Goal: Complete application form

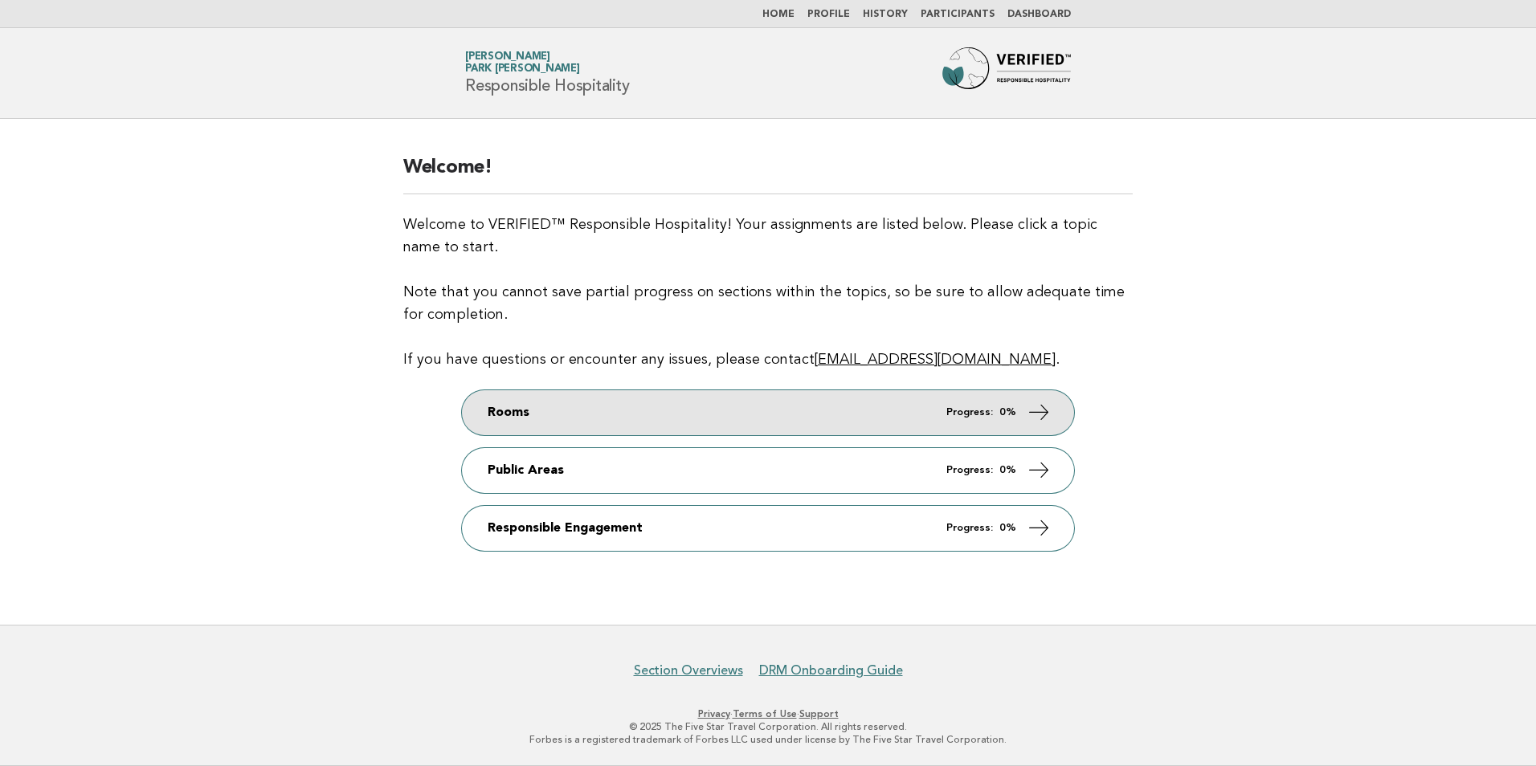
click at [1017, 410] on link "Rooms Progress: 0%" at bounding box center [768, 412] width 612 height 45
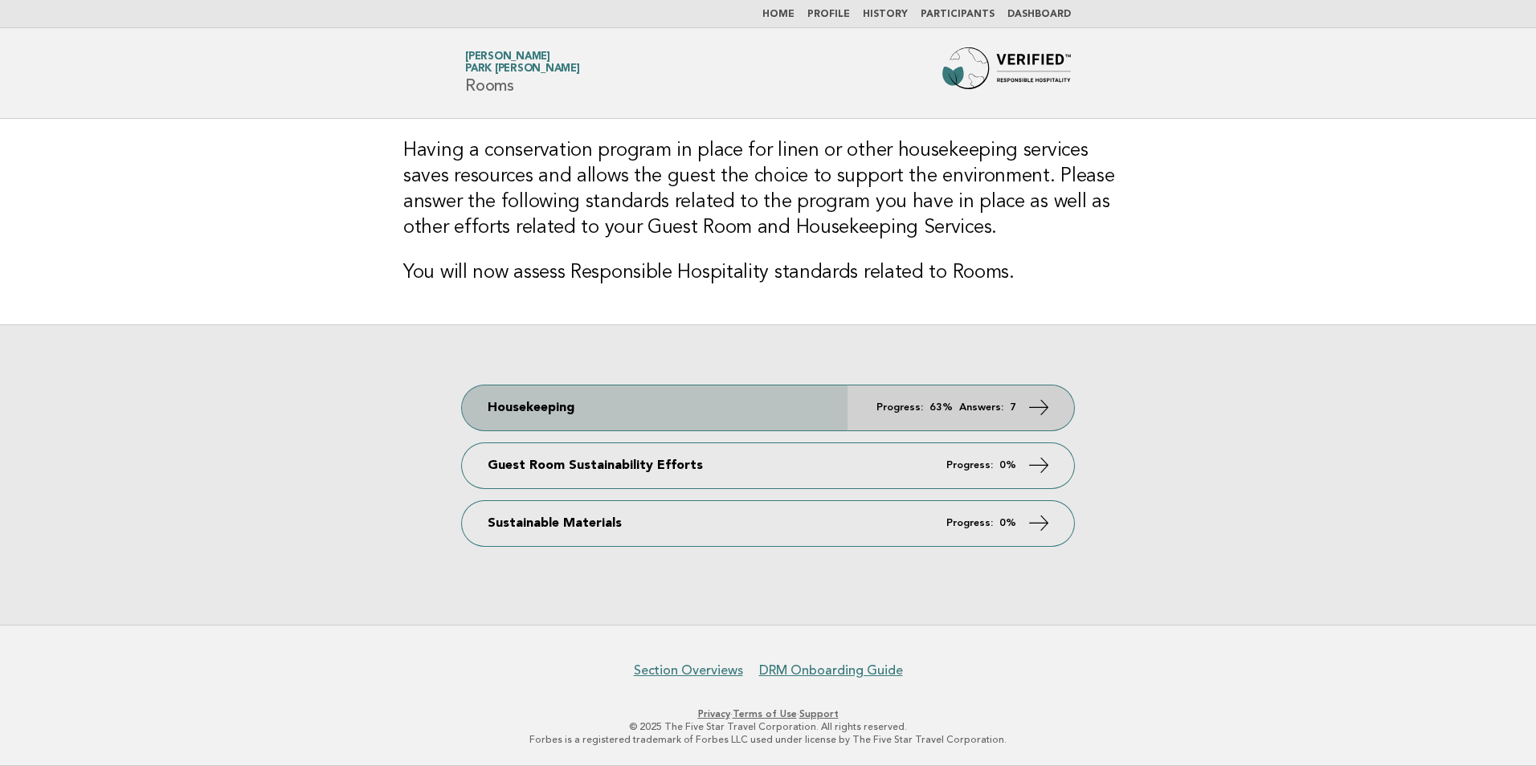
click at [1038, 407] on icon at bounding box center [1038, 406] width 23 height 23
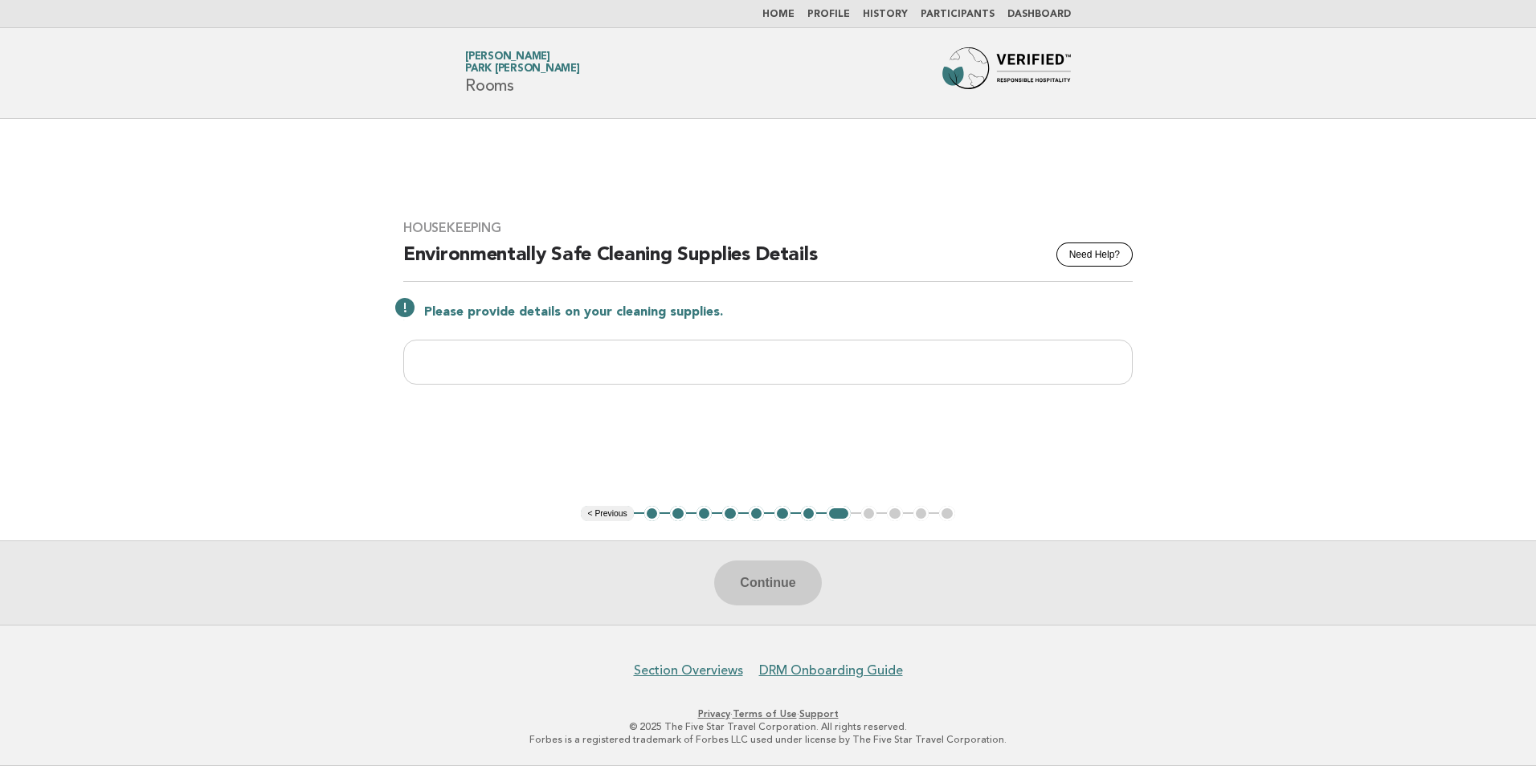
click at [871, 515] on ul "< Previous 1 2 3 4 5 6 7 8 9 10 11 12" at bounding box center [767, 514] width 373 height 16
click at [777, 587] on div "Continue" at bounding box center [768, 583] width 1536 height 84
click at [656, 353] on input "text" at bounding box center [767, 362] width 729 height 45
click at [585, 353] on input "text" at bounding box center [767, 362] width 729 height 45
drag, startPoint x: 573, startPoint y: 361, endPoint x: 525, endPoint y: 361, distance: 47.4
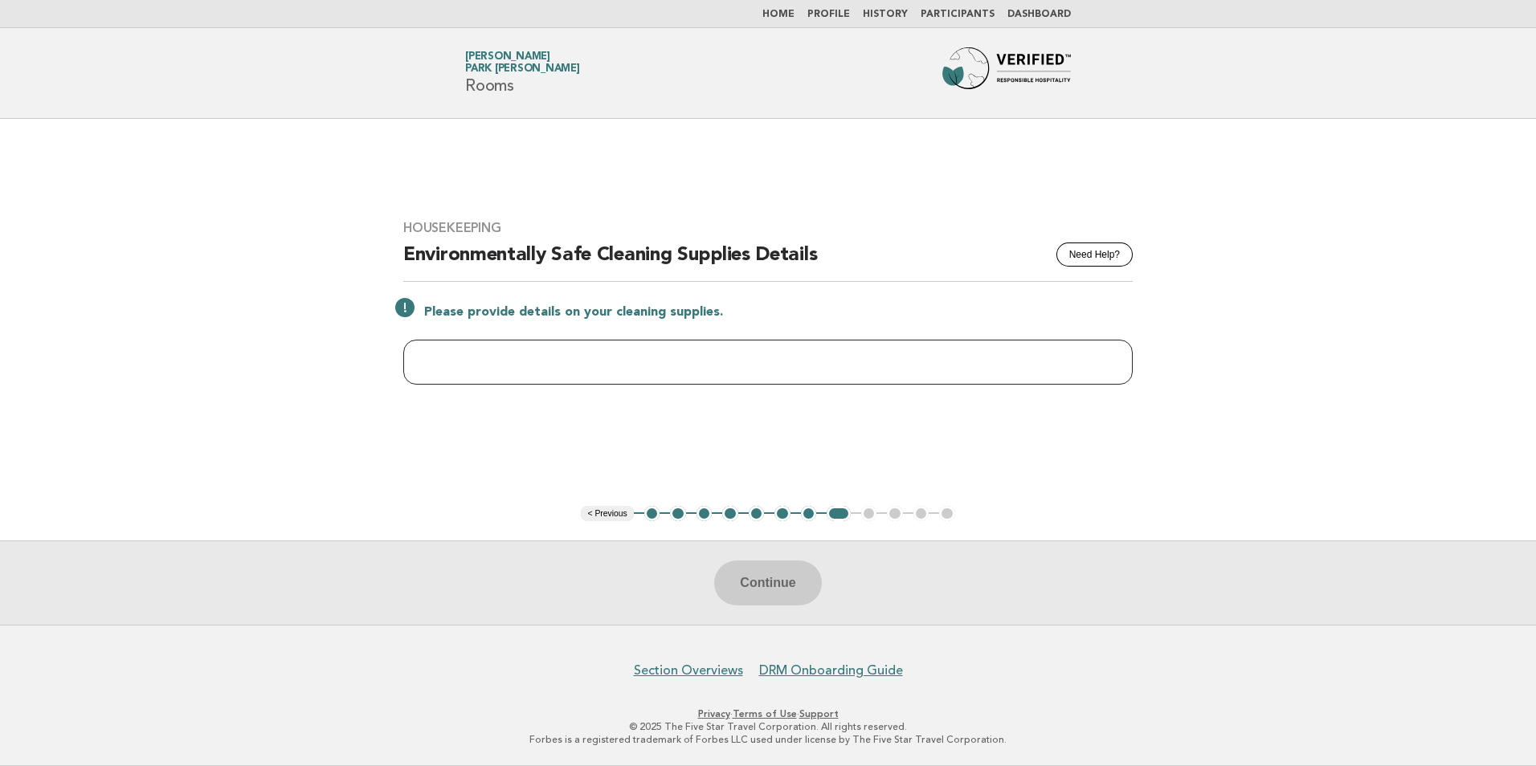
click at [525, 361] on input "text" at bounding box center [767, 362] width 729 height 45
click at [834, 518] on button "8" at bounding box center [837, 514] width 23 height 16
click at [808, 514] on button "7" at bounding box center [809, 514] width 16 height 16
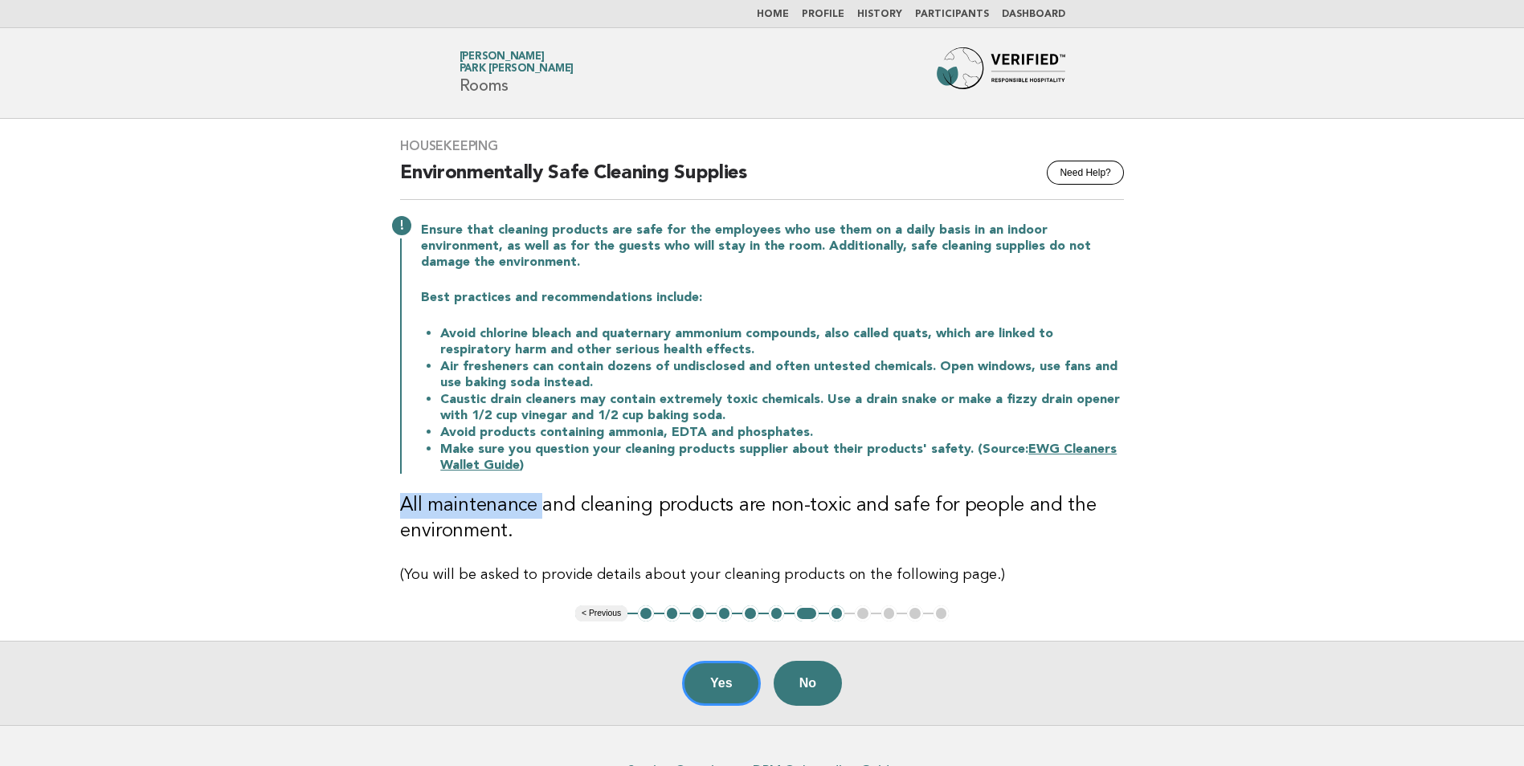
drag, startPoint x: 390, startPoint y: 502, endPoint x: 541, endPoint y: 513, distance: 152.2
click at [541, 513] on div "Housekeeping Need Help? Environmentally Safe Cleaning Supplies Ensure that clea…" at bounding box center [762, 362] width 762 height 487
drag, startPoint x: 541, startPoint y: 513, endPoint x: 852, endPoint y: 538, distance: 311.8
click at [852, 538] on h3 "All maintenance and cleaning products are non-toxic and safe for people and the…" at bounding box center [762, 518] width 724 height 51
click at [840, 611] on button "8" at bounding box center [837, 614] width 16 height 16
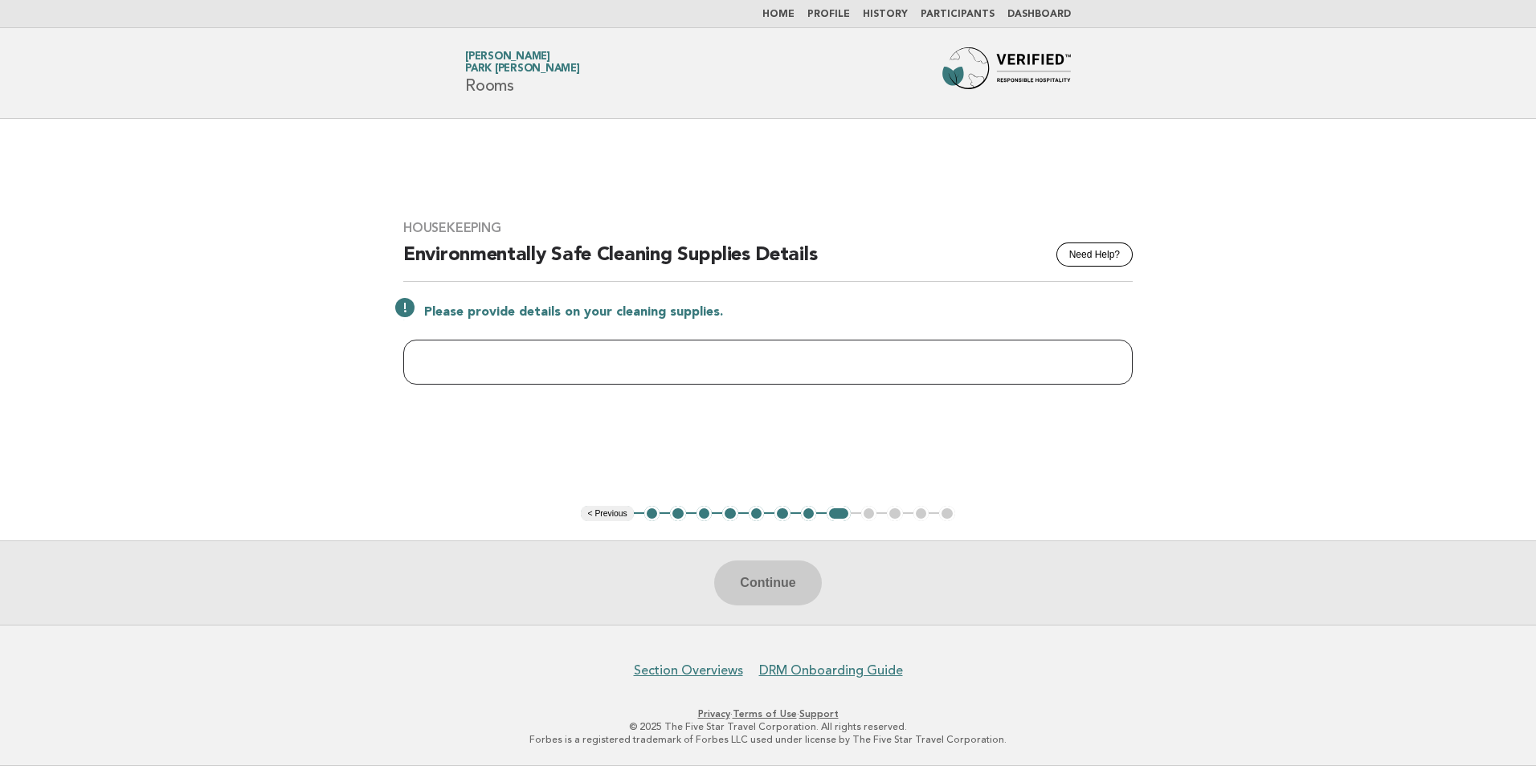
click at [660, 361] on input "text" at bounding box center [767, 362] width 729 height 45
click at [676, 348] on input "text" at bounding box center [767, 362] width 729 height 45
type input "**********"
click at [787, 593] on button "Continue" at bounding box center [767, 583] width 107 height 45
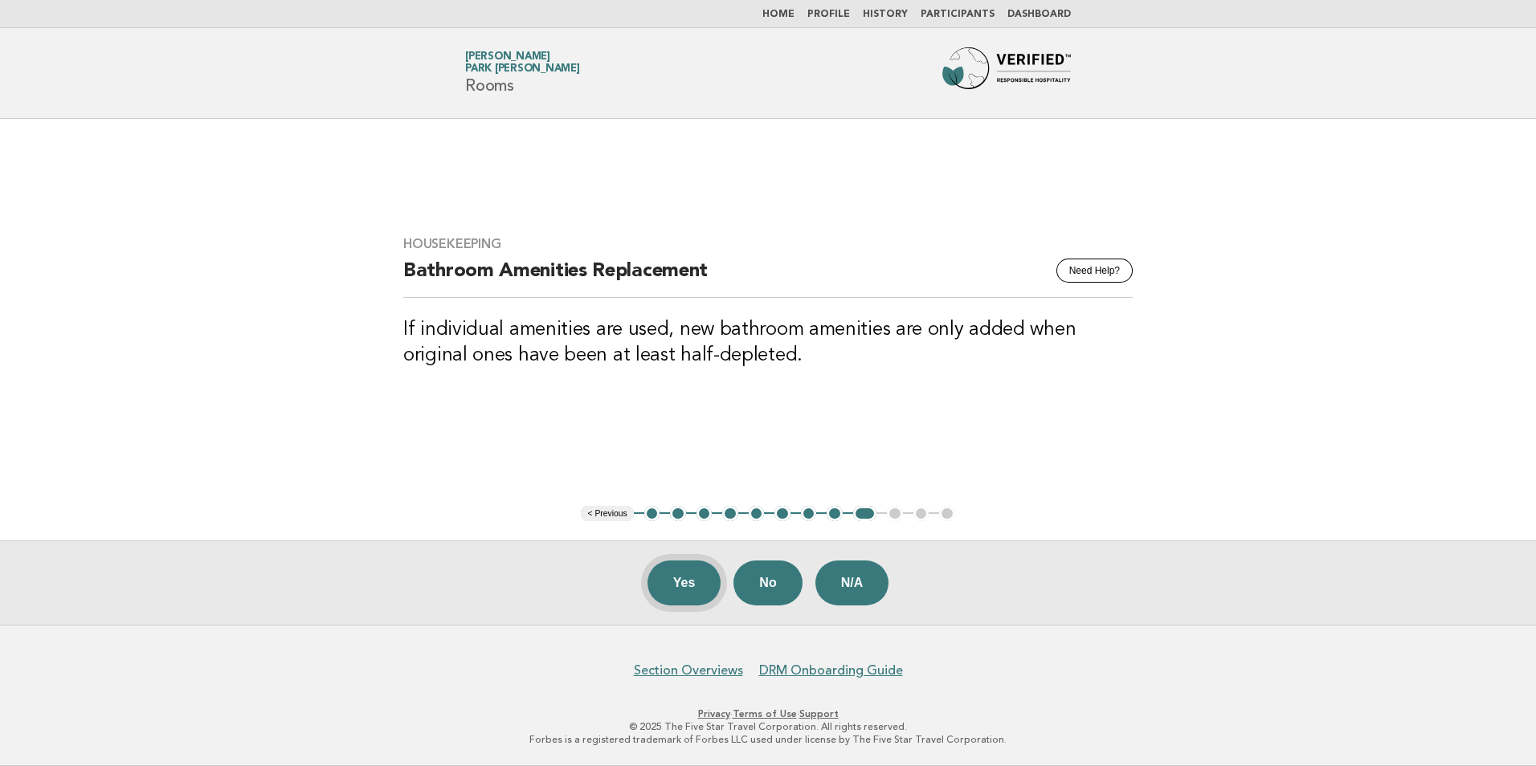
click at [675, 587] on button "Yes" at bounding box center [684, 583] width 74 height 45
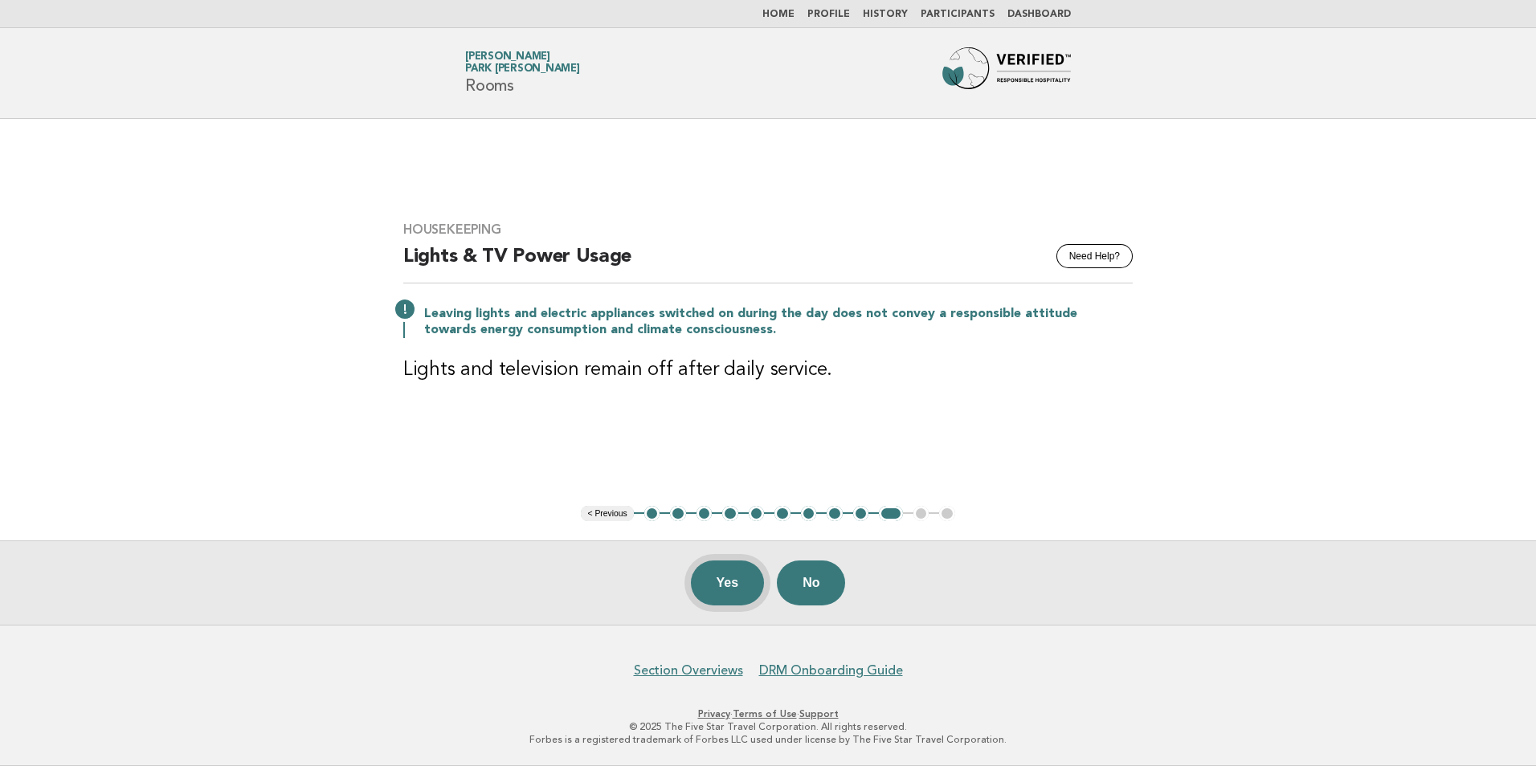
click at [722, 586] on button "Yes" at bounding box center [728, 583] width 74 height 45
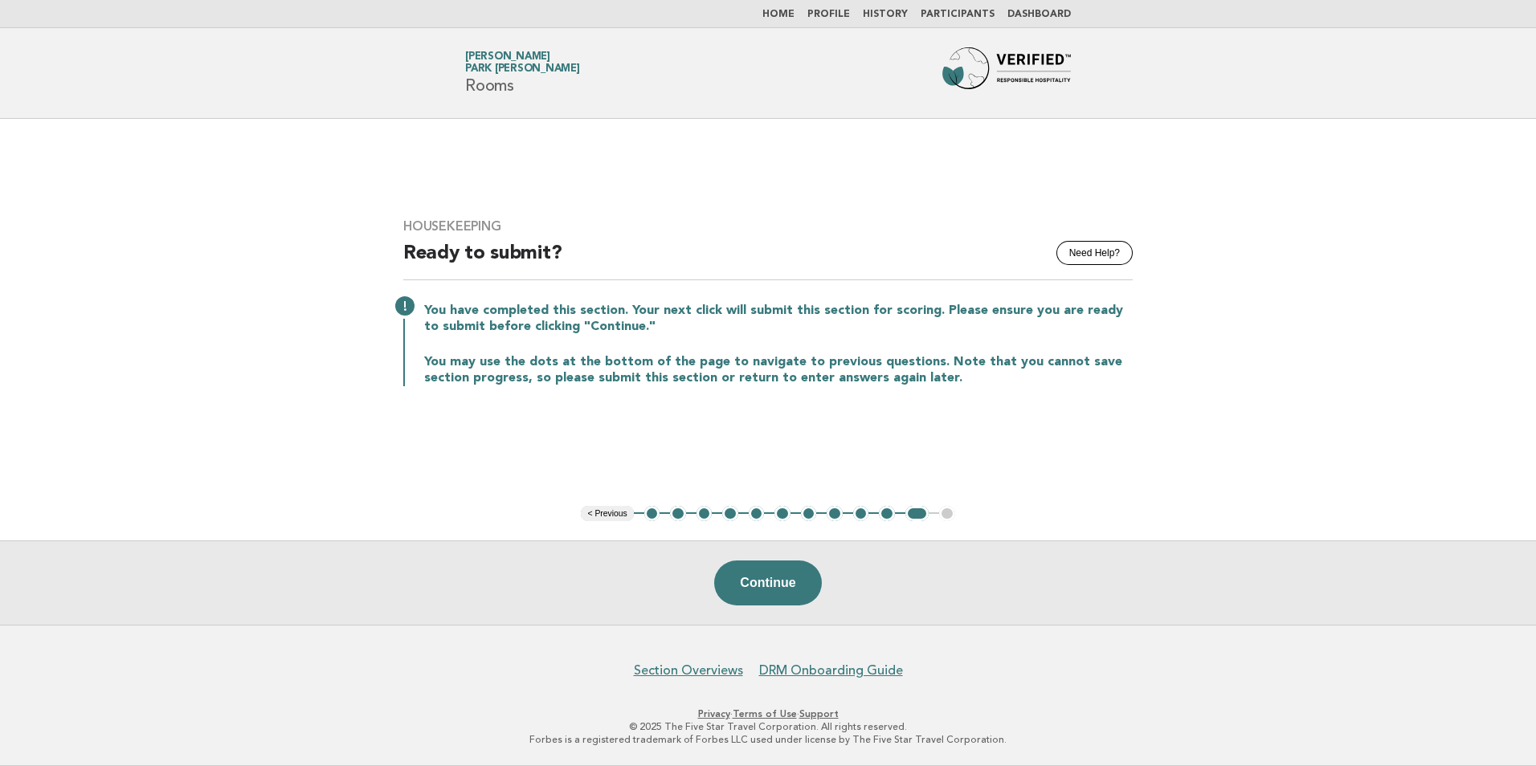
click at [650, 517] on button "1" at bounding box center [652, 514] width 16 height 16
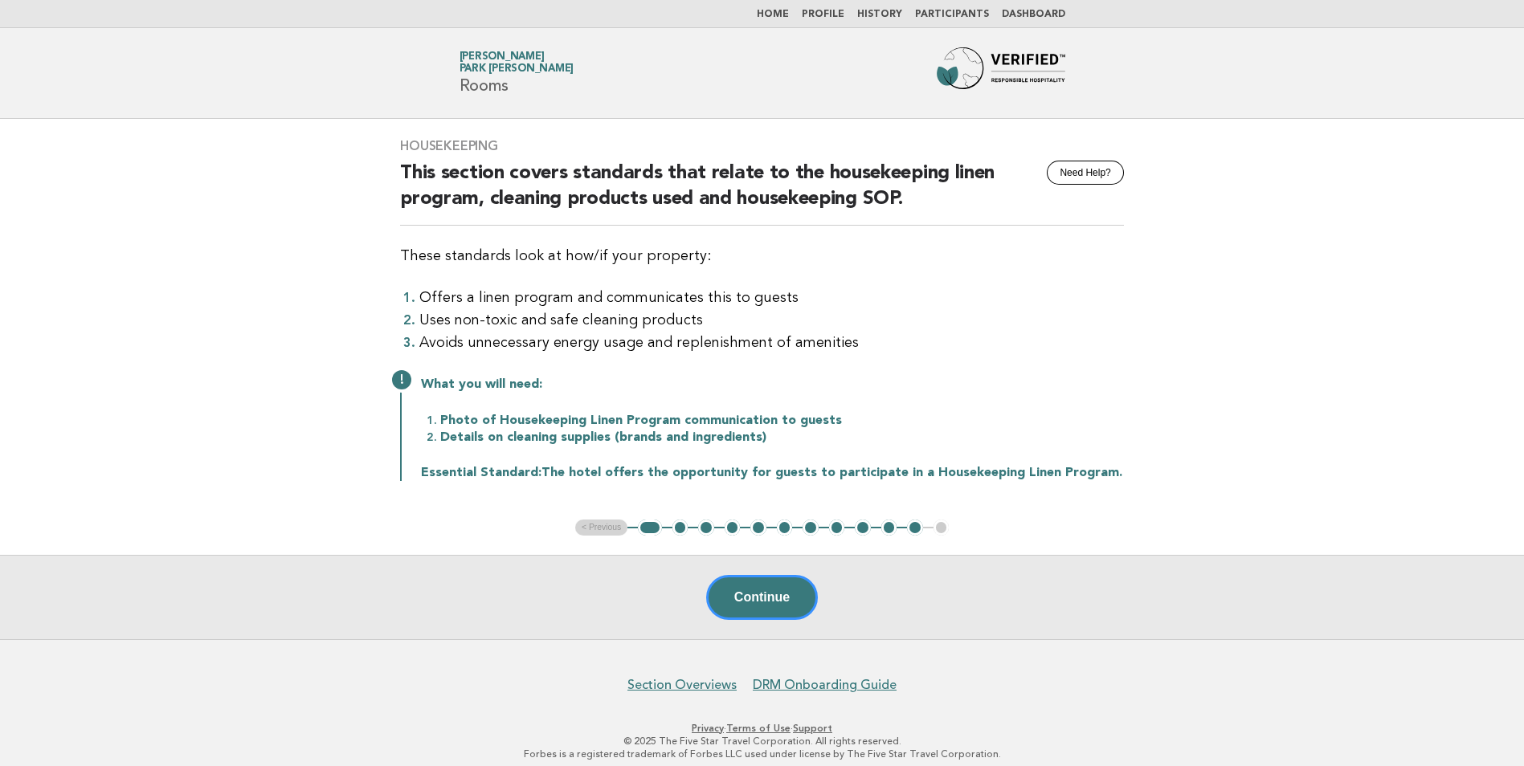
click at [677, 528] on button "2" at bounding box center [680, 528] width 16 height 16
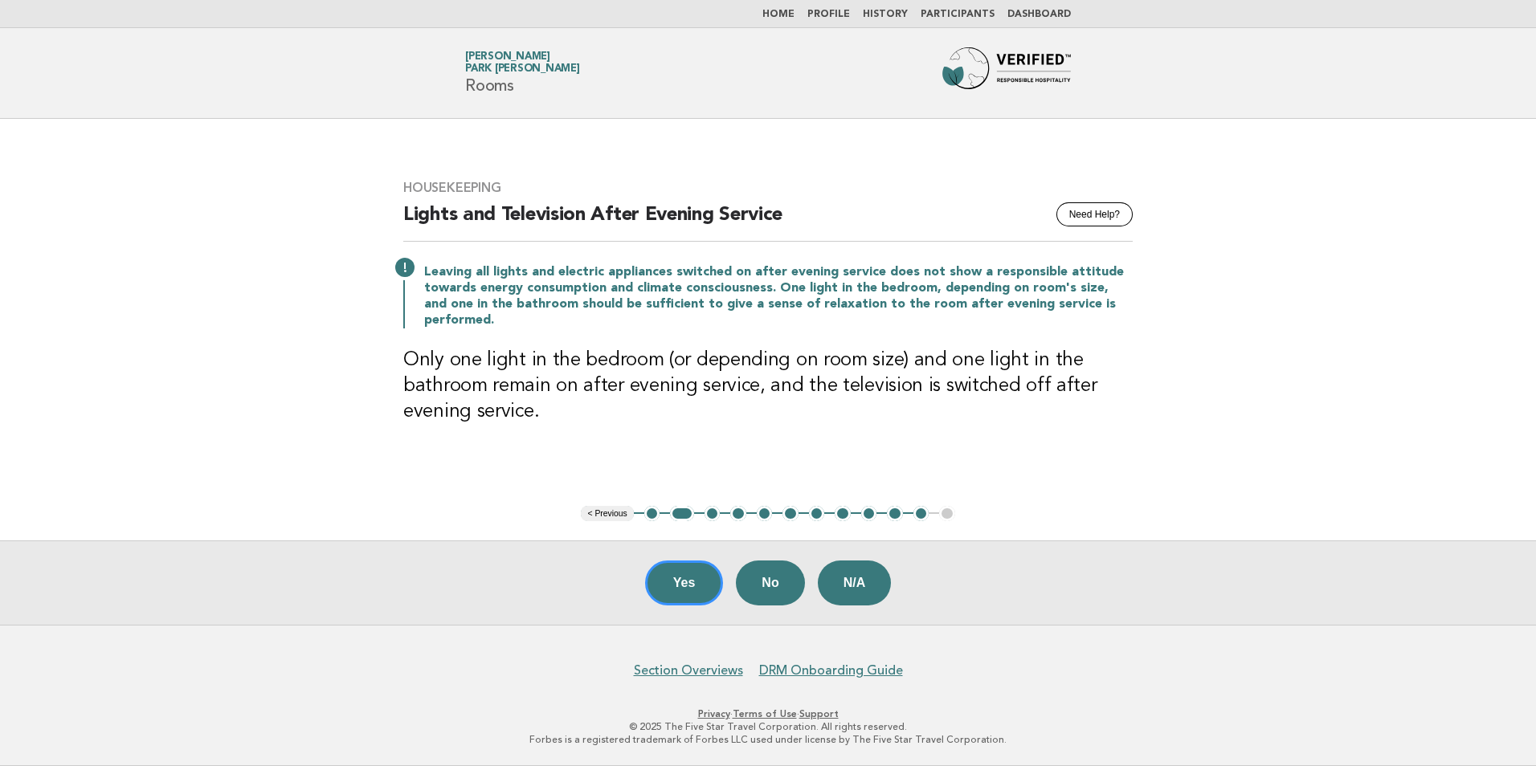
click at [710, 512] on button "3" at bounding box center [712, 514] width 16 height 16
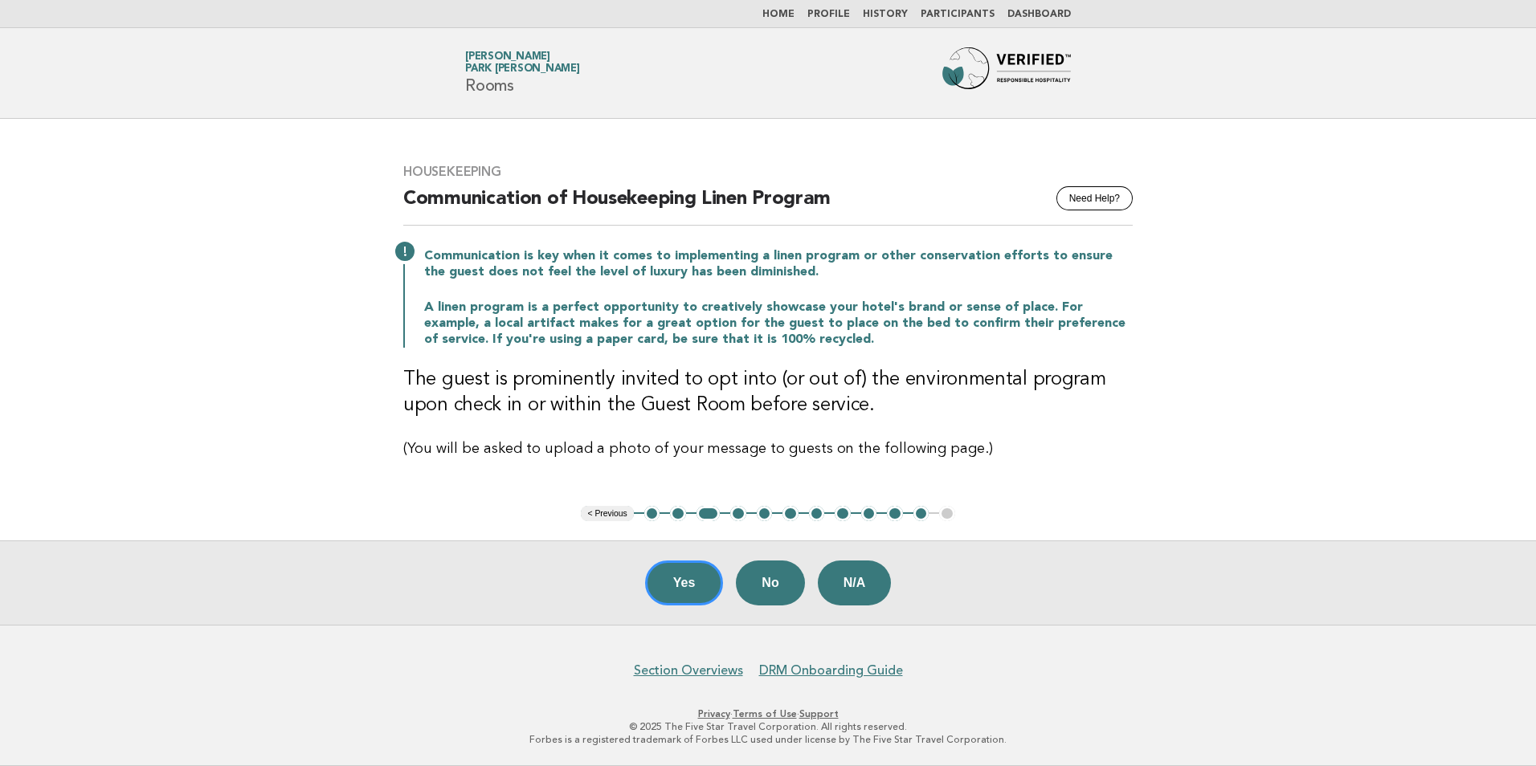
click at [652, 515] on button "1" at bounding box center [652, 514] width 16 height 16
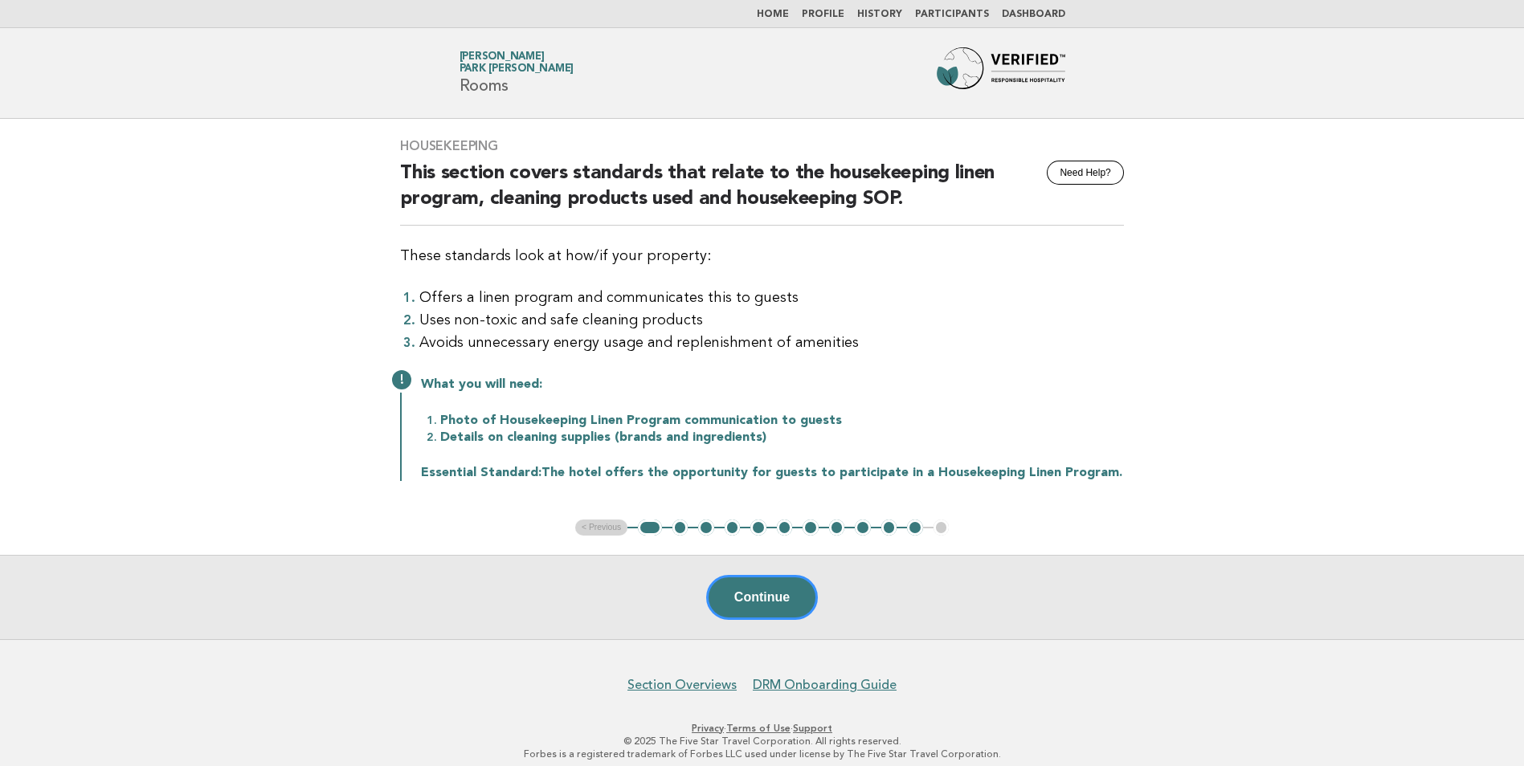
click at [646, 525] on button "1" at bounding box center [649, 528] width 23 height 16
click at [682, 527] on button "2" at bounding box center [680, 528] width 16 height 16
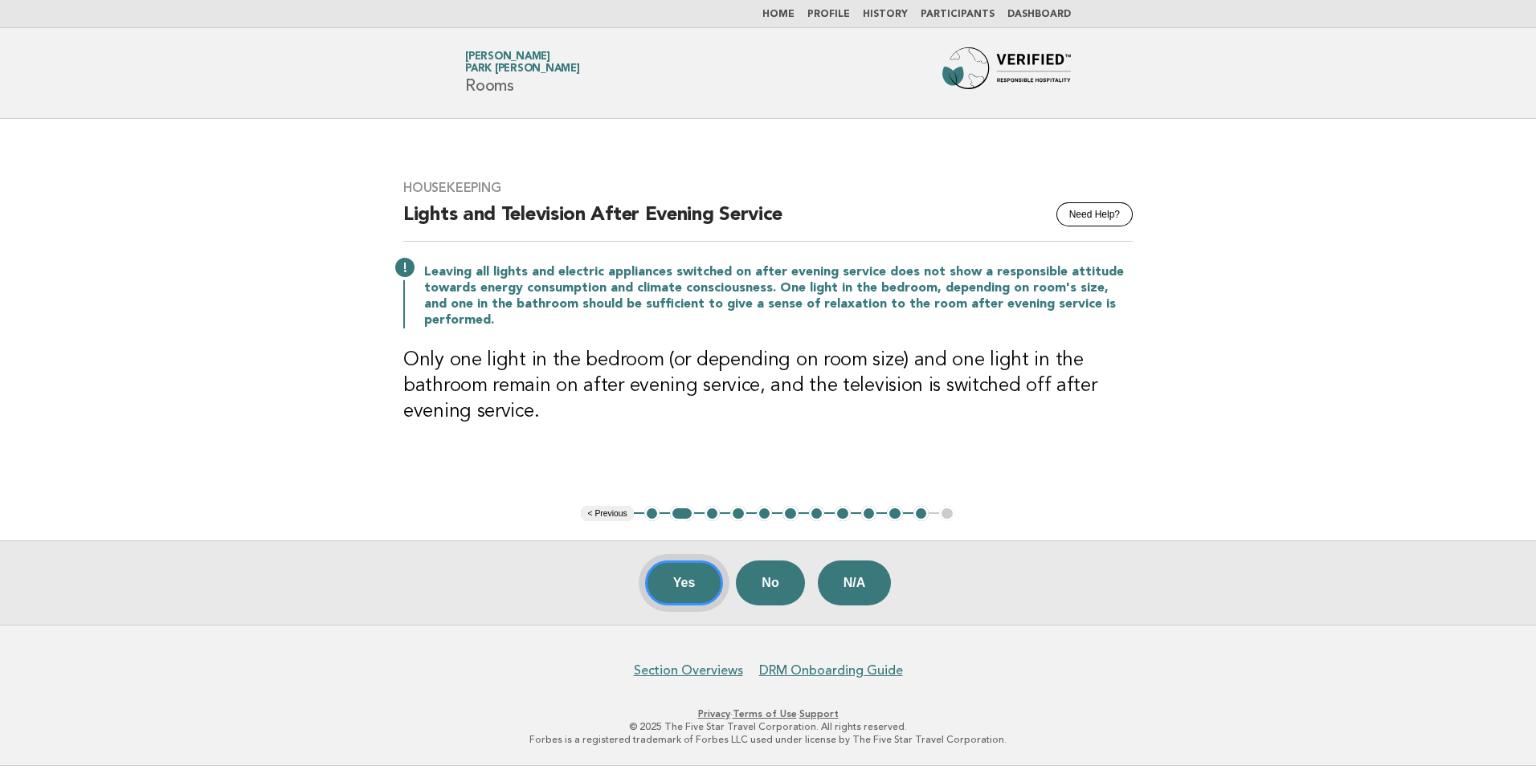
click at [686, 587] on button "Yes" at bounding box center [684, 583] width 79 height 45
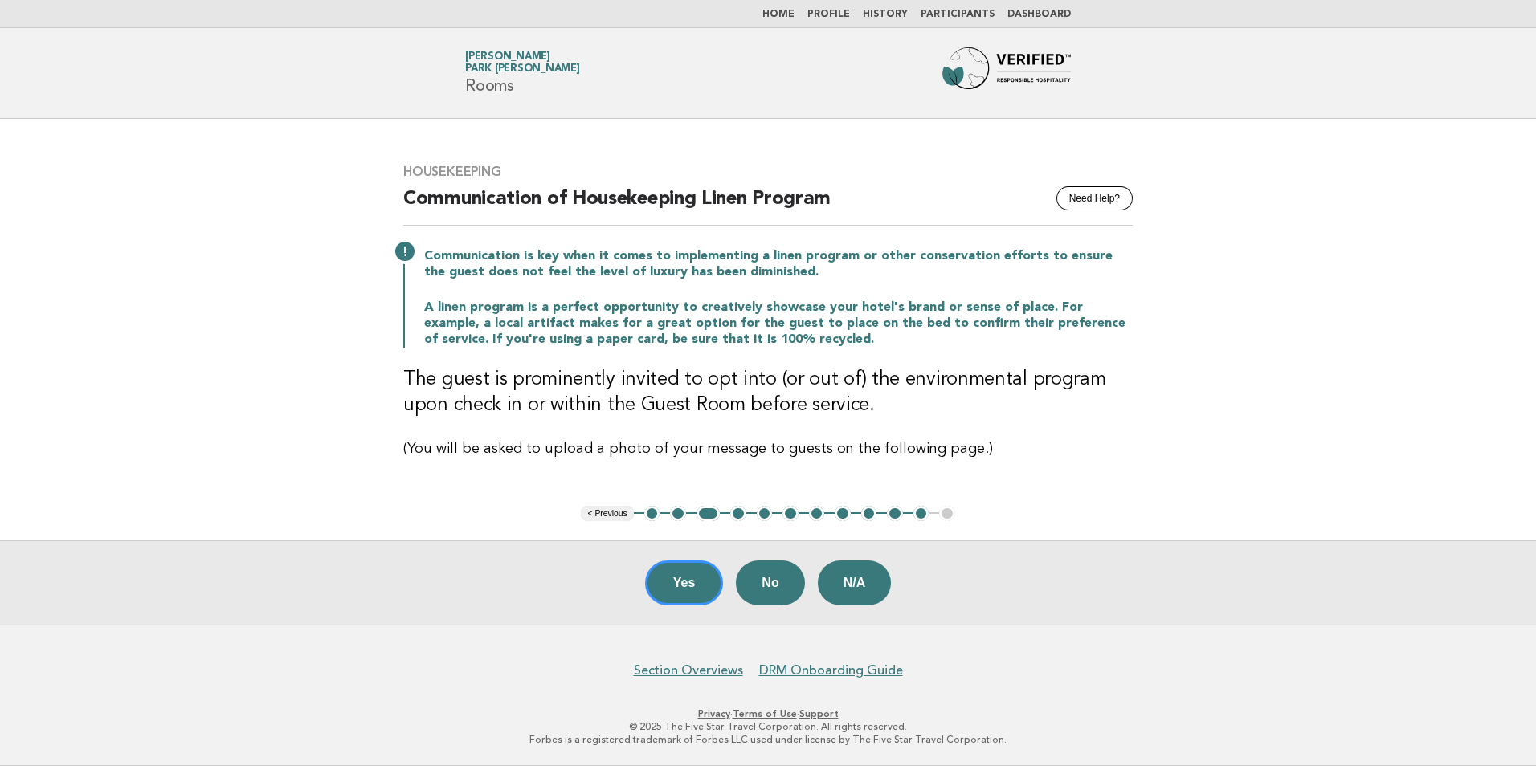
click at [736, 512] on button "4" at bounding box center [738, 514] width 16 height 16
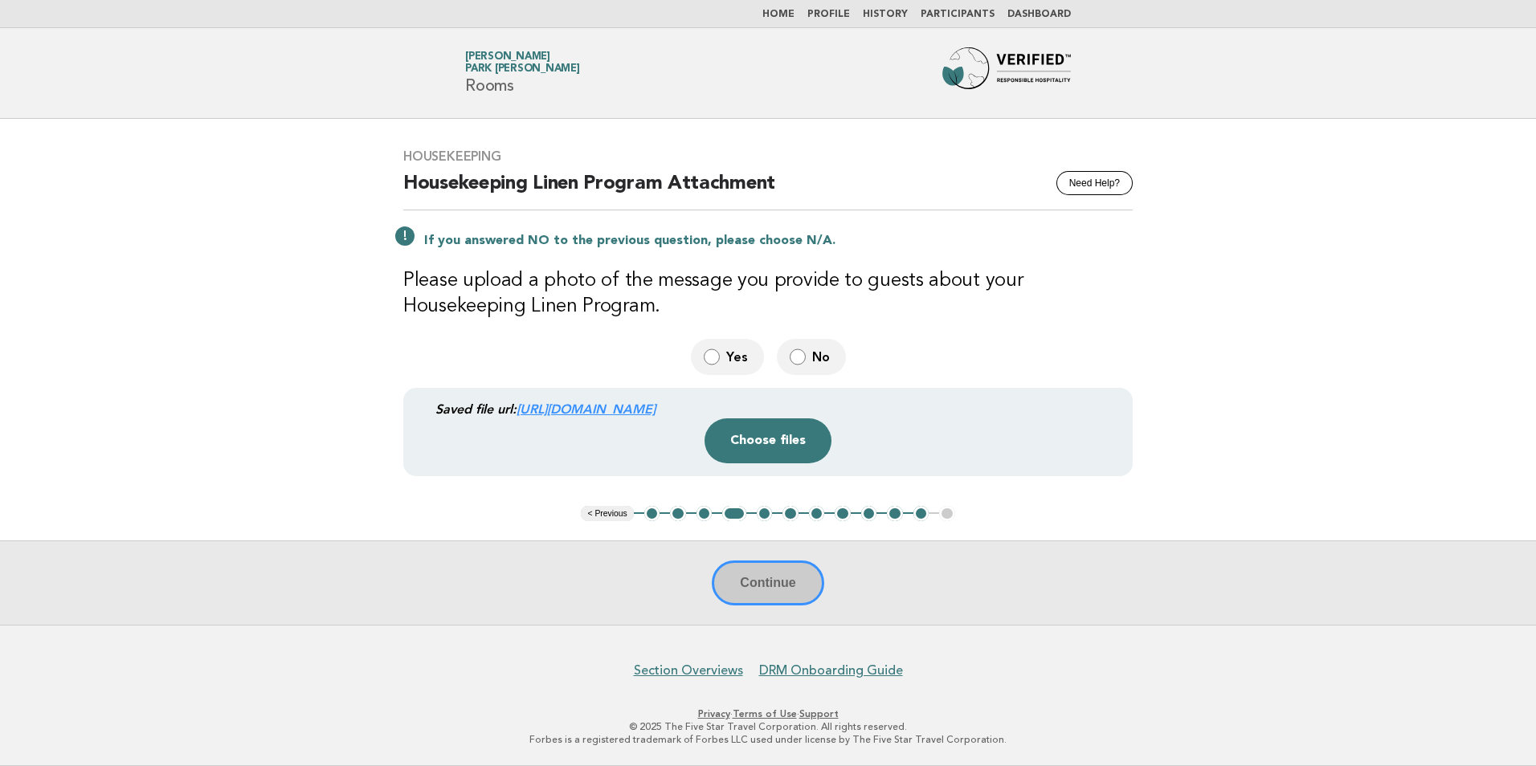
click at [655, 412] on link "https://be0idi9hwh.ucarecd.net/78f2c687-03f3-4f04-9917-9be20efed781/" at bounding box center [585, 409] width 139 height 15
click at [767, 593] on div "Continue" at bounding box center [768, 583] width 1536 height 84
click at [765, 514] on button "5" at bounding box center [765, 514] width 16 height 16
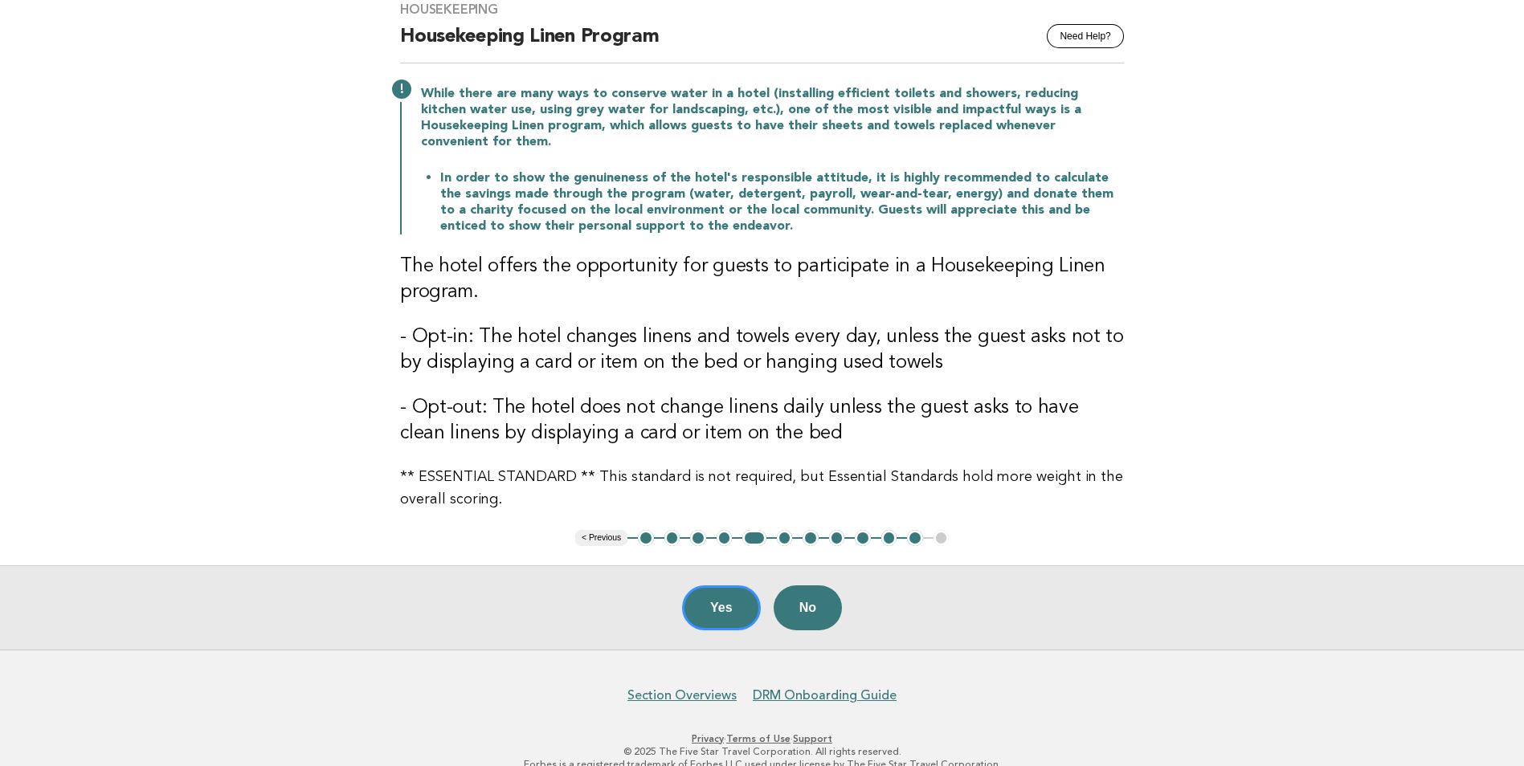
scroll to position [145, 0]
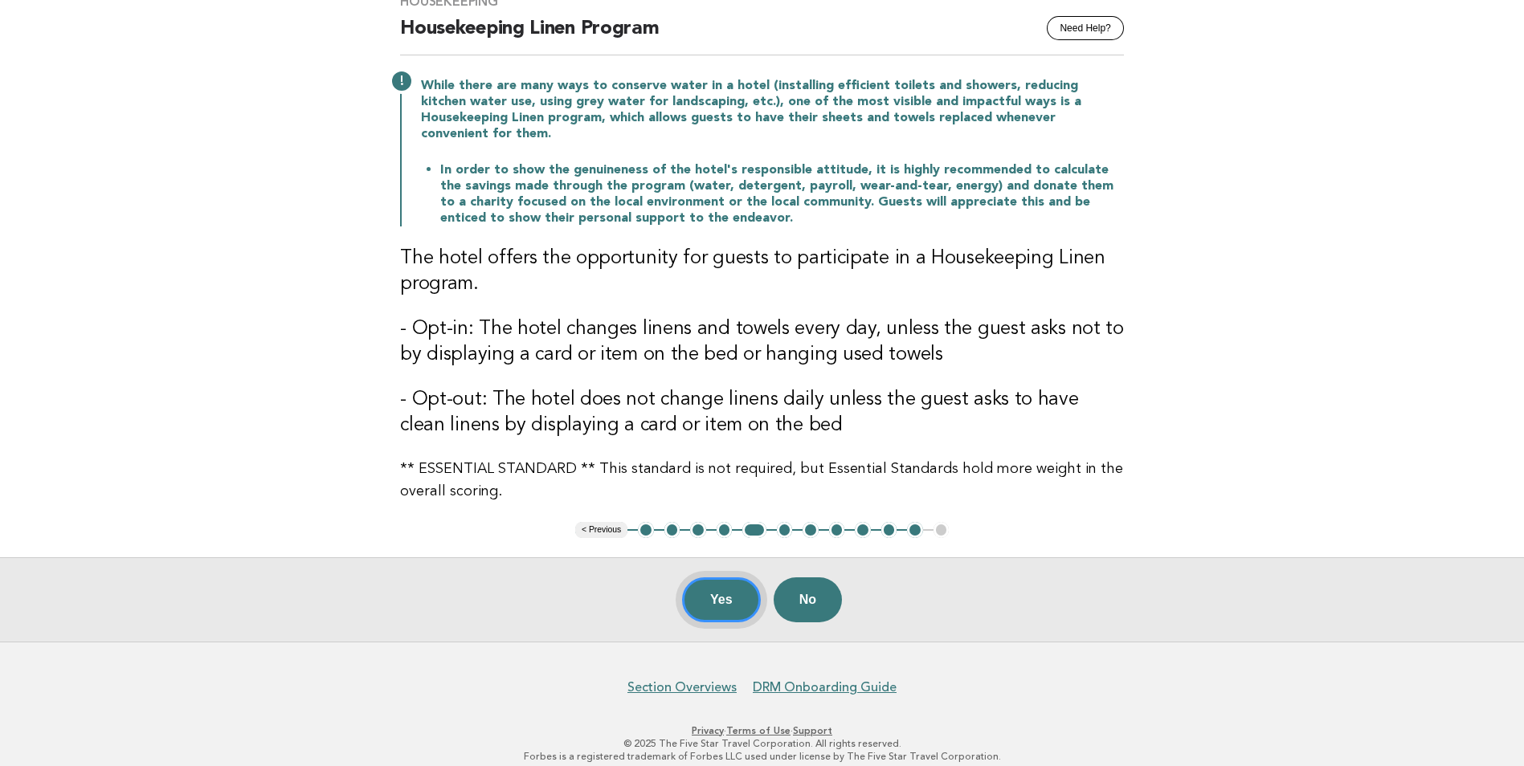
click at [713, 585] on button "Yes" at bounding box center [721, 599] width 79 height 45
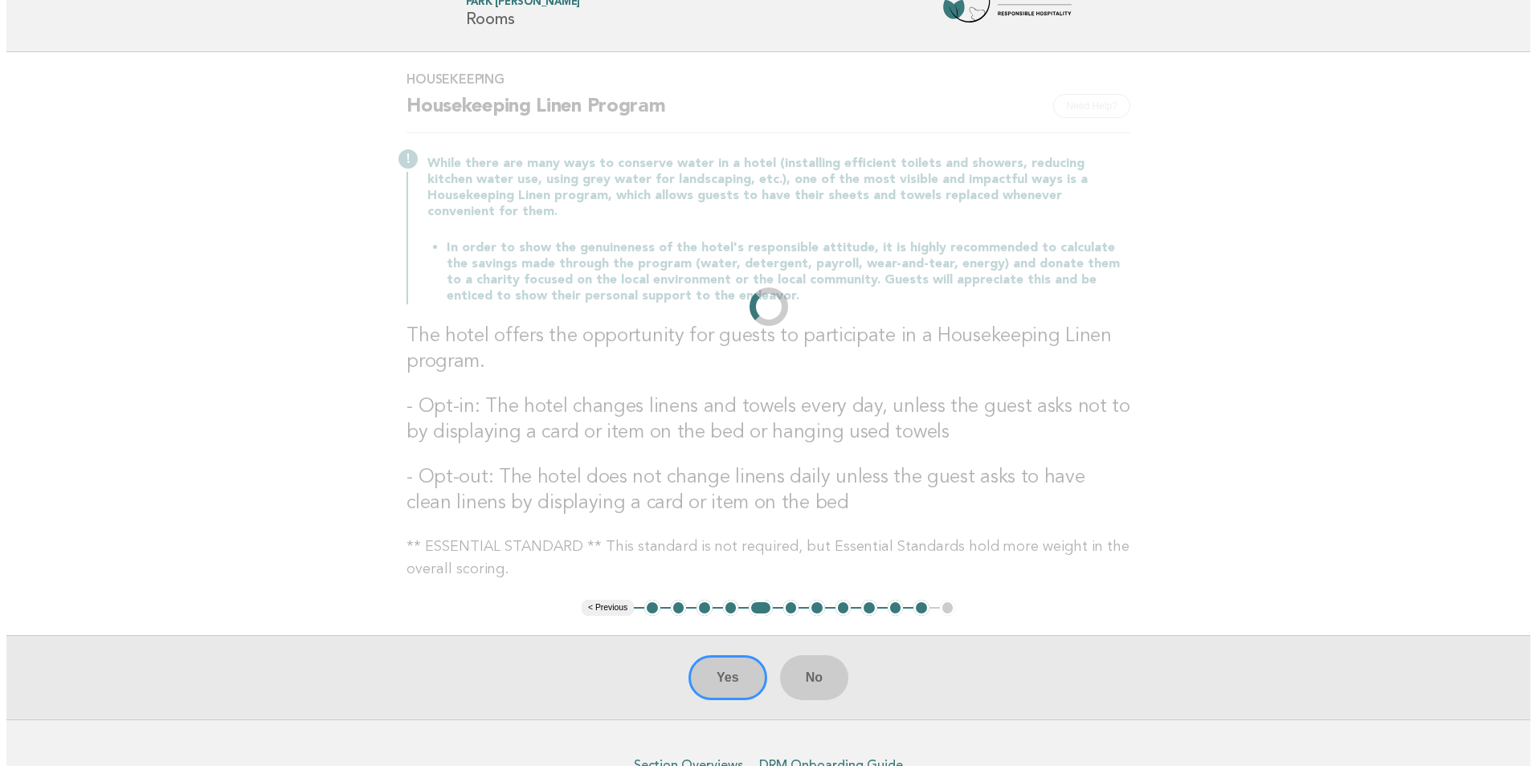
scroll to position [0, 0]
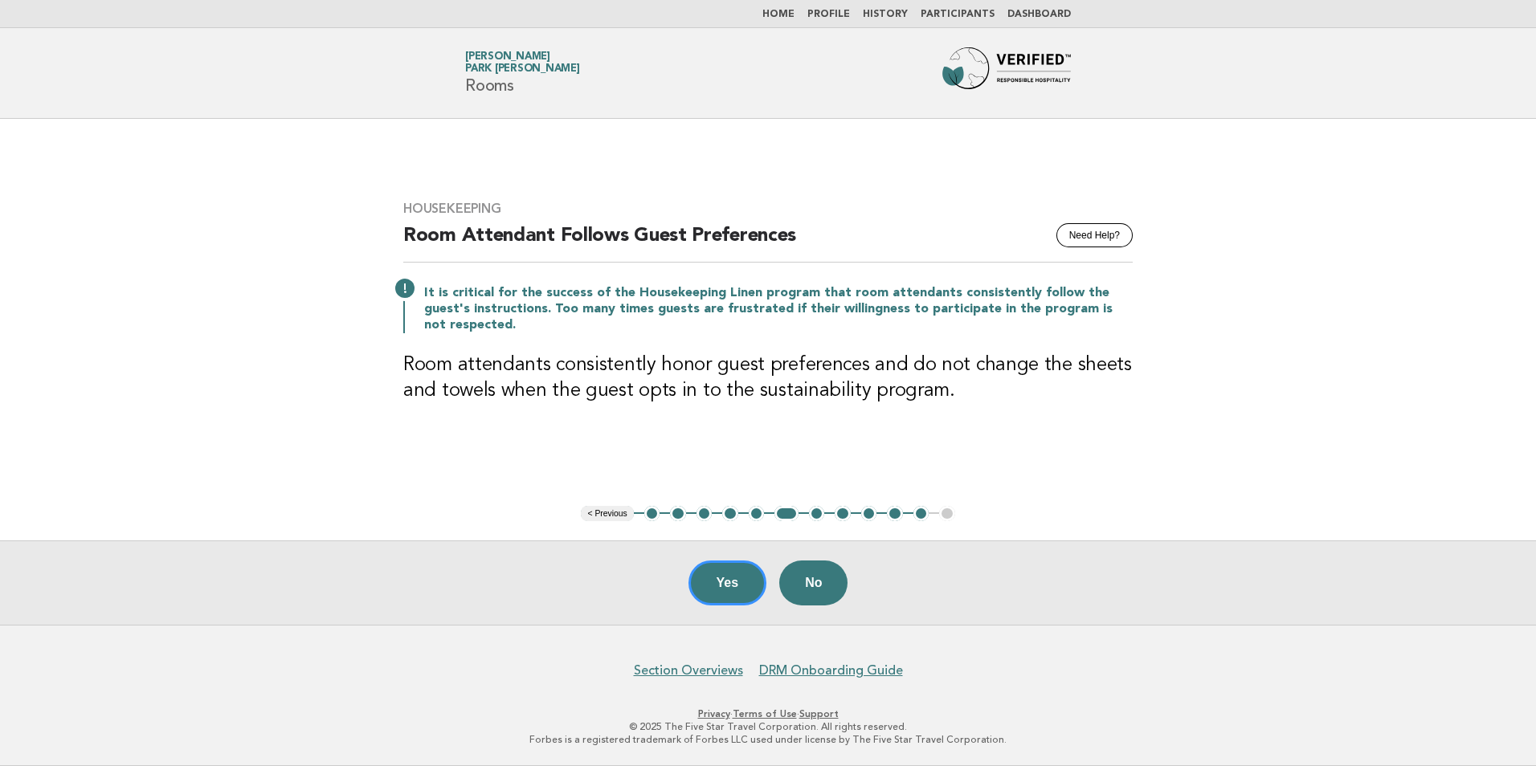
click at [754, 516] on button "5" at bounding box center [757, 514] width 16 height 16
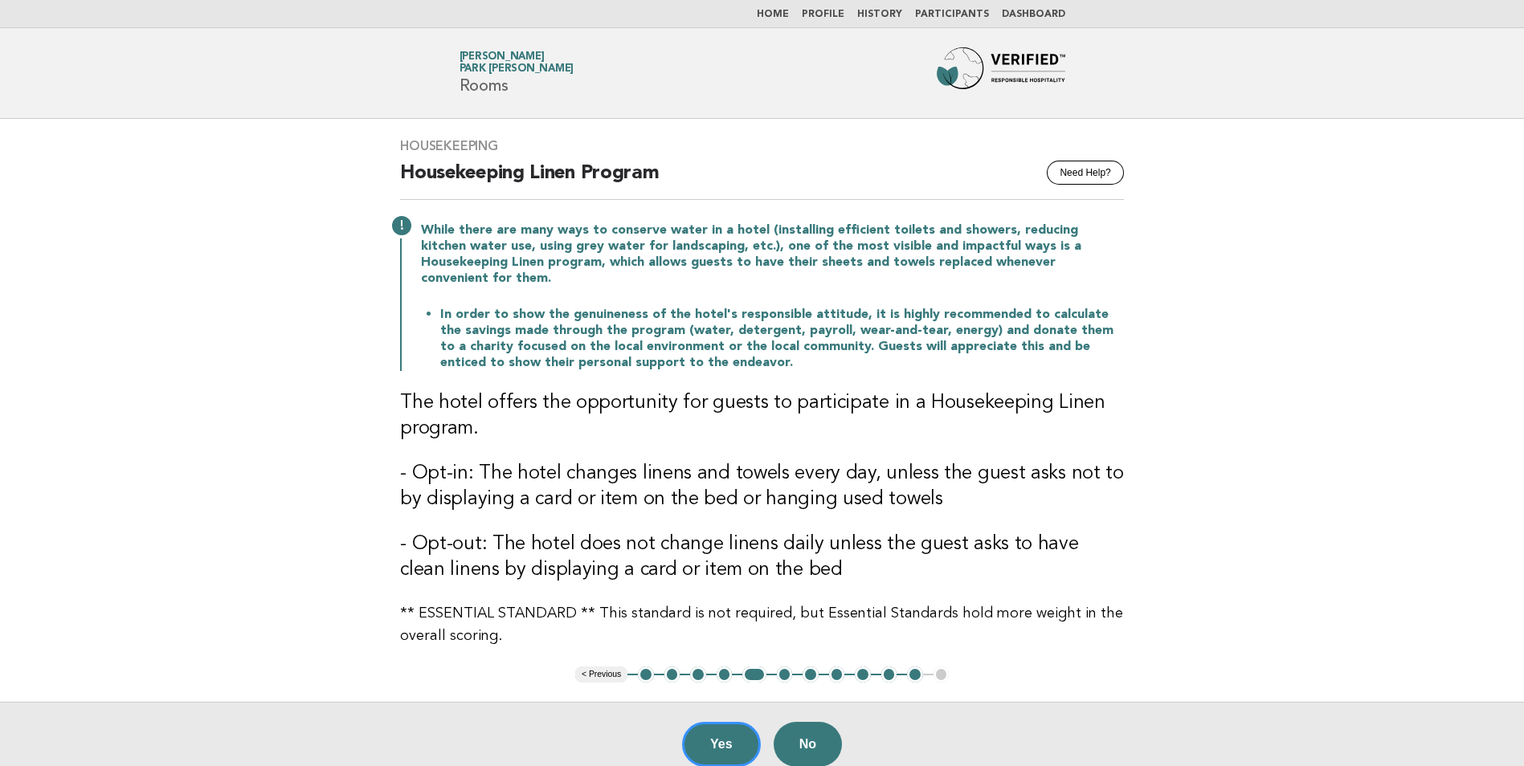
click at [786, 667] on button "6" at bounding box center [785, 675] width 16 height 16
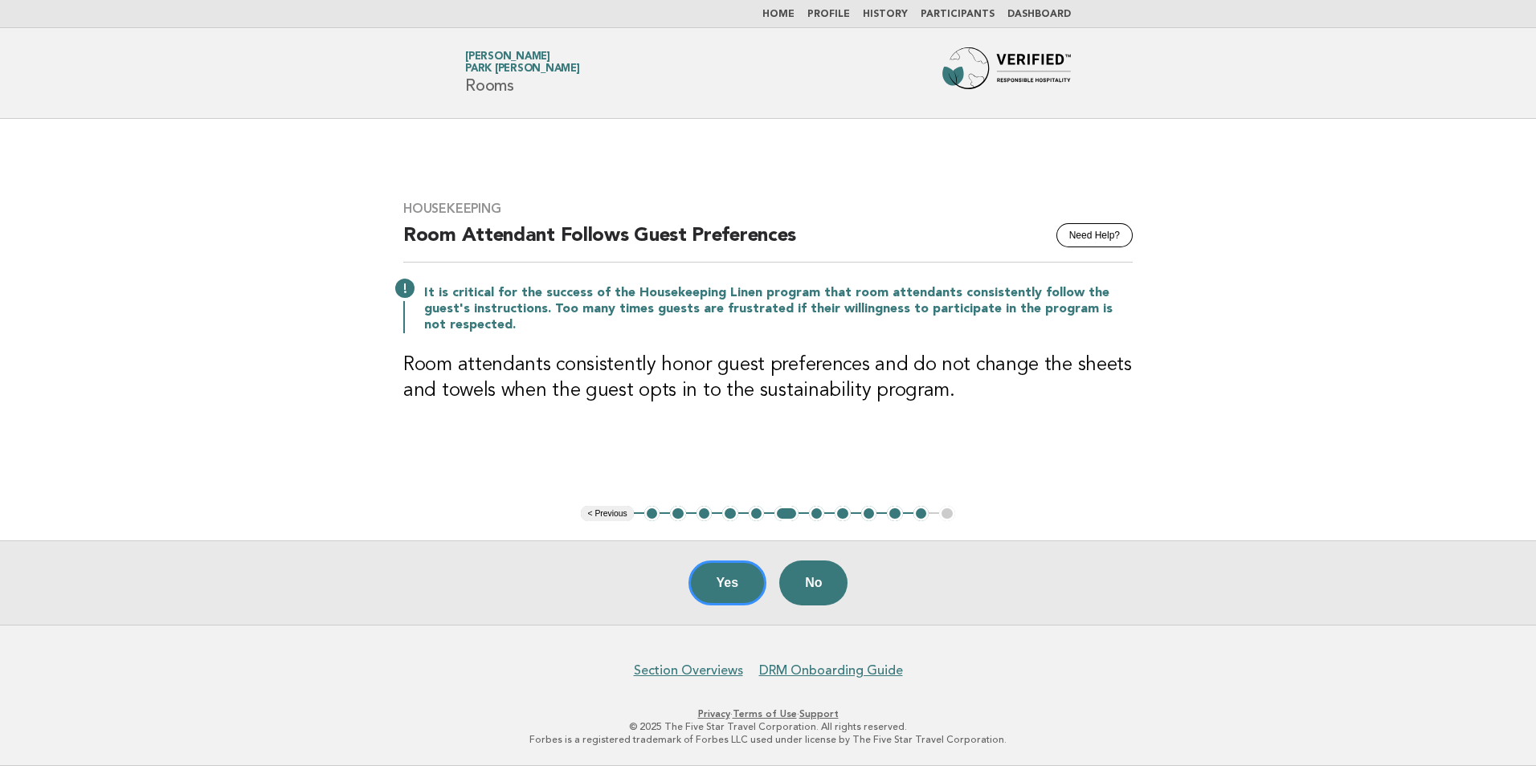
click at [818, 517] on button "7" at bounding box center [817, 514] width 16 height 16
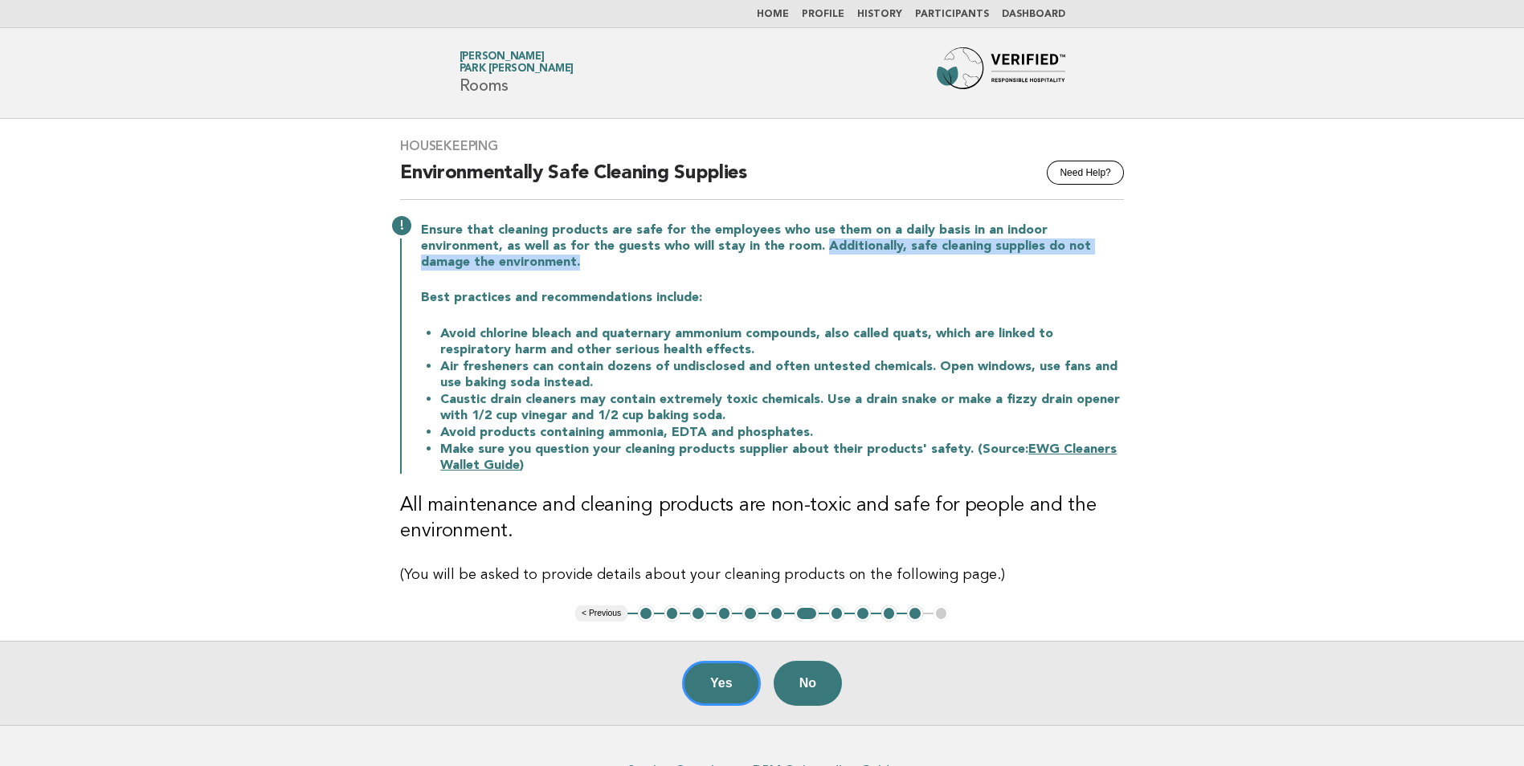
drag, startPoint x: 733, startPoint y: 243, endPoint x: 508, endPoint y: 259, distance: 225.4
click at [508, 259] on p "Ensure that cleaning products are safe for the employees who use them on a dail…" at bounding box center [772, 246] width 703 height 48
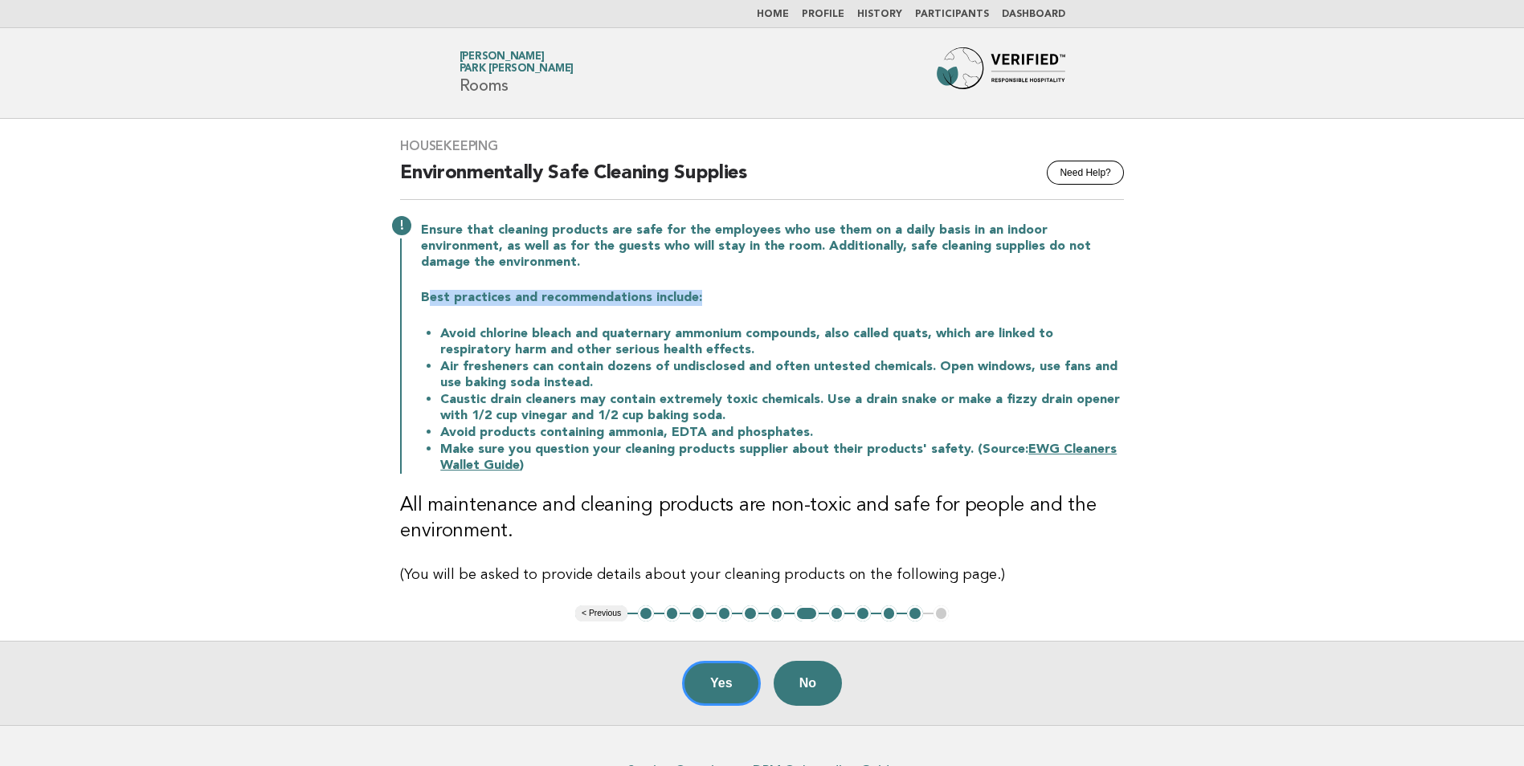
drag, startPoint x: 508, startPoint y: 259, endPoint x: 696, endPoint y: 300, distance: 191.6
click at [696, 300] on p "Best practices and recommendations include:" at bounding box center [772, 298] width 703 height 16
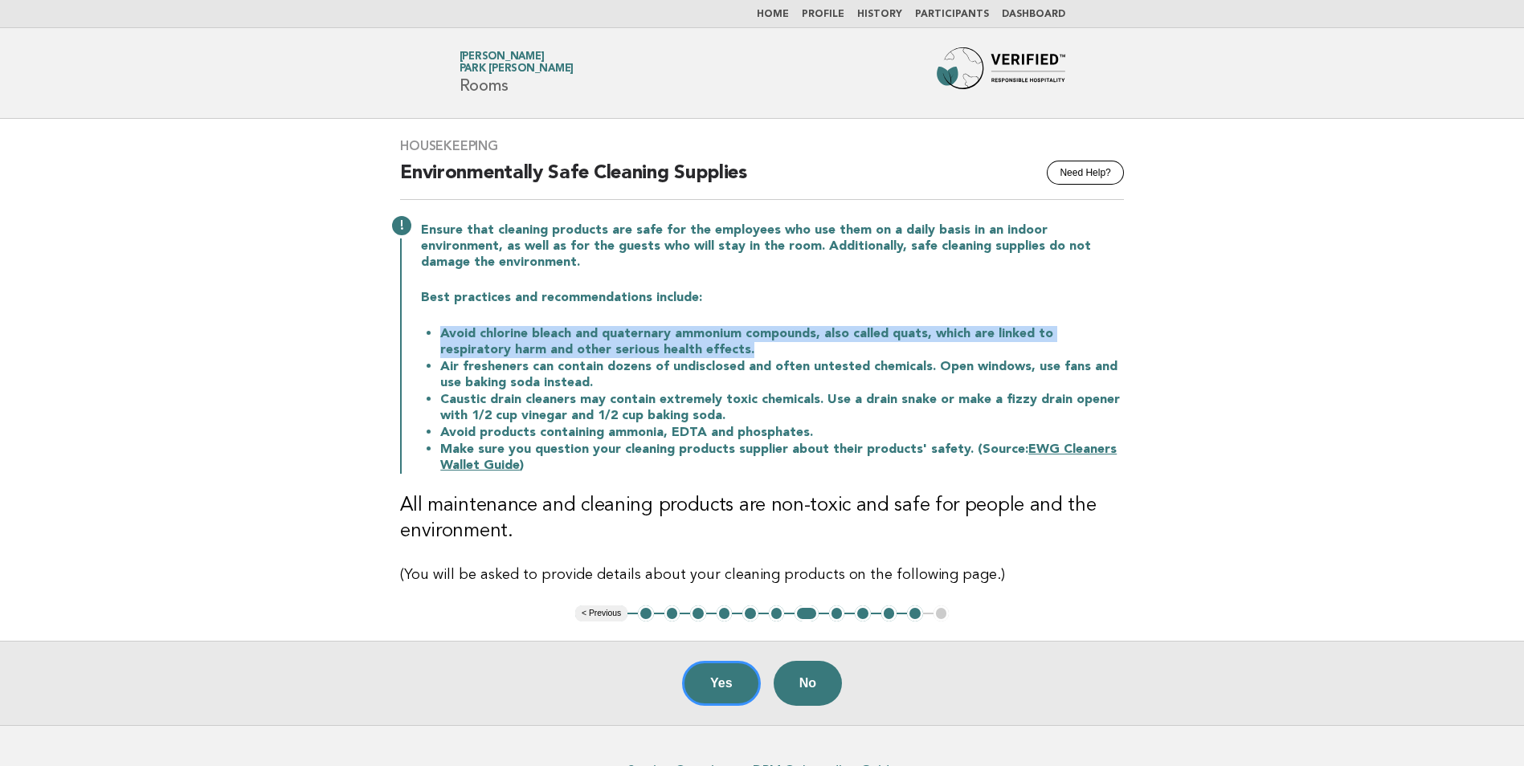
drag, startPoint x: 436, startPoint y: 337, endPoint x: 683, endPoint y: 353, distance: 247.9
click at [683, 353] on ul "Avoid chlorine bleach and quaternary ammonium compounds, also called quats, whi…" at bounding box center [772, 399] width 703 height 149
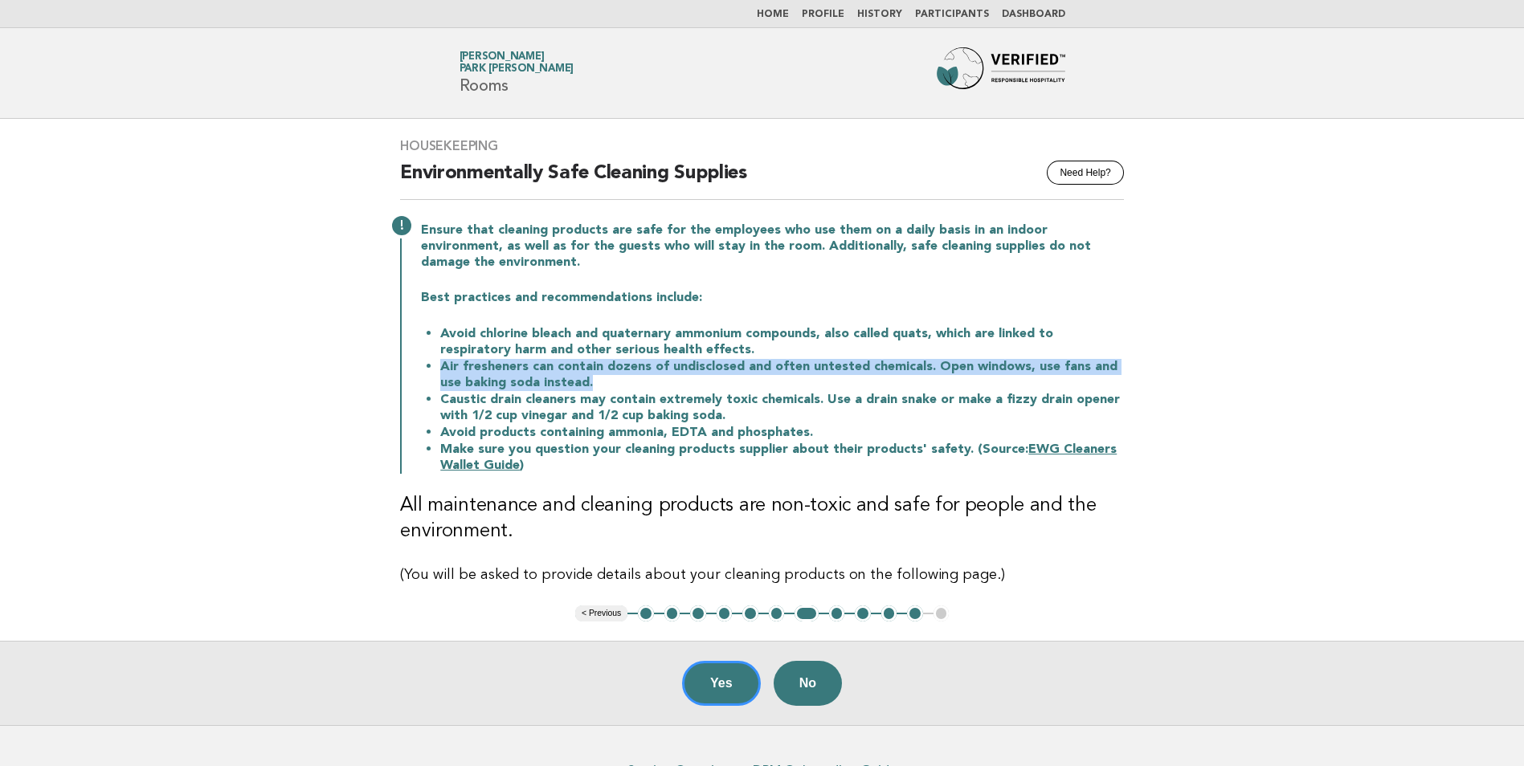
drag, startPoint x: 435, startPoint y: 366, endPoint x: 567, endPoint y: 385, distance: 133.8
click at [567, 385] on ul "Avoid chlorine bleach and quaternary ammonium compounds, also called quats, whi…" at bounding box center [772, 399] width 703 height 149
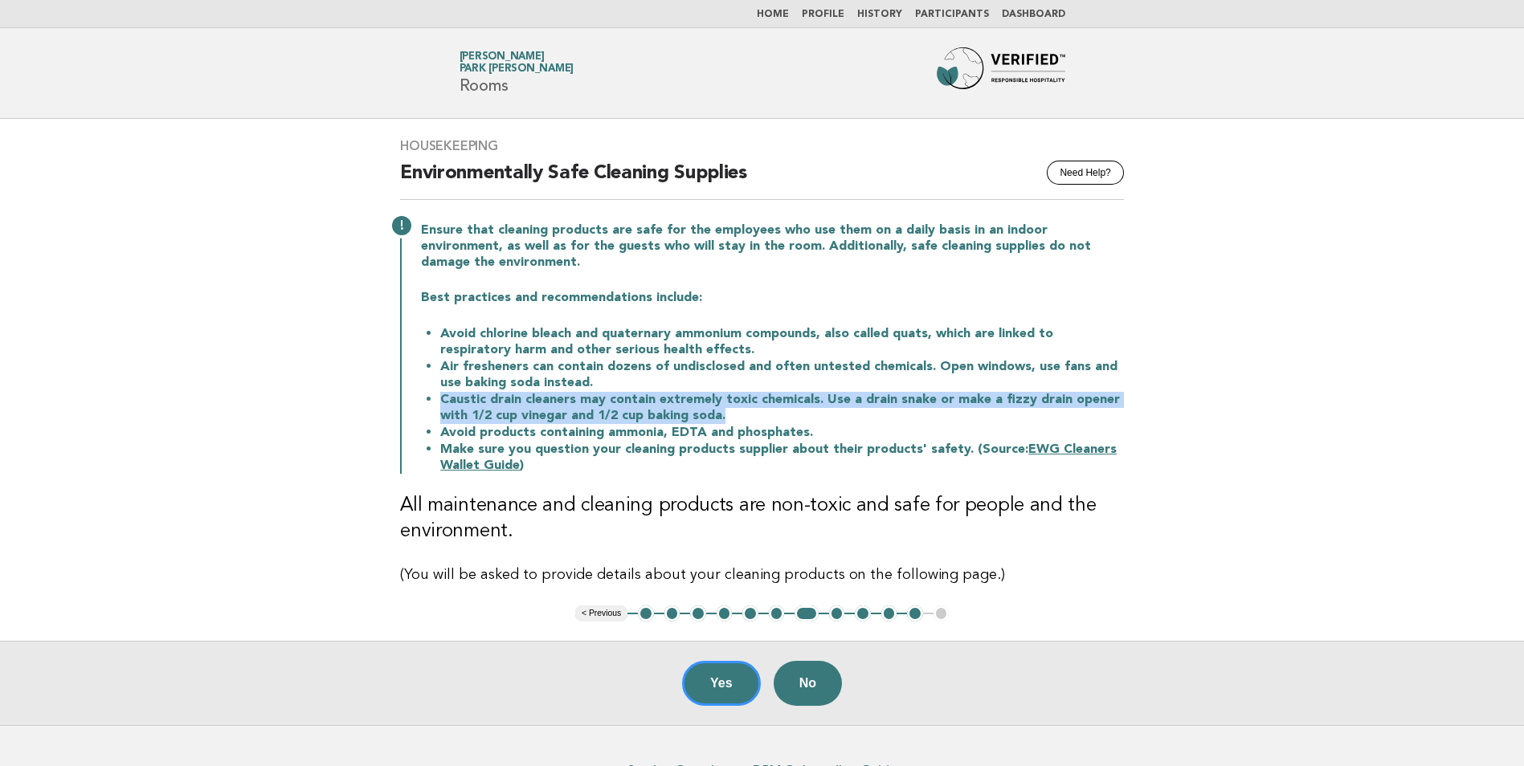
drag, startPoint x: 567, startPoint y: 385, endPoint x: 754, endPoint y: 423, distance: 191.1
click at [754, 423] on ul "Avoid chlorine bleach and quaternary ammonium compounds, also called quats, whi…" at bounding box center [772, 399] width 703 height 149
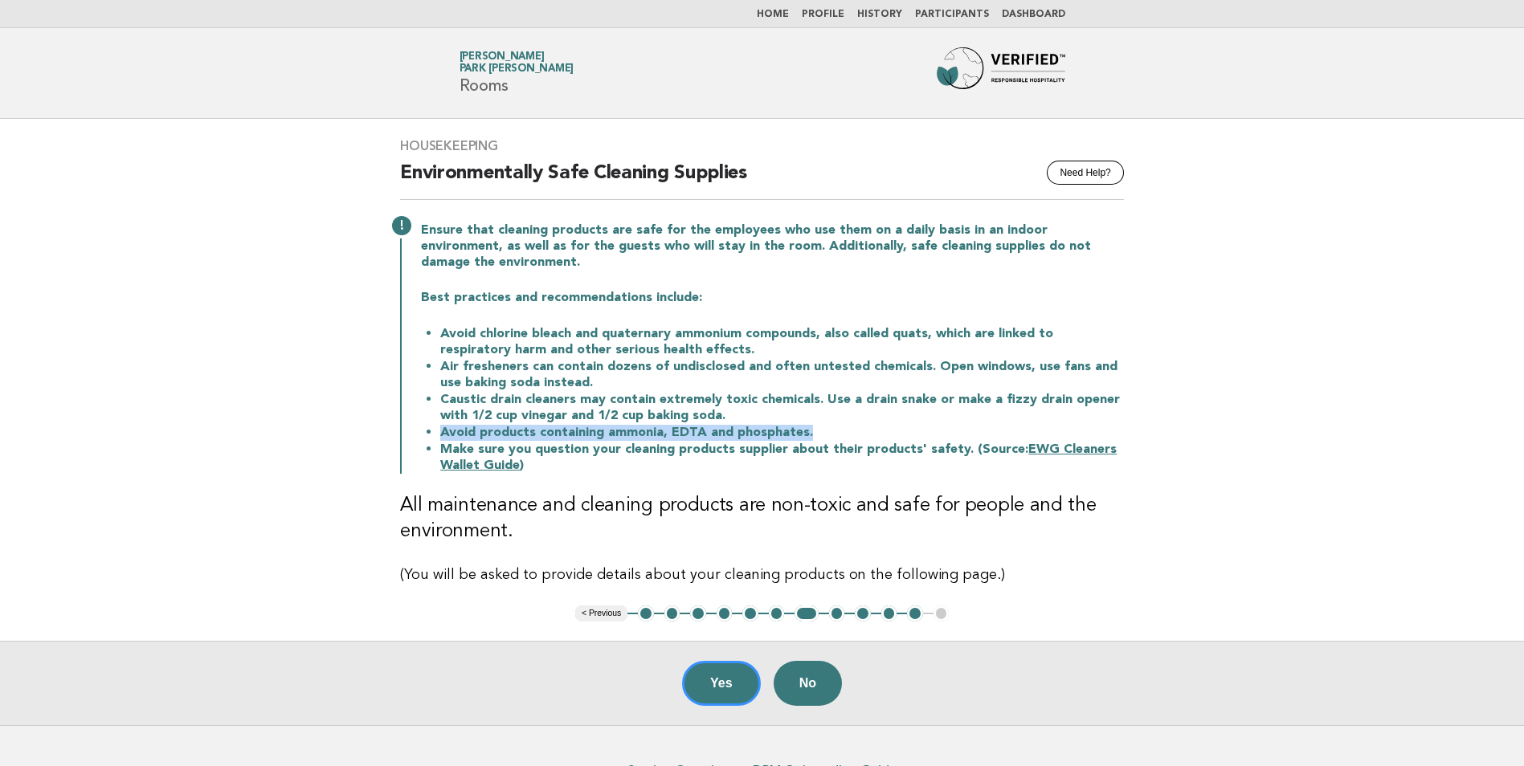
drag, startPoint x: 442, startPoint y: 431, endPoint x: 806, endPoint y: 439, distance: 363.9
click at [806, 439] on li "Avoid products containing ammonia, EDTA and phosphates." at bounding box center [781, 432] width 683 height 17
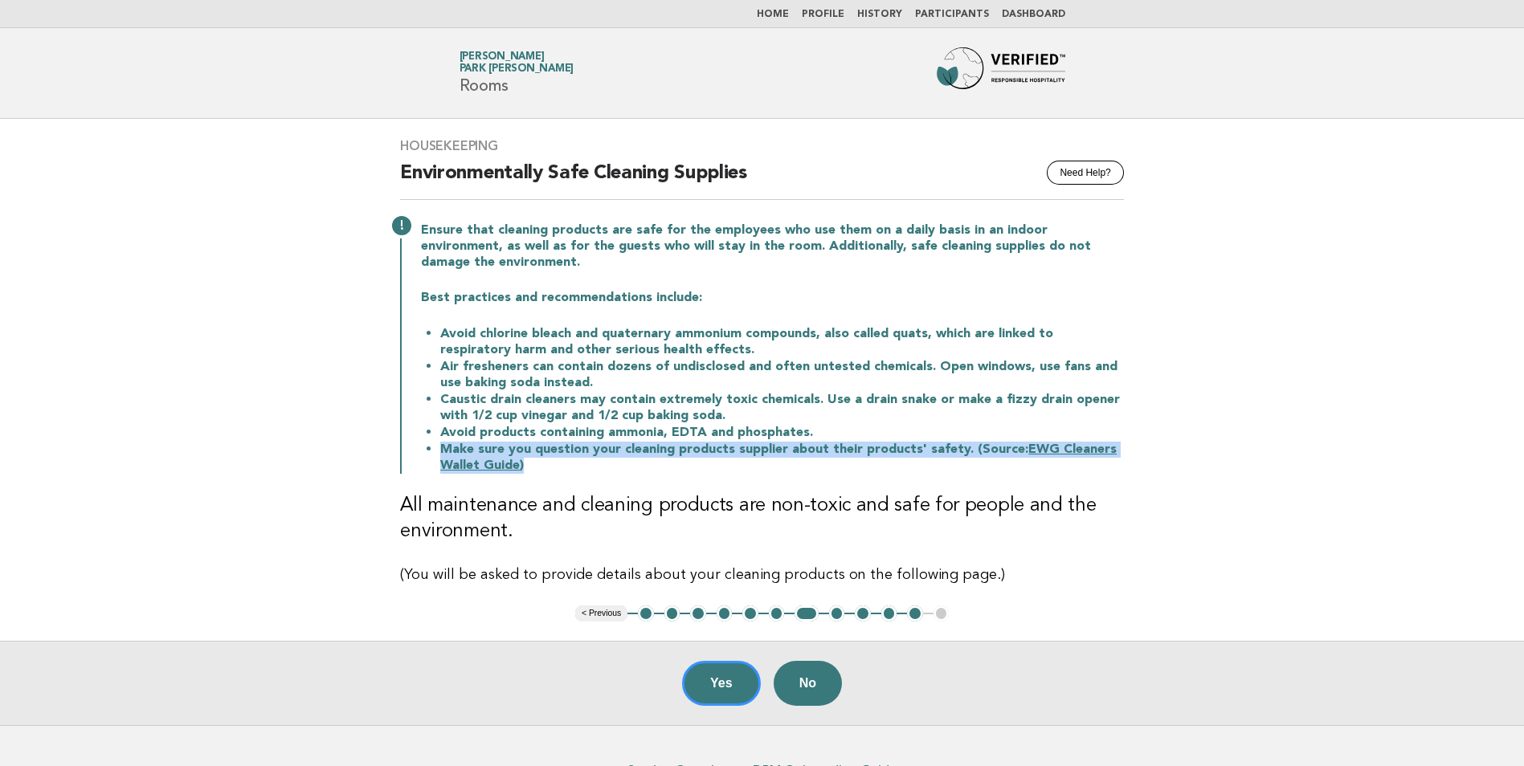
drag, startPoint x: 436, startPoint y: 447, endPoint x: 531, endPoint y: 463, distance: 96.1
click at [531, 463] on ul "Avoid chlorine bleach and quaternary ammonium compounds, also called quats, whi…" at bounding box center [772, 399] width 703 height 149
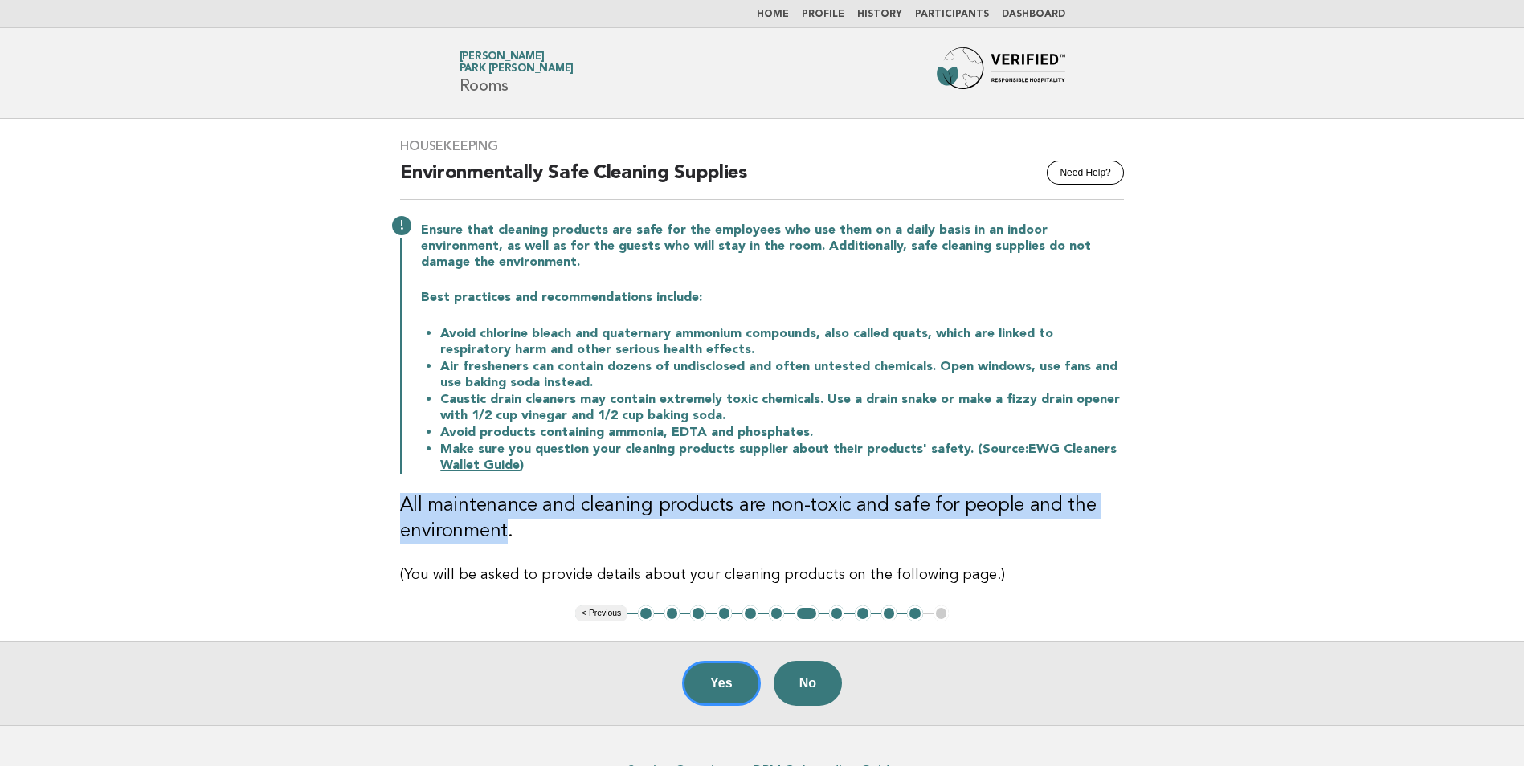
drag, startPoint x: 385, startPoint y: 508, endPoint x: 504, endPoint y: 528, distance: 121.5
click at [504, 528] on div "Housekeeping Need Help? Environmentally Safe Cleaning Supplies Ensure that clea…" at bounding box center [762, 362] width 762 height 487
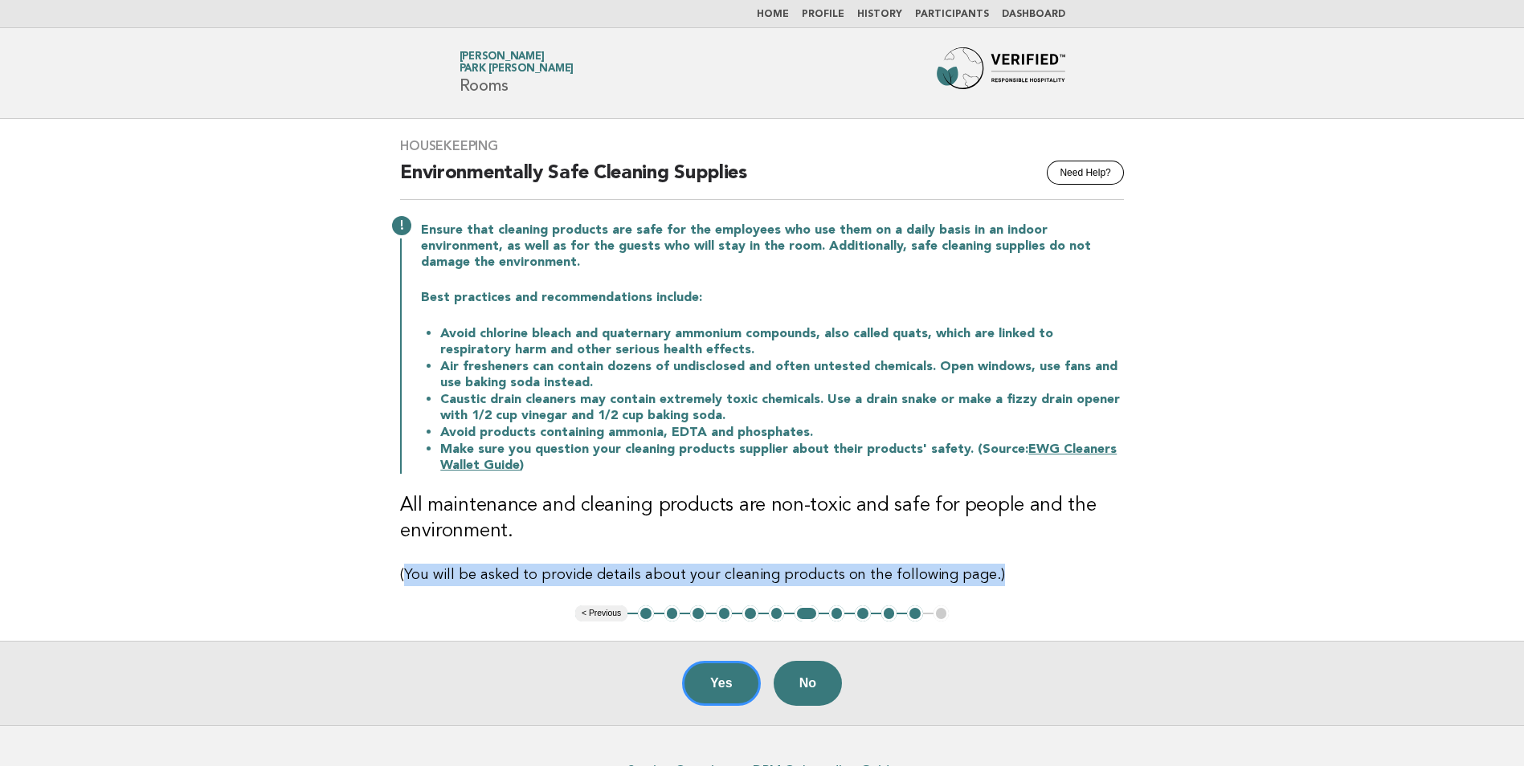
drag, startPoint x: 504, startPoint y: 528, endPoint x: 975, endPoint y: 573, distance: 472.8
click at [975, 573] on p "(You will be asked to provide details about your cleaning products on the follo…" at bounding box center [762, 575] width 724 height 22
click at [833, 613] on button "8" at bounding box center [837, 614] width 16 height 16
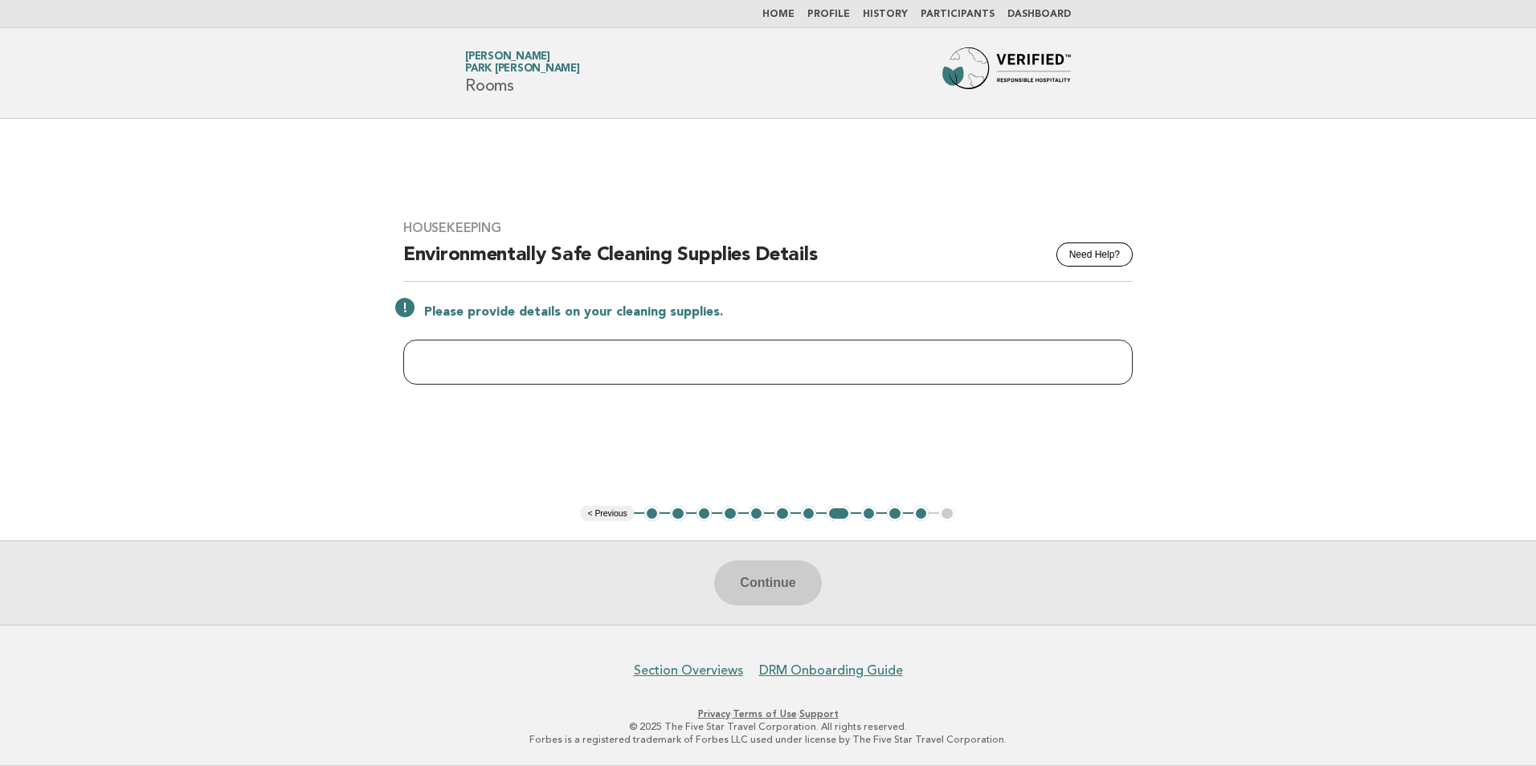
click at [520, 353] on input "text" at bounding box center [767, 362] width 729 height 45
click at [640, 361] on input "**********" at bounding box center [767, 362] width 729 height 45
click at [573, 361] on input "**********" at bounding box center [767, 362] width 729 height 45
click at [694, 365] on input "**********" at bounding box center [767, 362] width 729 height 45
type input "**********"
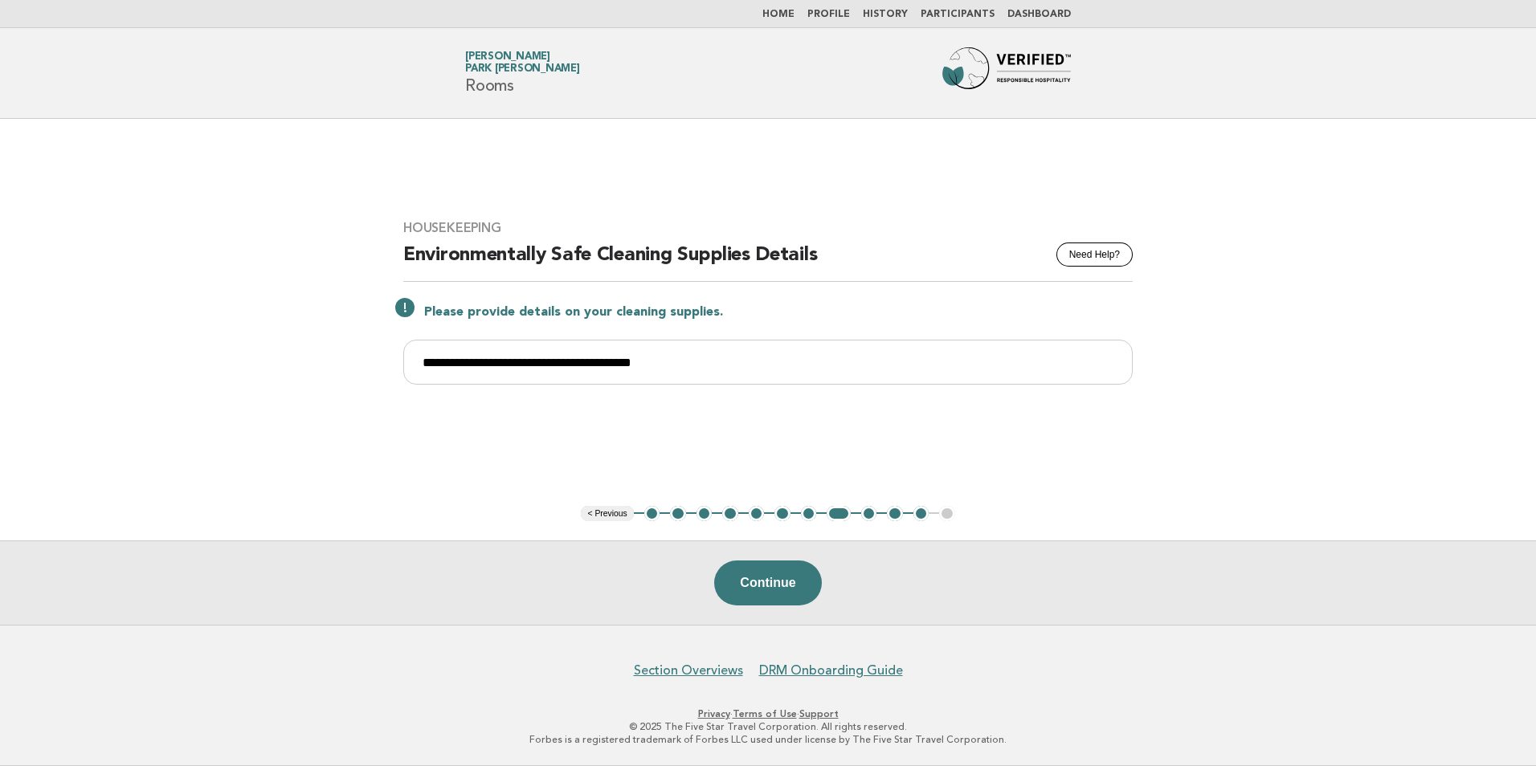
click at [813, 512] on button "7" at bounding box center [809, 514] width 16 height 16
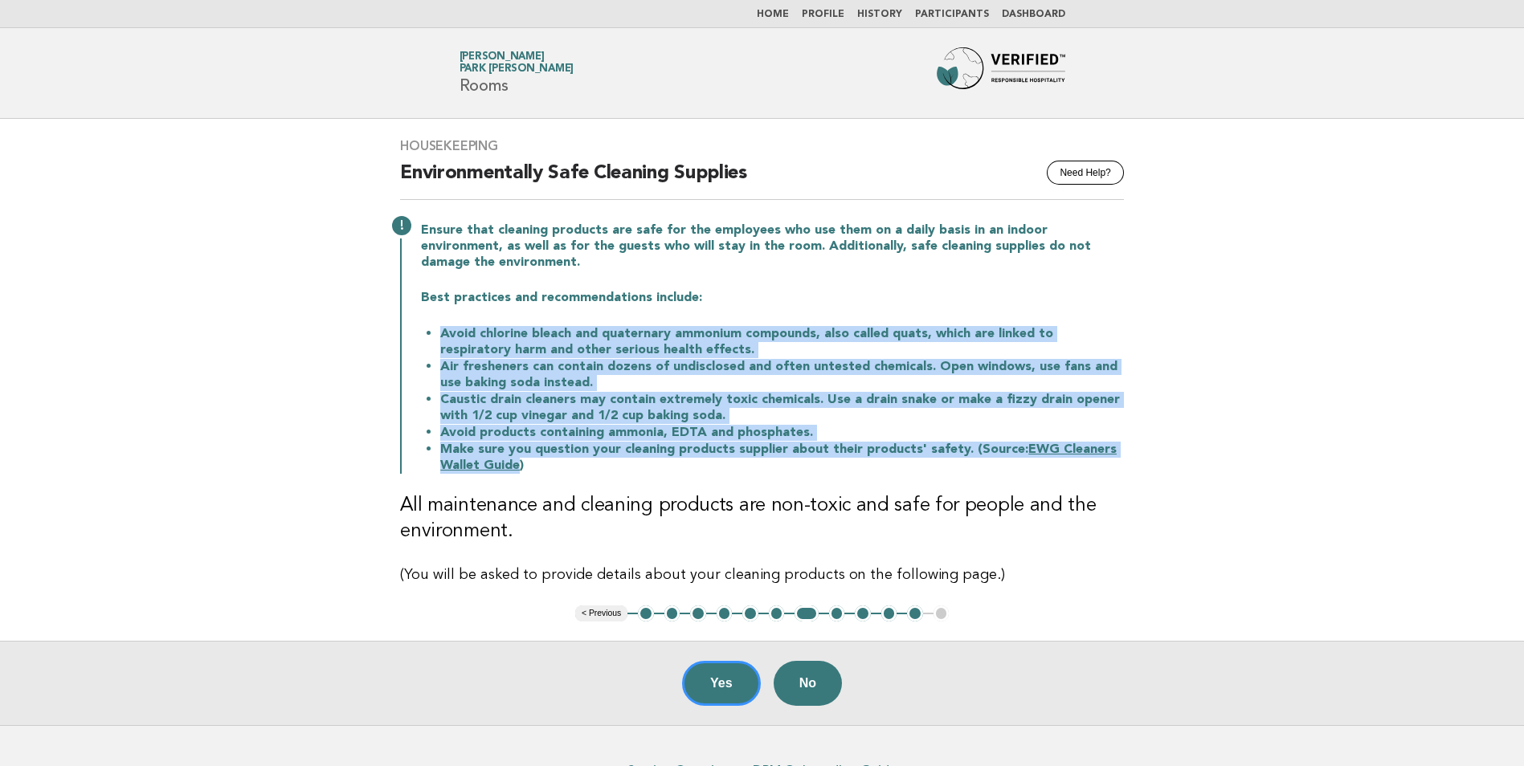
drag, startPoint x: 437, startPoint y: 331, endPoint x: 516, endPoint y: 468, distance: 158.7
click at [516, 468] on ul "Avoid chlorine bleach and quaternary ammonium compounds, also called quats, whi…" at bounding box center [772, 399] width 703 height 149
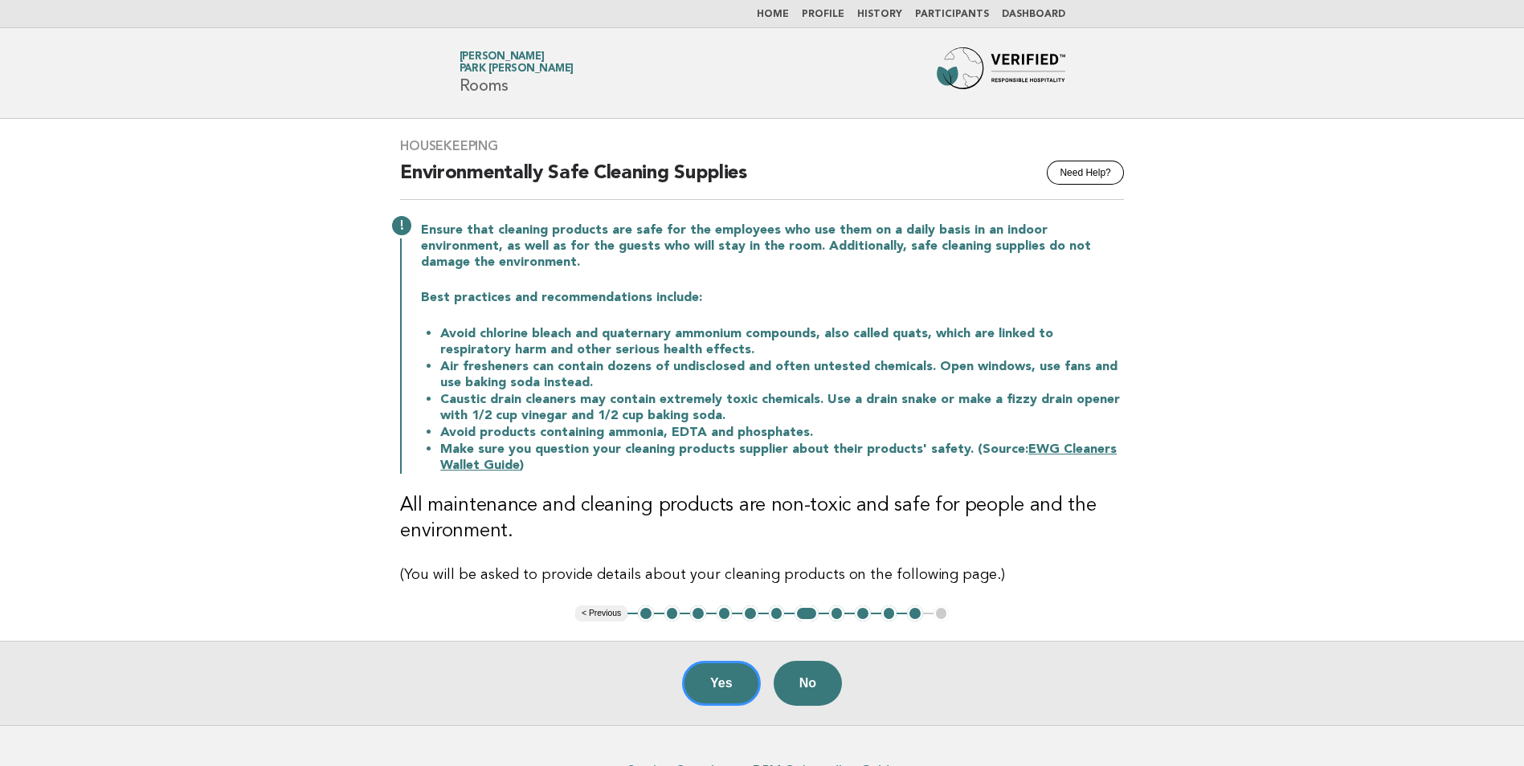
drag, startPoint x: 516, startPoint y: 468, endPoint x: 524, endPoint y: 462, distance: 9.7
click at [524, 462] on li "Make sure you question your cleaning products supplier about their products' sa…" at bounding box center [781, 457] width 683 height 33
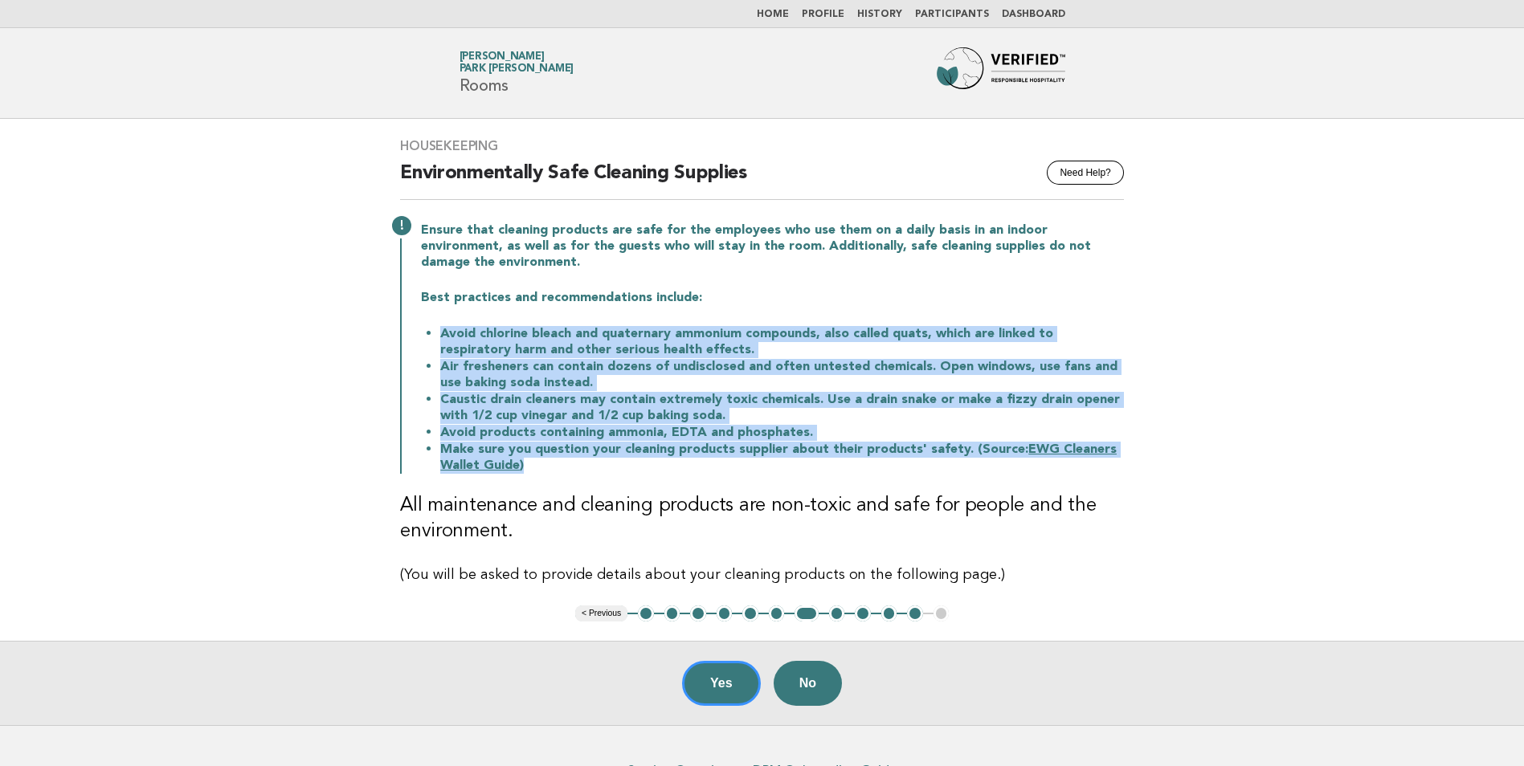
drag, startPoint x: 528, startPoint y: 467, endPoint x: 429, endPoint y: 331, distance: 168.3
click at [429, 331] on ul "Avoid chlorine bleach and quaternary ammonium compounds, also called quats, whi…" at bounding box center [772, 399] width 703 height 149
copy ul "Avoid chlorine bleach and quaternary ammonium compounds, also called quats, whi…"
click at [839, 612] on button "8" at bounding box center [837, 614] width 16 height 16
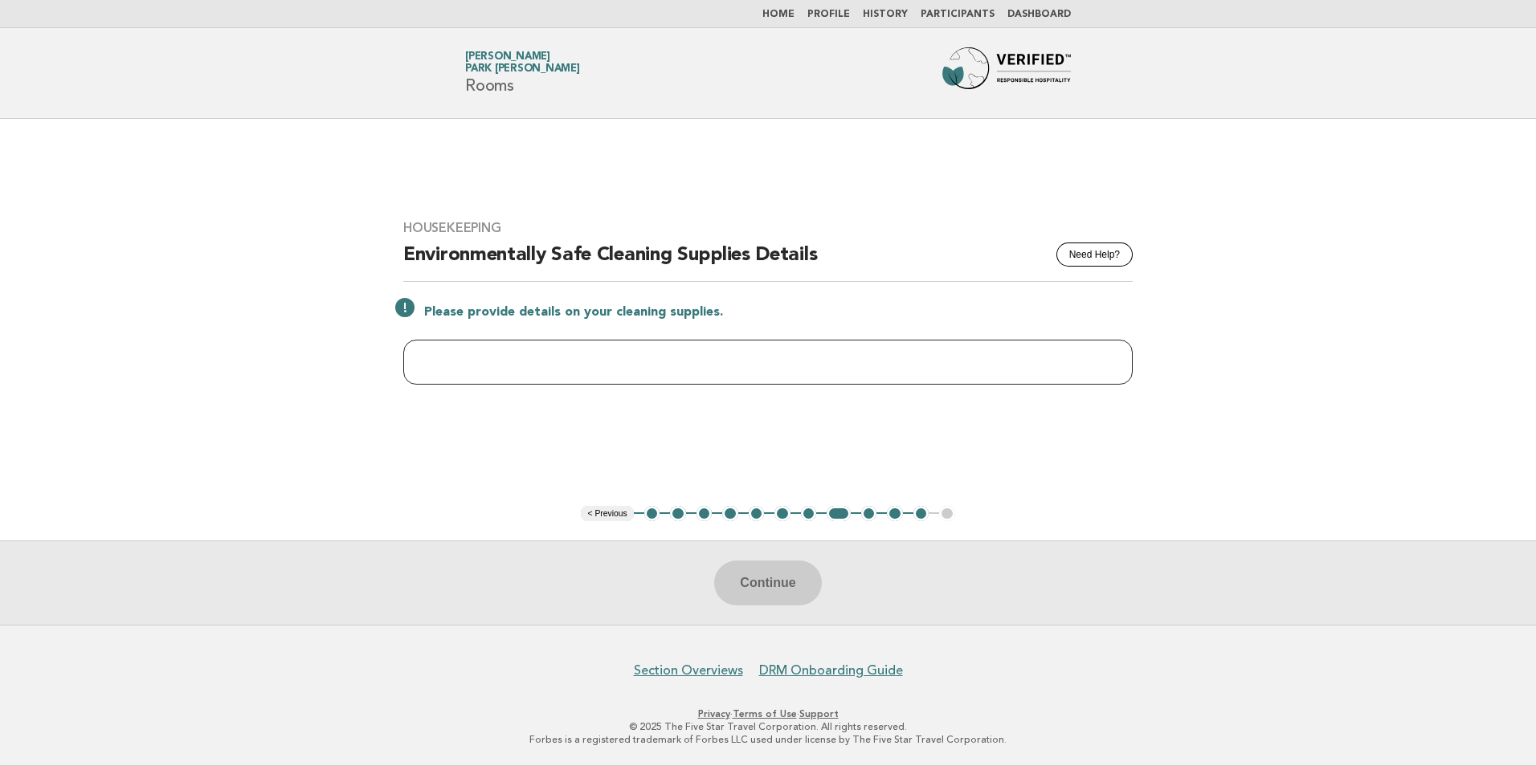
click at [687, 358] on input "text" at bounding box center [767, 362] width 729 height 45
paste input "**********"
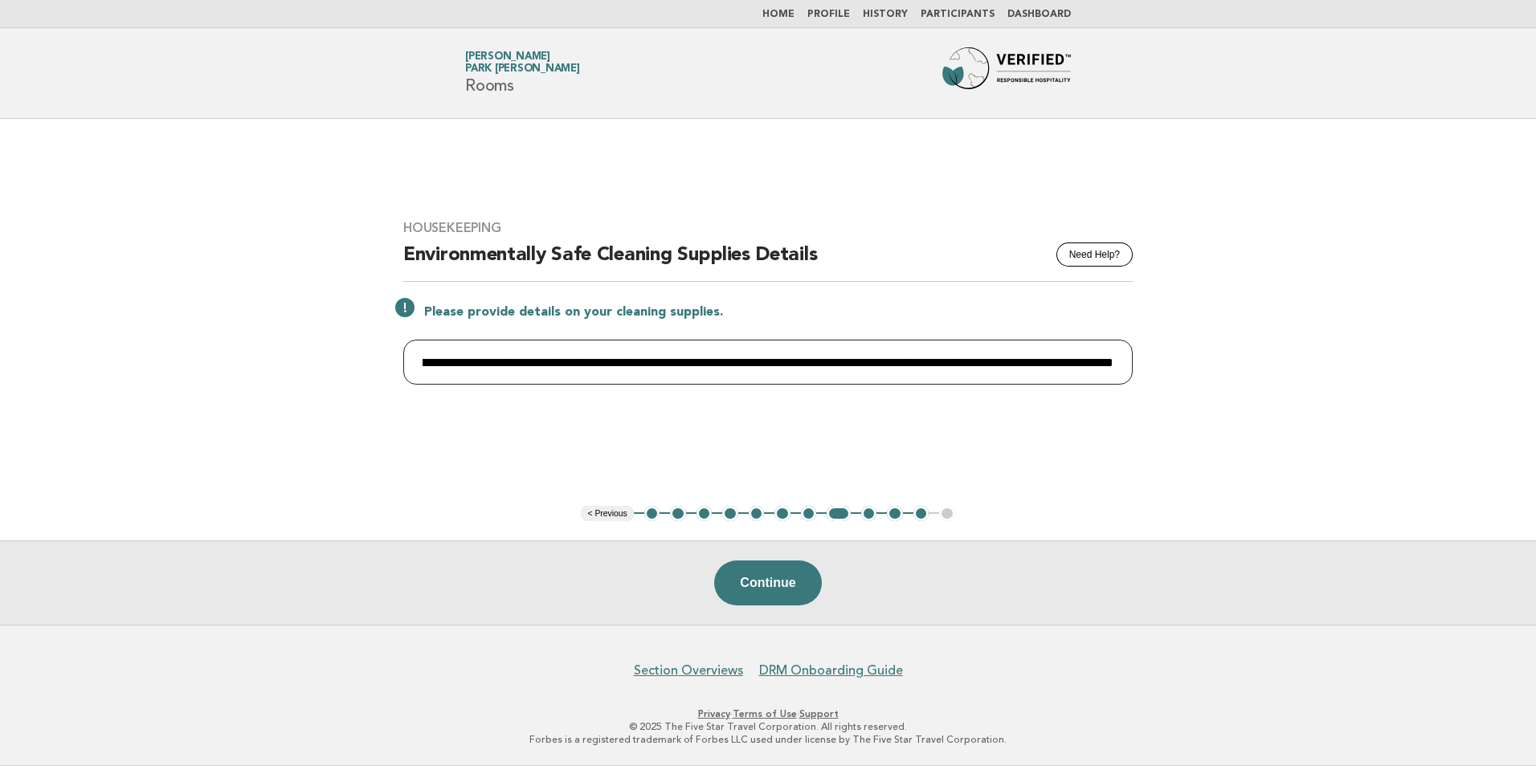
scroll to position [0, 3188]
drag, startPoint x: 1119, startPoint y: 361, endPoint x: 895, endPoint y: 361, distance: 224.1
click at [895, 361] on input "**********" at bounding box center [767, 362] width 729 height 45
drag, startPoint x: 673, startPoint y: 361, endPoint x: 1304, endPoint y: 375, distance: 631.4
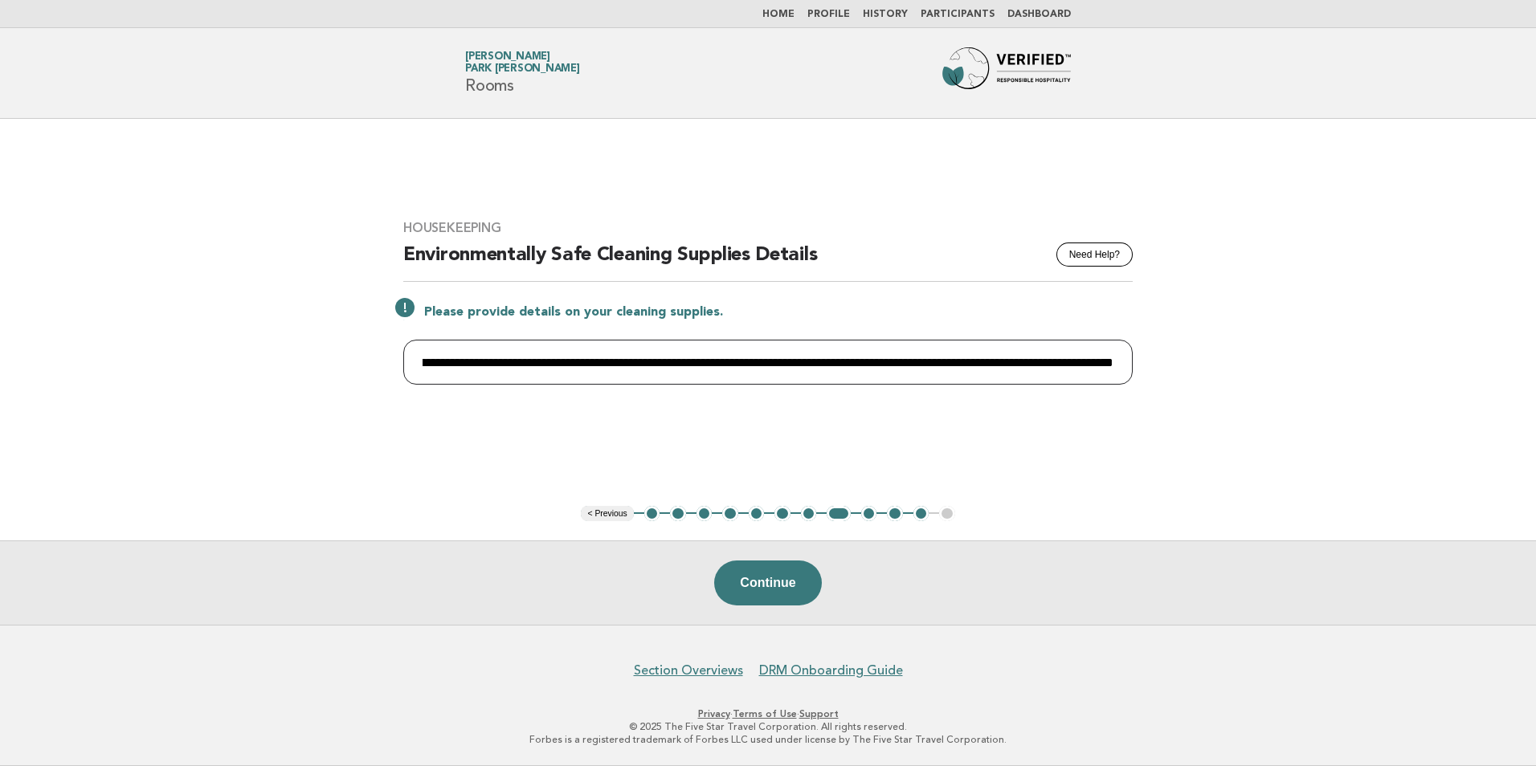
click at [1304, 375] on main "**********" at bounding box center [768, 372] width 1536 height 506
drag, startPoint x: 740, startPoint y: 363, endPoint x: 410, endPoint y: 360, distance: 329.3
click at [410, 360] on input "**********" at bounding box center [767, 362] width 729 height 45
click at [757, 361] on input "**********" at bounding box center [767, 362] width 729 height 45
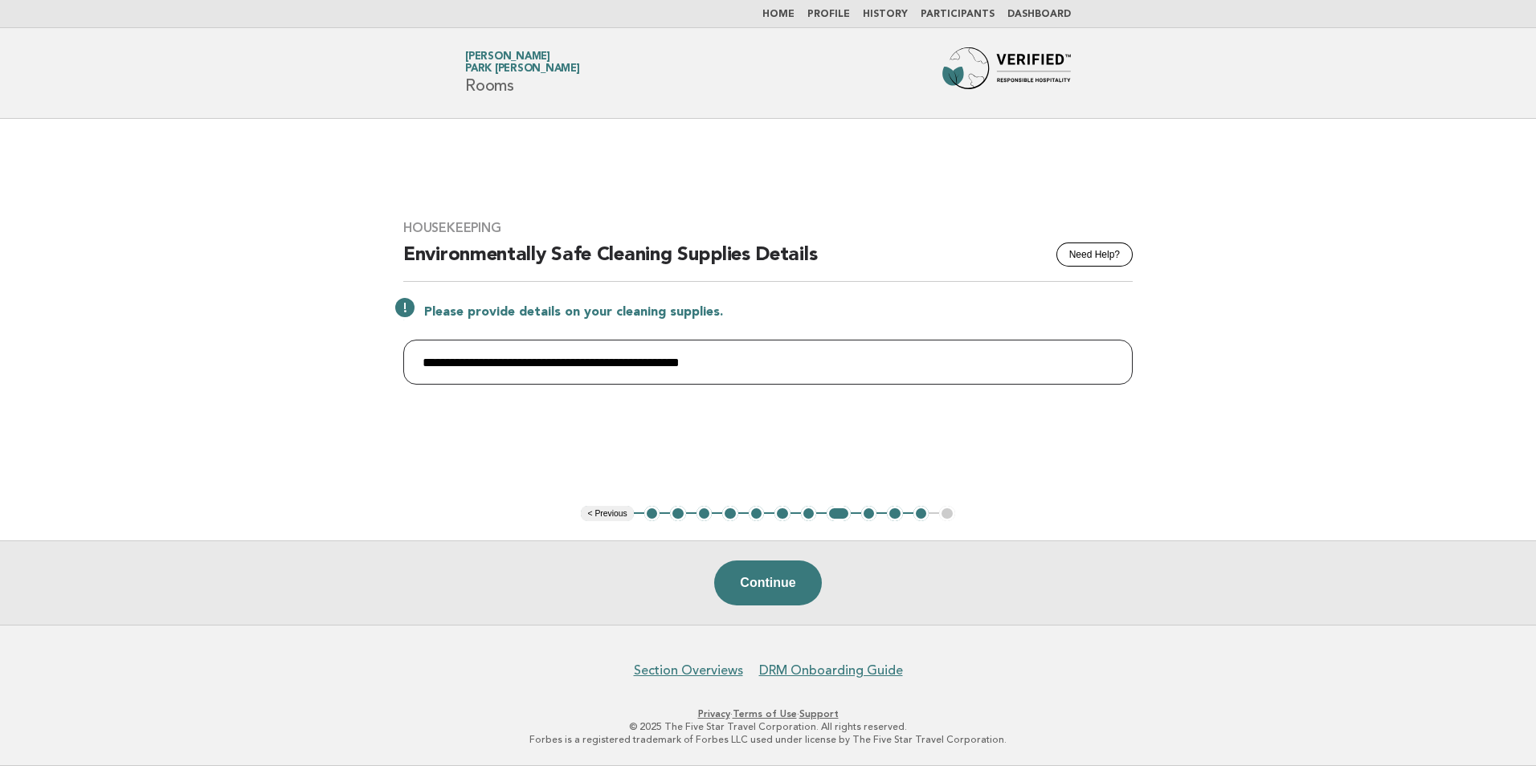
drag, startPoint x: 734, startPoint y: 361, endPoint x: 668, endPoint y: 361, distance: 65.9
click at [668, 361] on input "**********" at bounding box center [767, 362] width 729 height 45
paste input "**********"
click at [674, 361] on input "**********" at bounding box center [767, 362] width 729 height 45
click at [665, 365] on input "**********" at bounding box center [767, 362] width 729 height 45
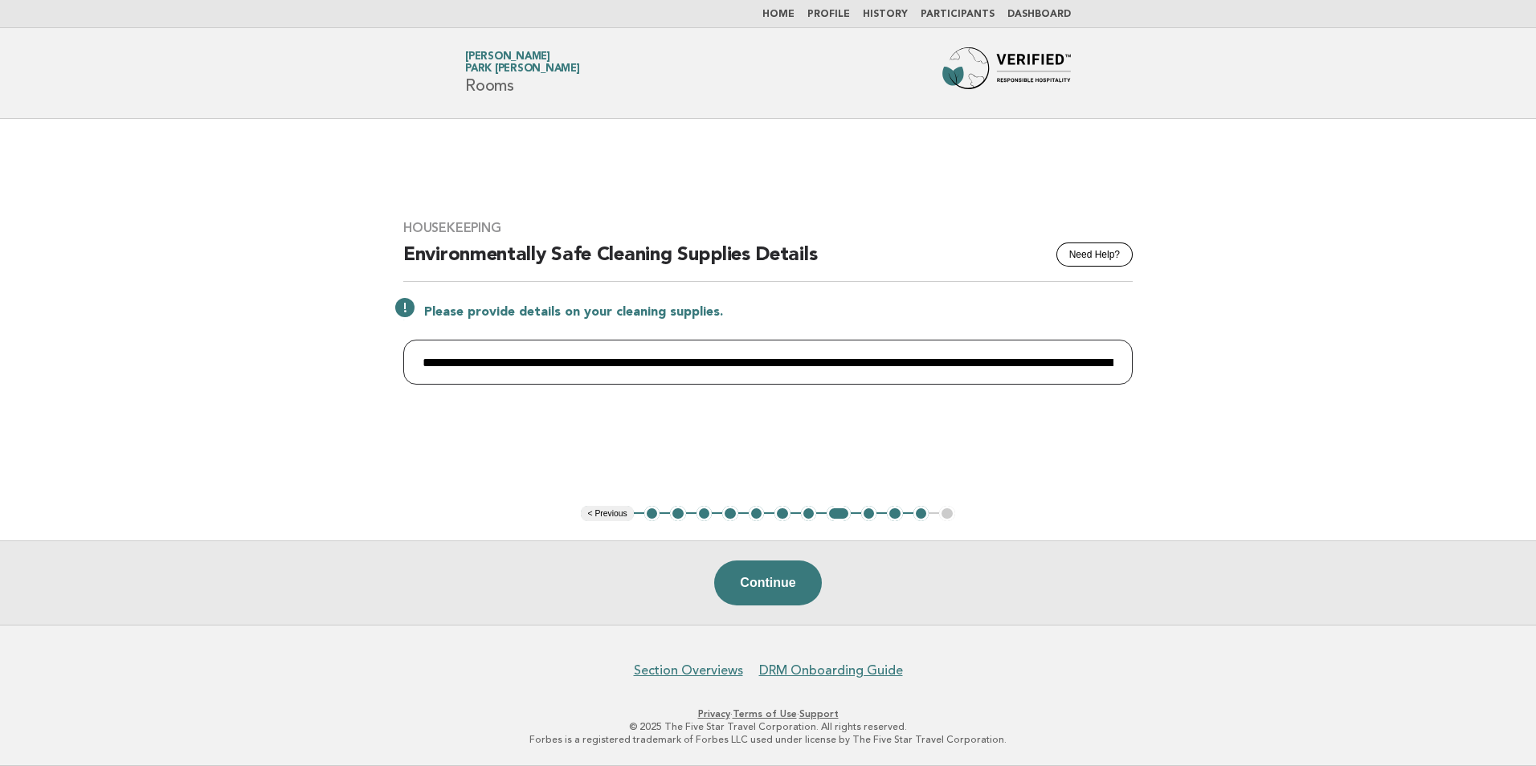
type input "**********"
click at [1016, 459] on main "**********" at bounding box center [768, 372] width 1536 height 506
click at [422, 361] on input "**********" at bounding box center [767, 362] width 729 height 45
click at [1121, 368] on input "**********" at bounding box center [767, 362] width 729 height 45
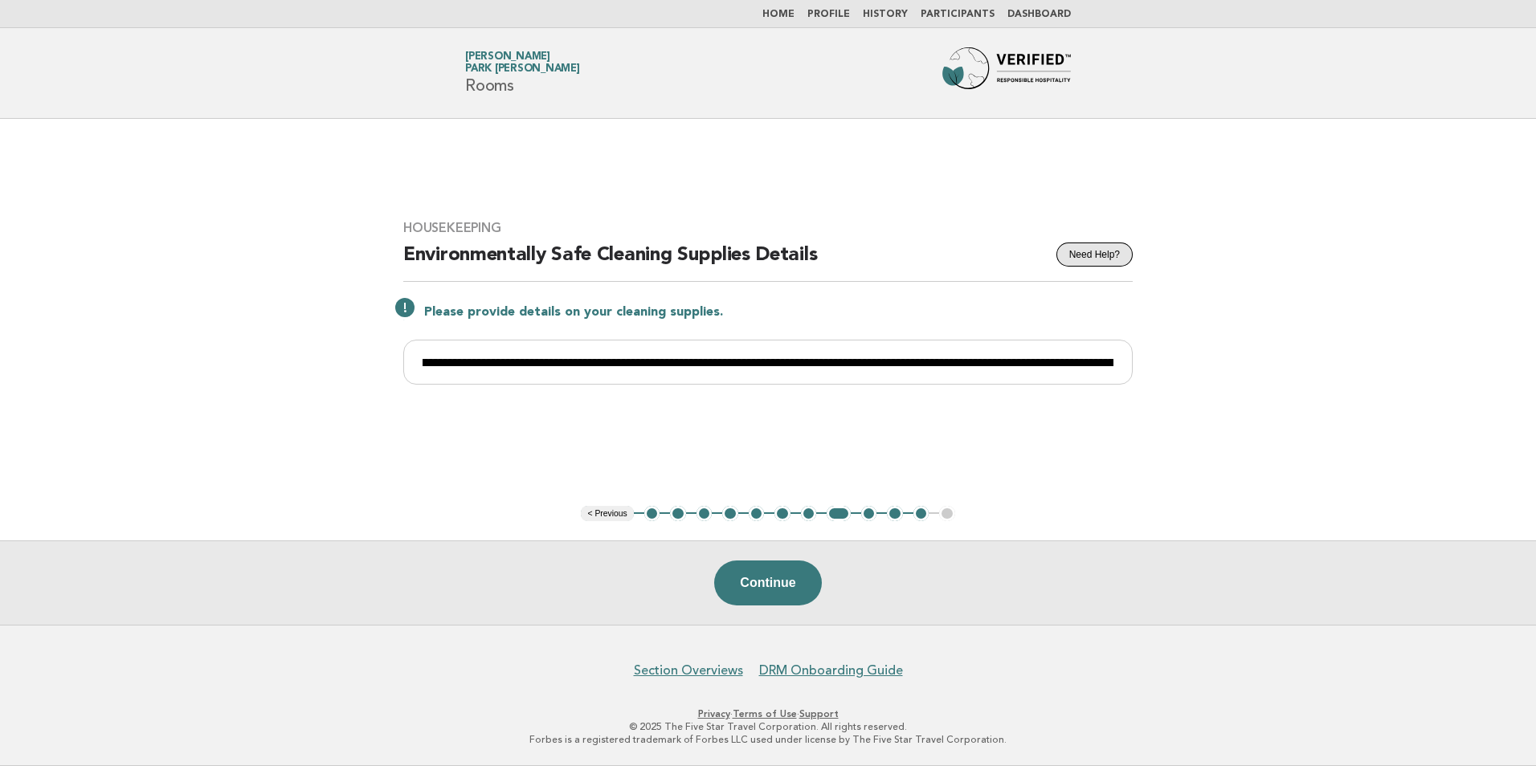
click at [1093, 258] on button "Need Help?" at bounding box center [1094, 255] width 76 height 24
click at [1080, 254] on button "Need Help?" at bounding box center [1094, 255] width 76 height 24
click at [870, 515] on button "9" at bounding box center [869, 514] width 16 height 16
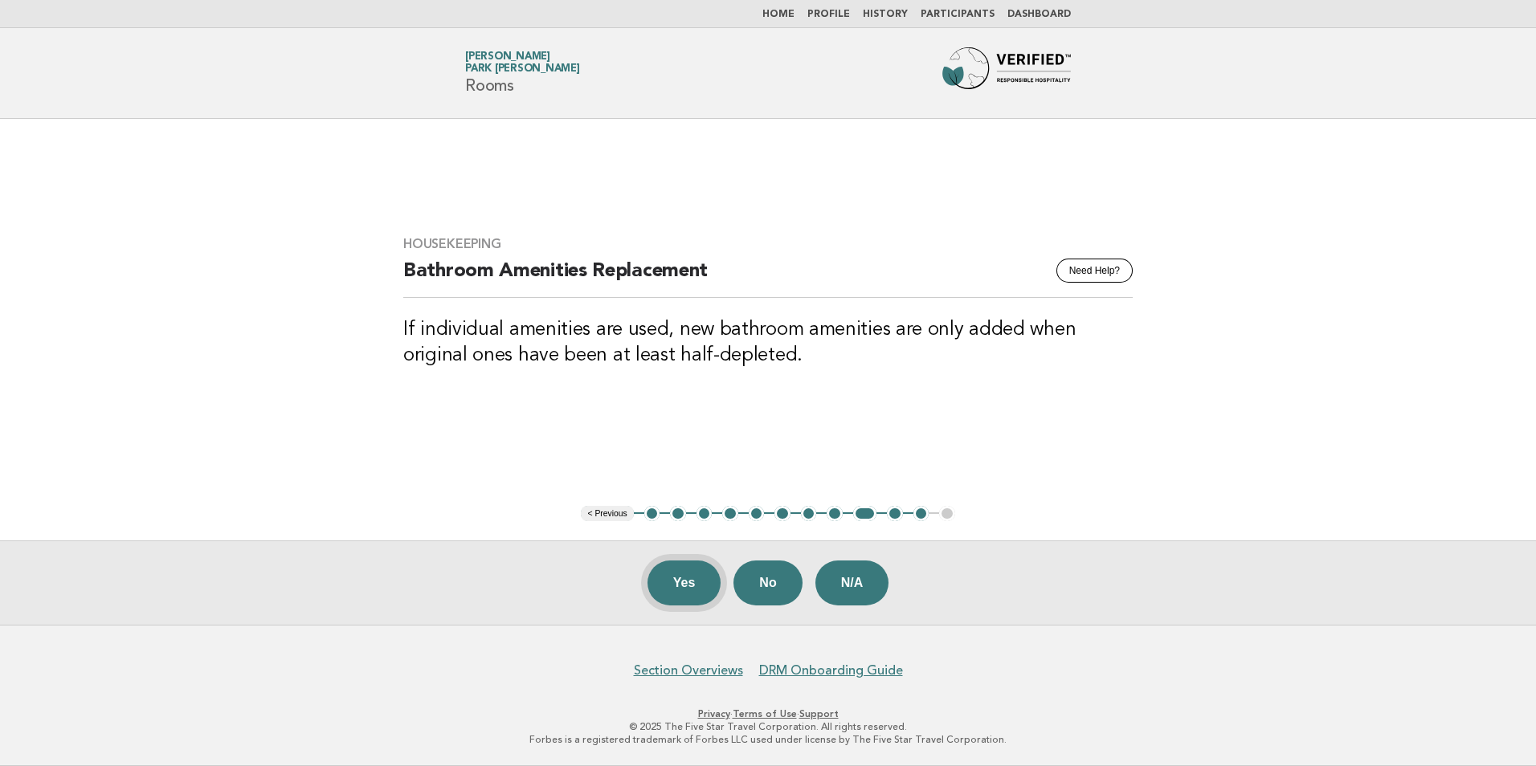
click at [680, 585] on button "Yes" at bounding box center [684, 583] width 74 height 45
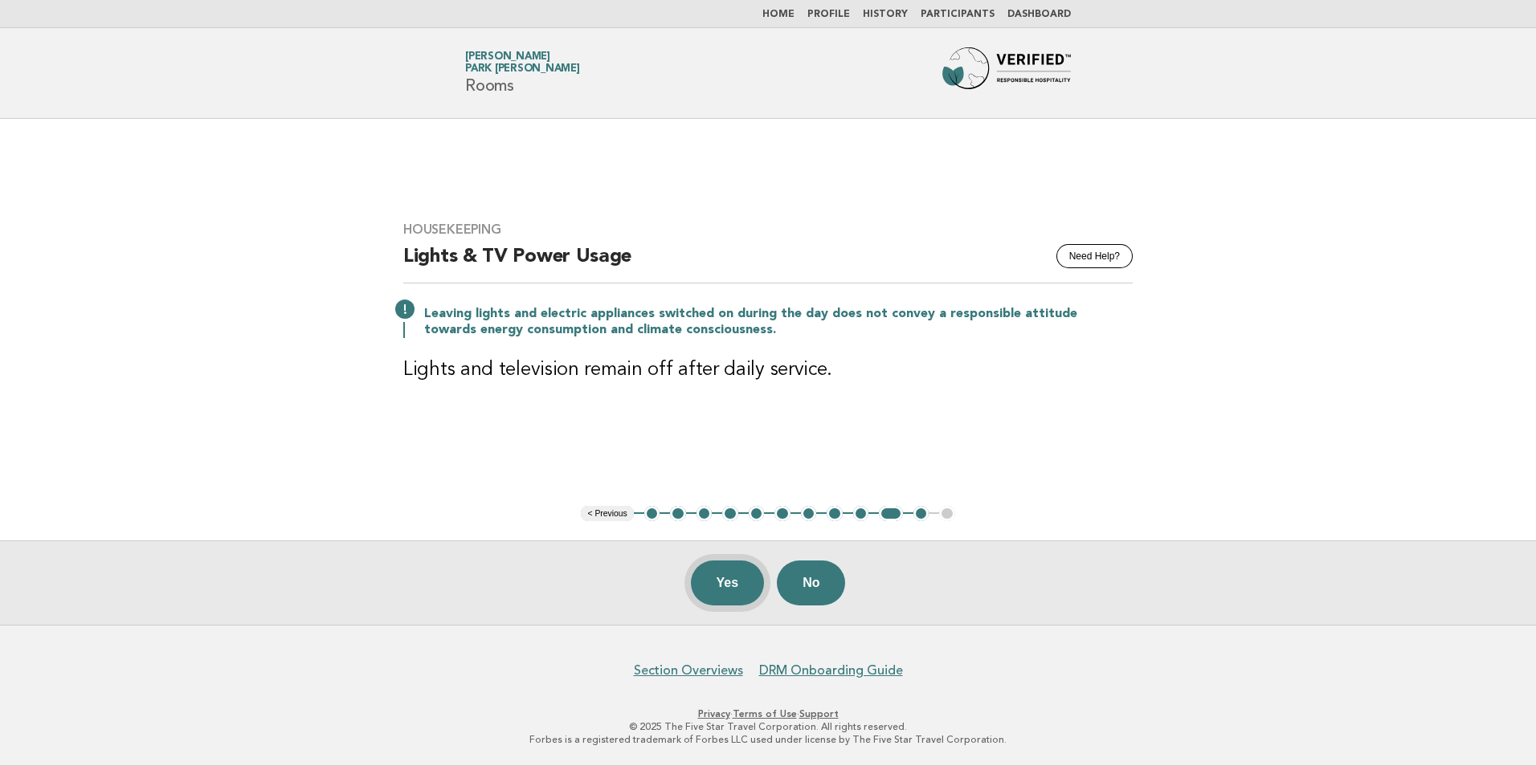
click at [725, 586] on button "Yes" at bounding box center [728, 583] width 74 height 45
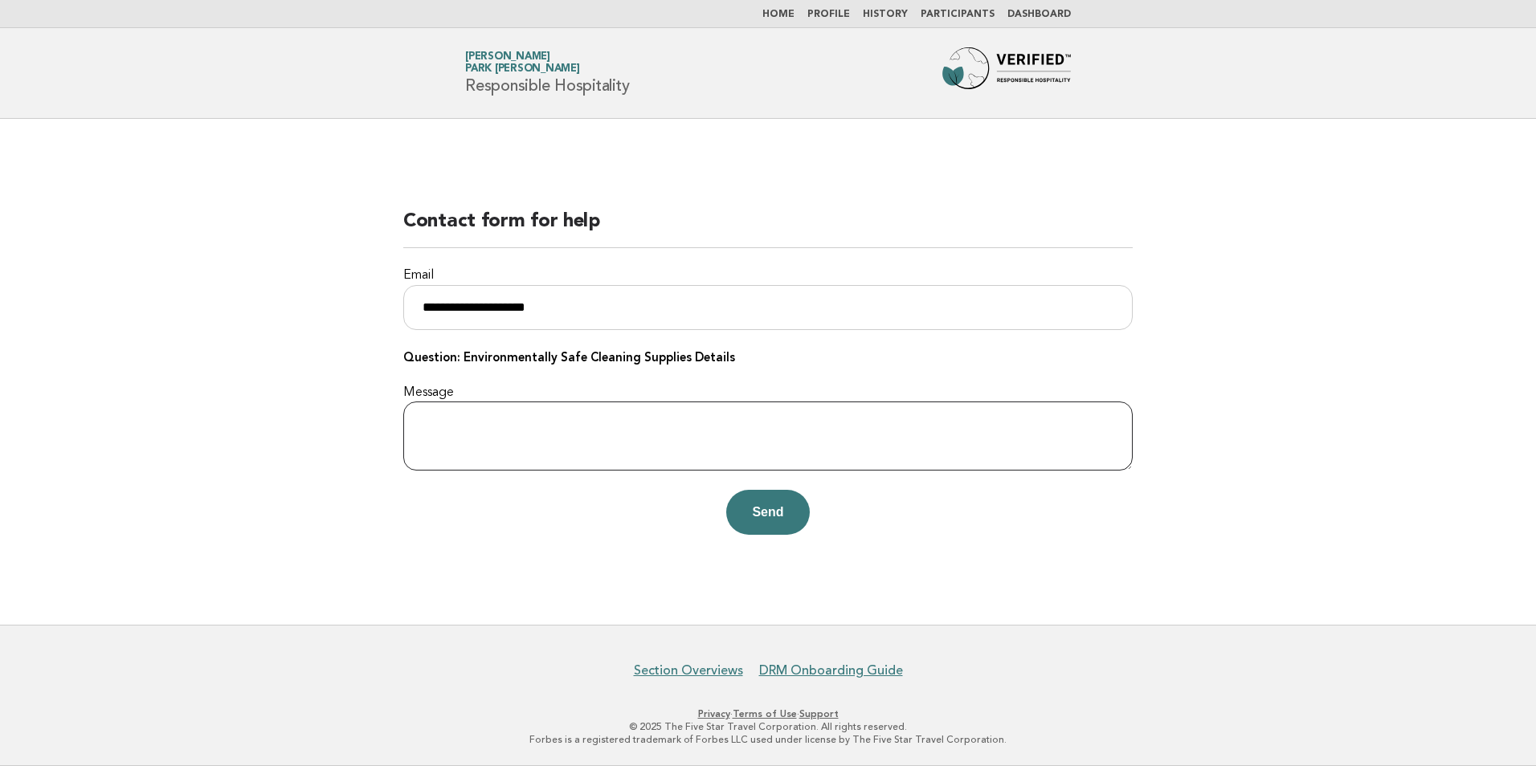
click at [569, 428] on textarea "Message" at bounding box center [767, 436] width 729 height 69
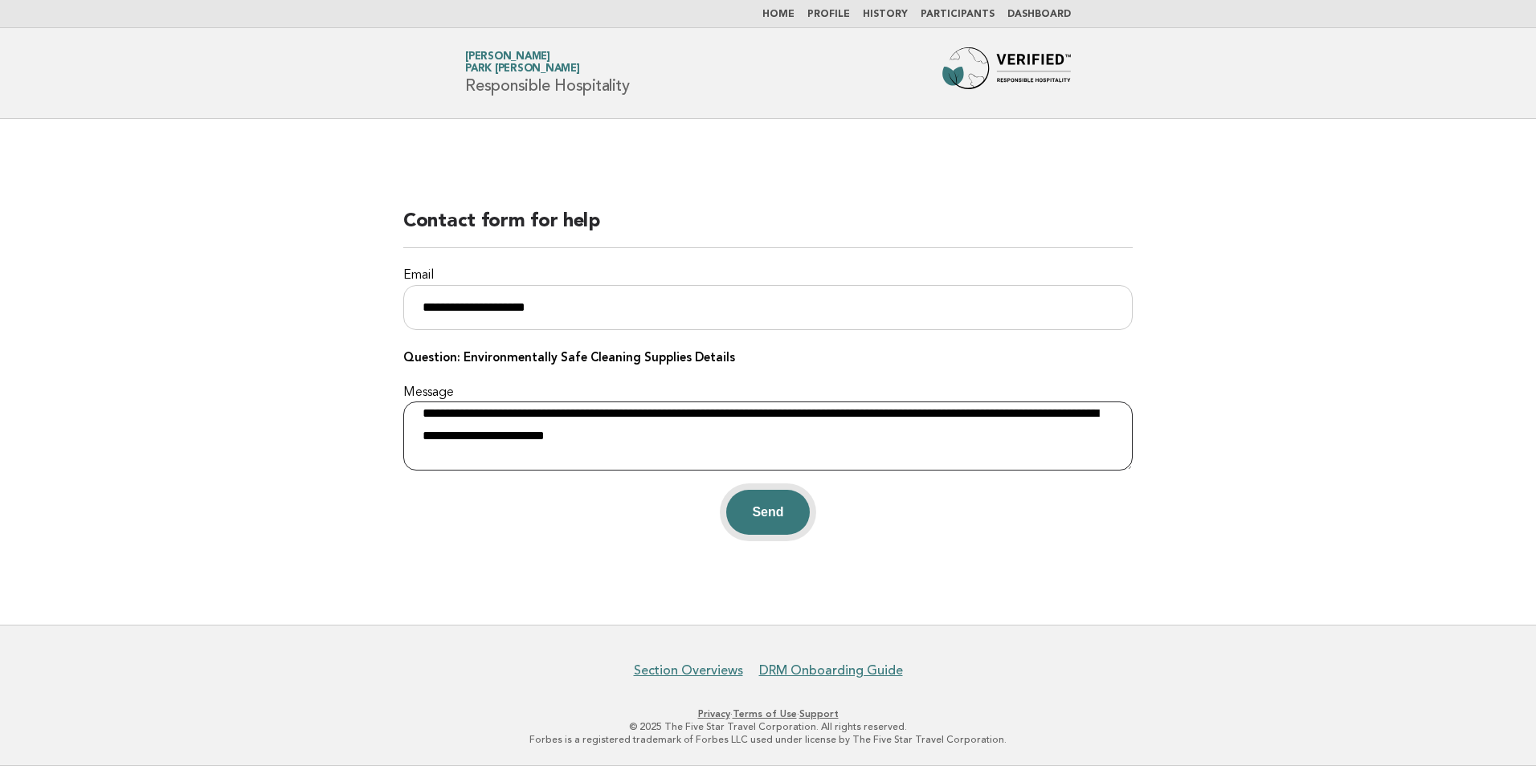
type textarea "**********"
click at [770, 520] on button "Send" at bounding box center [767, 512] width 83 height 45
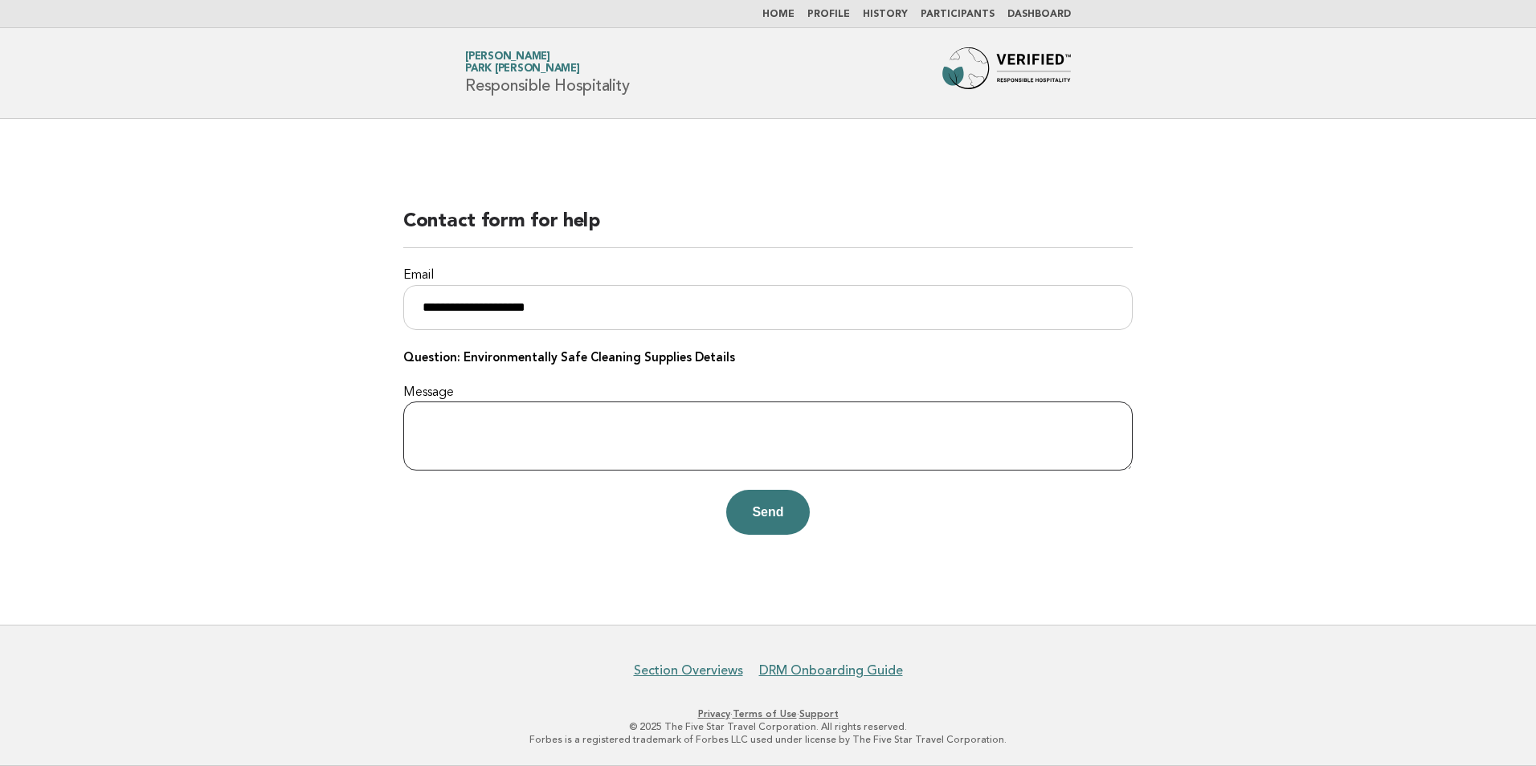
click at [504, 426] on textarea "Message" at bounding box center [767, 436] width 729 height 69
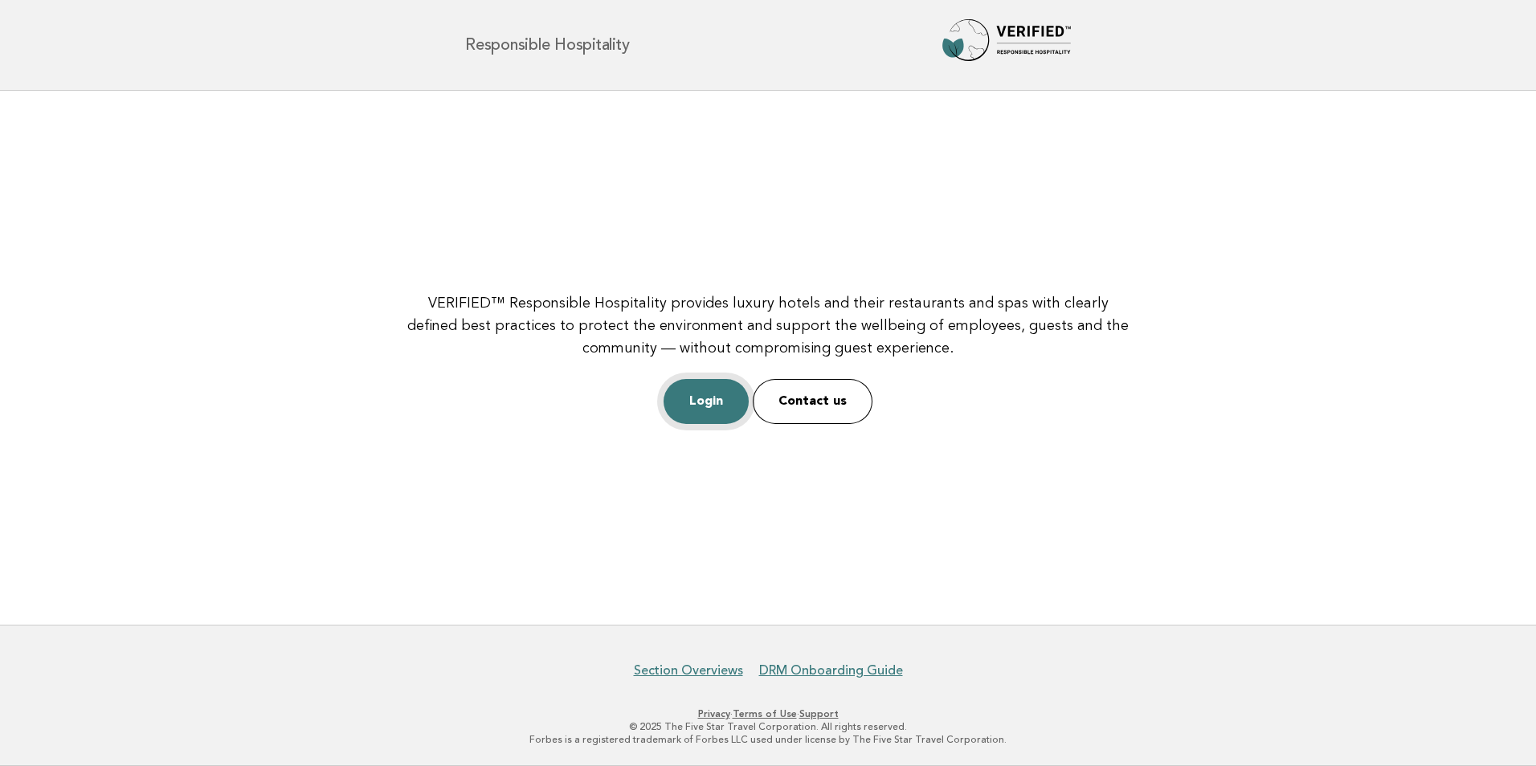
click at [717, 405] on link "Login" at bounding box center [705, 401] width 85 height 45
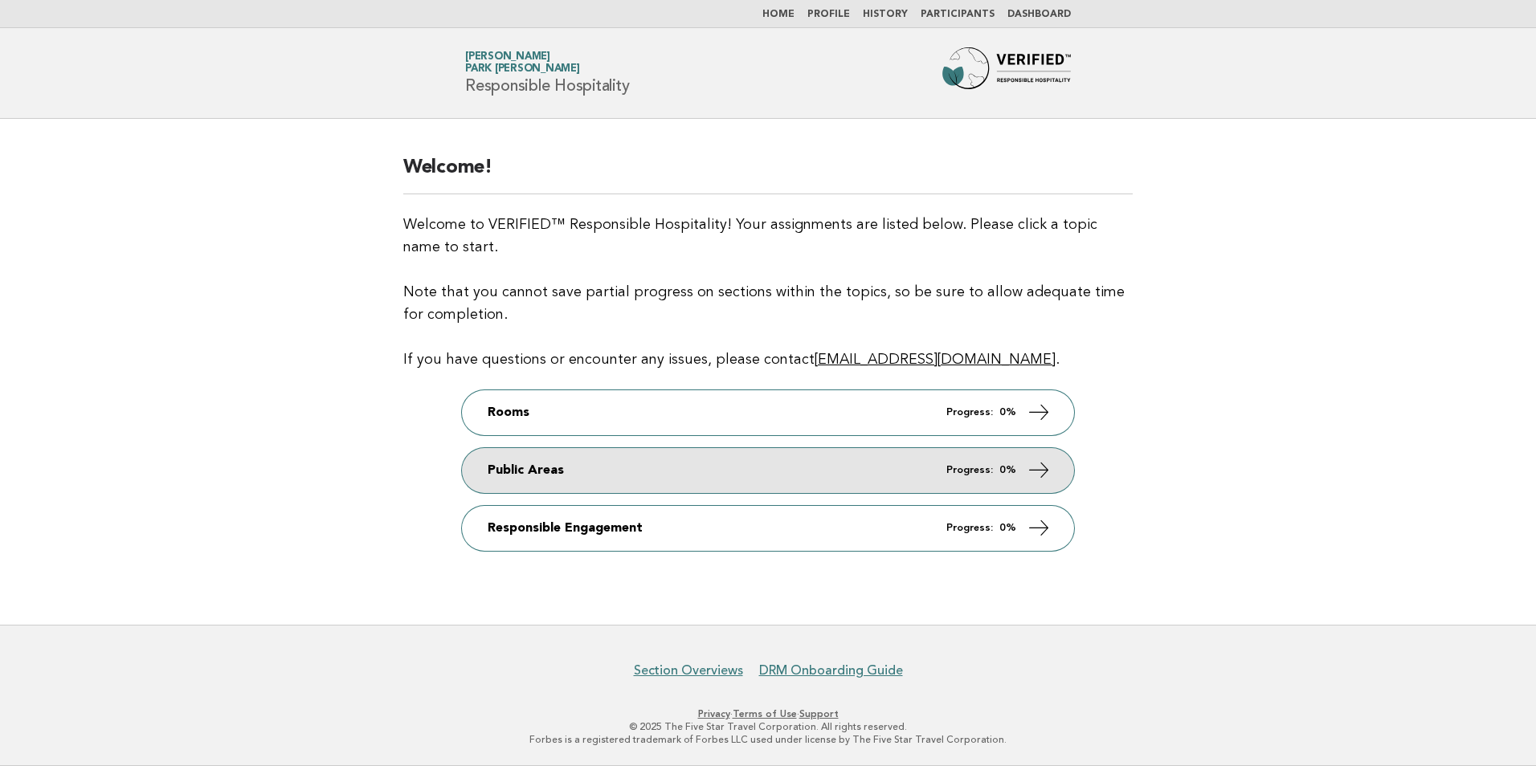
click at [1027, 466] on icon at bounding box center [1038, 469] width 23 height 23
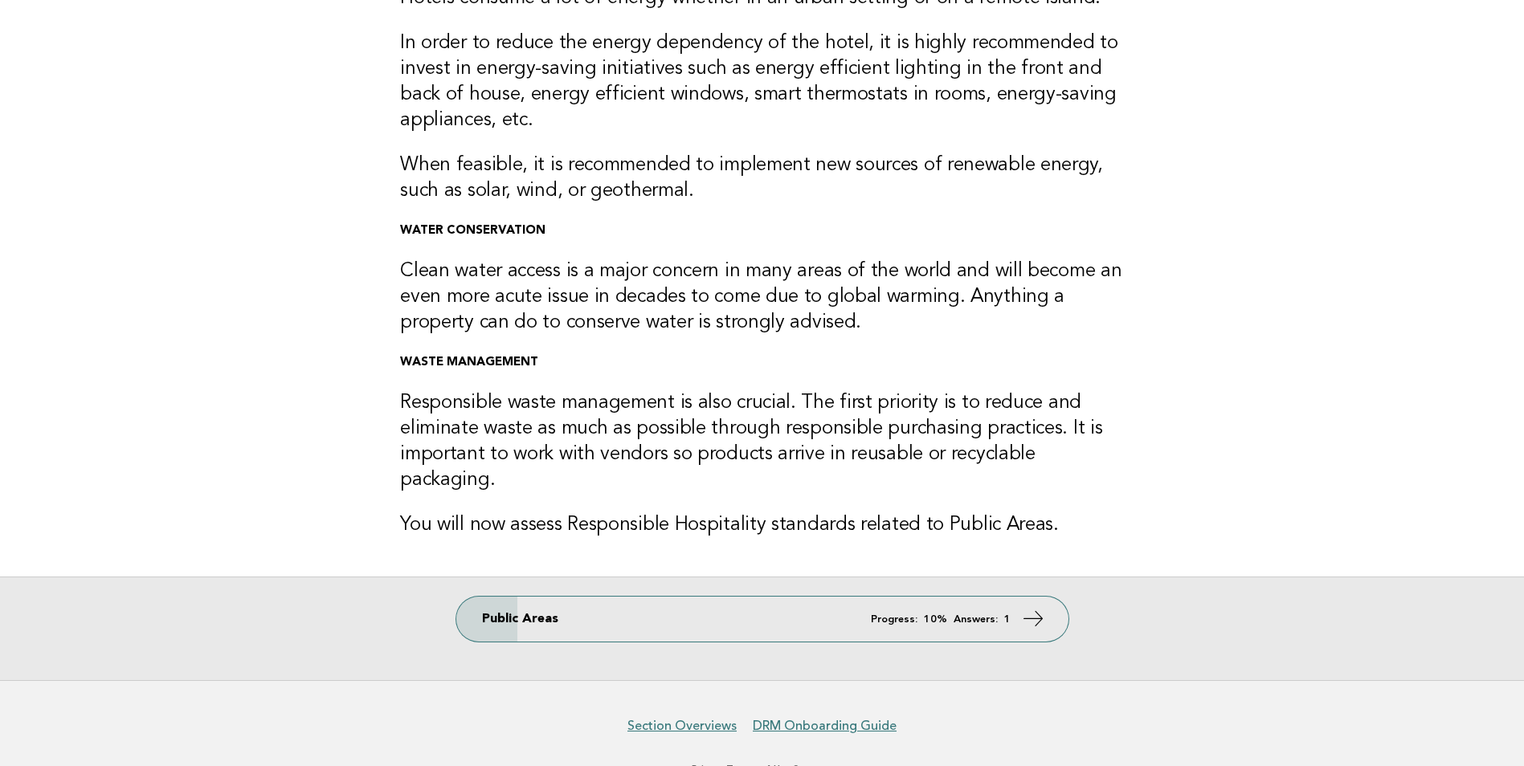
scroll to position [217, 0]
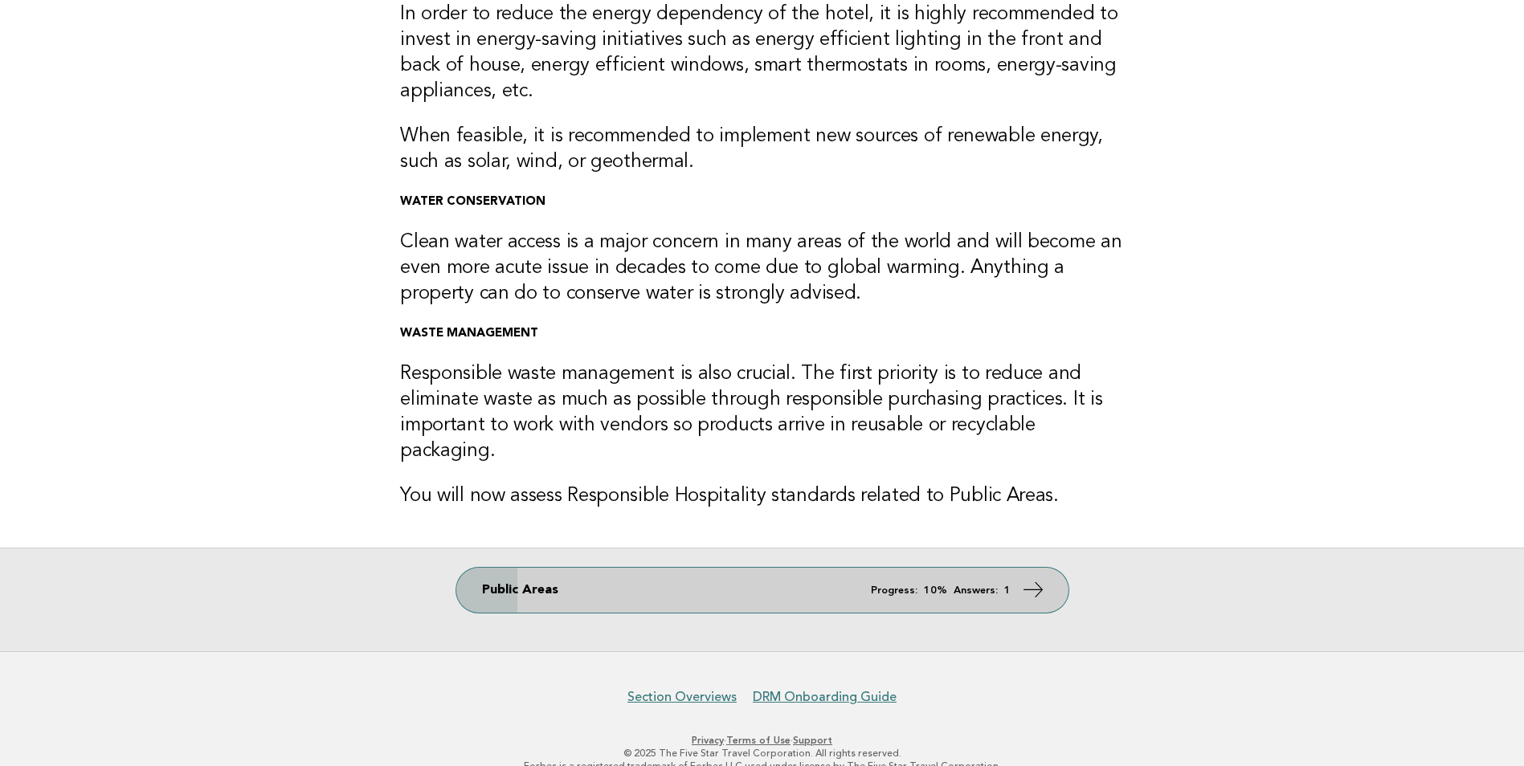
click at [1022, 578] on icon at bounding box center [1032, 589] width 23 height 23
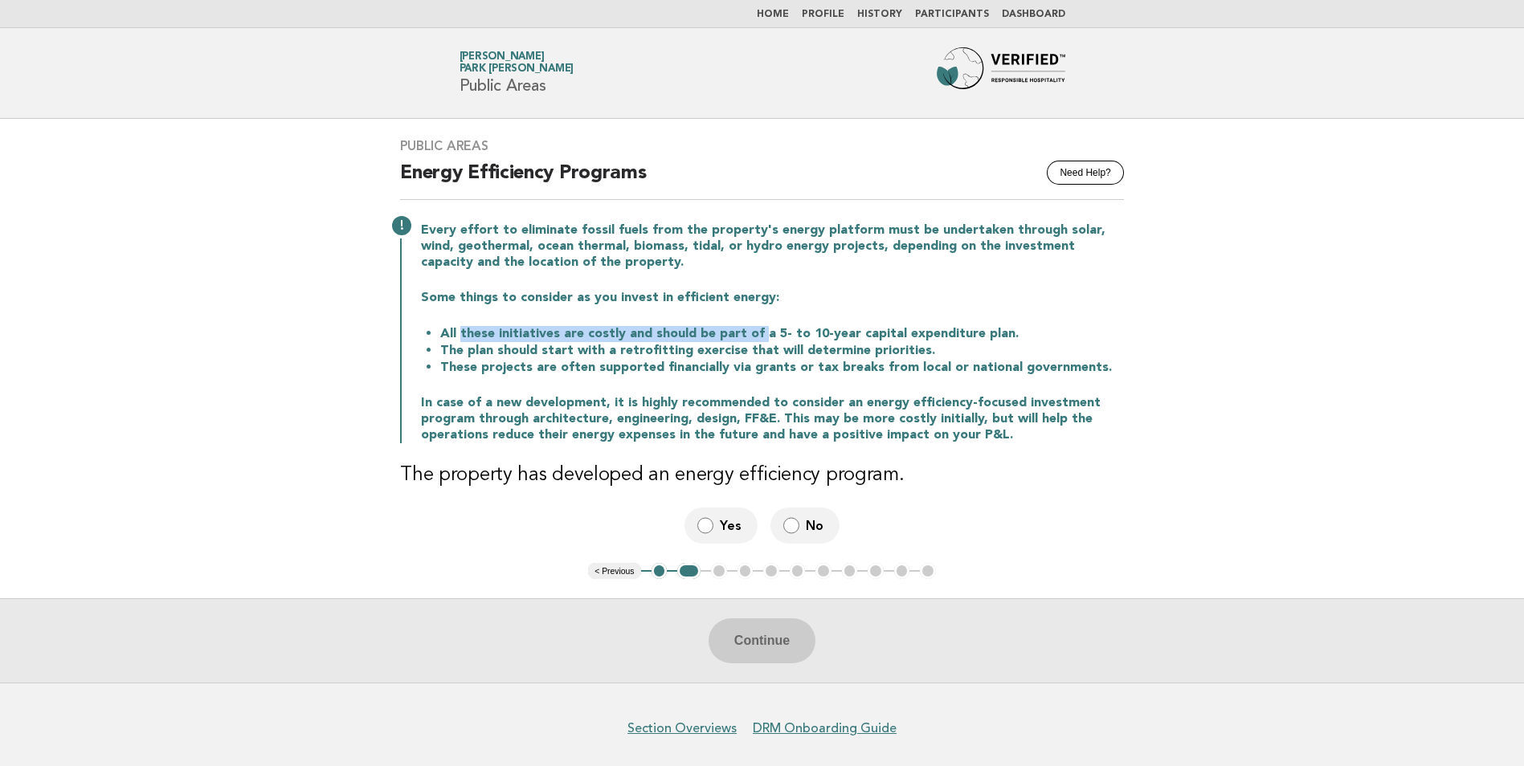
drag, startPoint x: 456, startPoint y: 333, endPoint x: 754, endPoint y: 325, distance: 298.1
click at [754, 325] on li "All these initiatives are costly and should be part of a 5- to 10-year capital …" at bounding box center [781, 333] width 683 height 17
drag, startPoint x: 754, startPoint y: 325, endPoint x: 789, endPoint y: 334, distance: 36.4
click at [789, 334] on li "All these initiatives are costly and should be part of a 5- to 10-year capital …" at bounding box center [781, 333] width 683 height 17
drag, startPoint x: 761, startPoint y: 330, endPoint x: 1004, endPoint y: 331, distance: 243.4
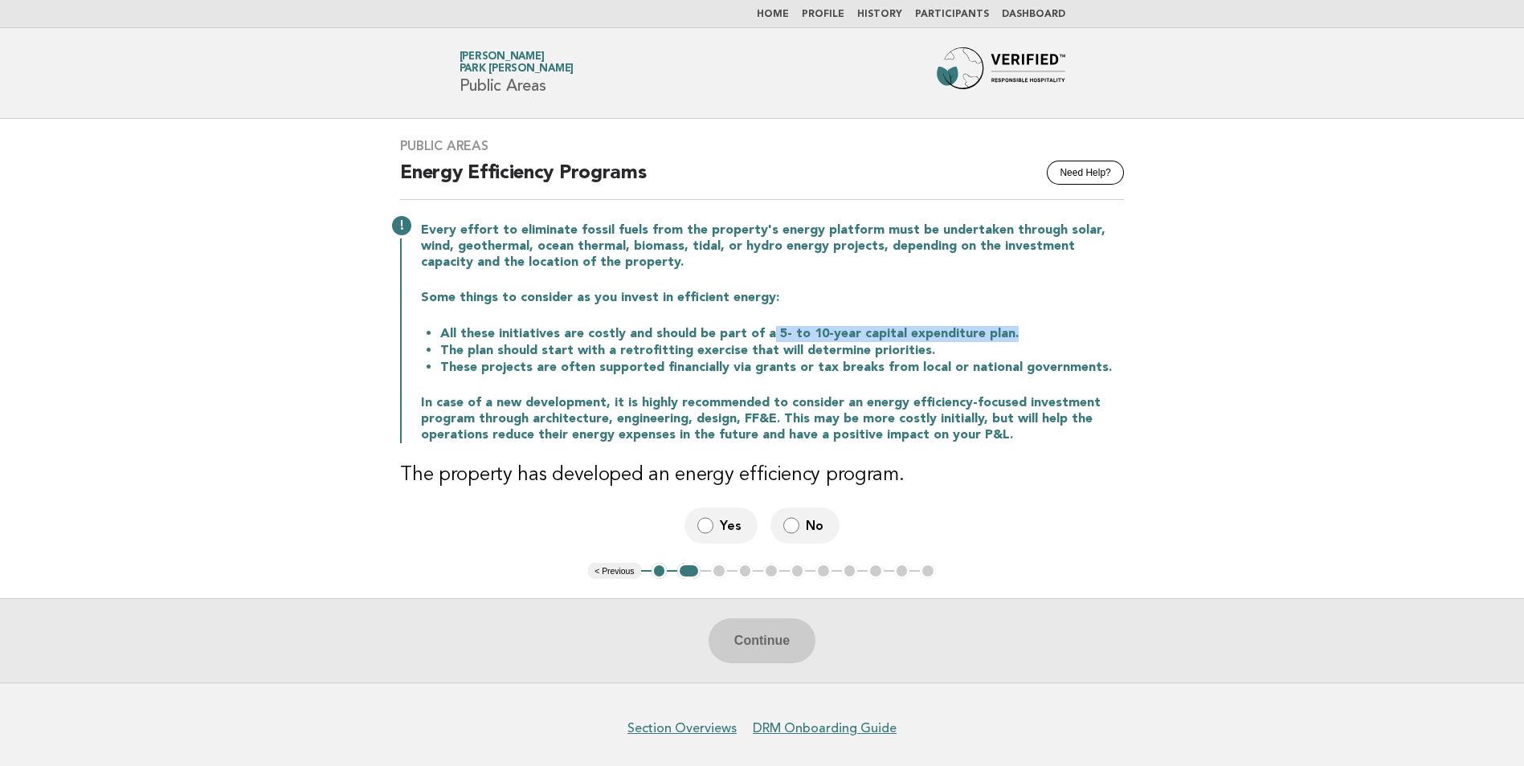
click at [1004, 331] on li "All these initiatives are costly and should be part of a 5- to 10-year capital …" at bounding box center [781, 333] width 683 height 17
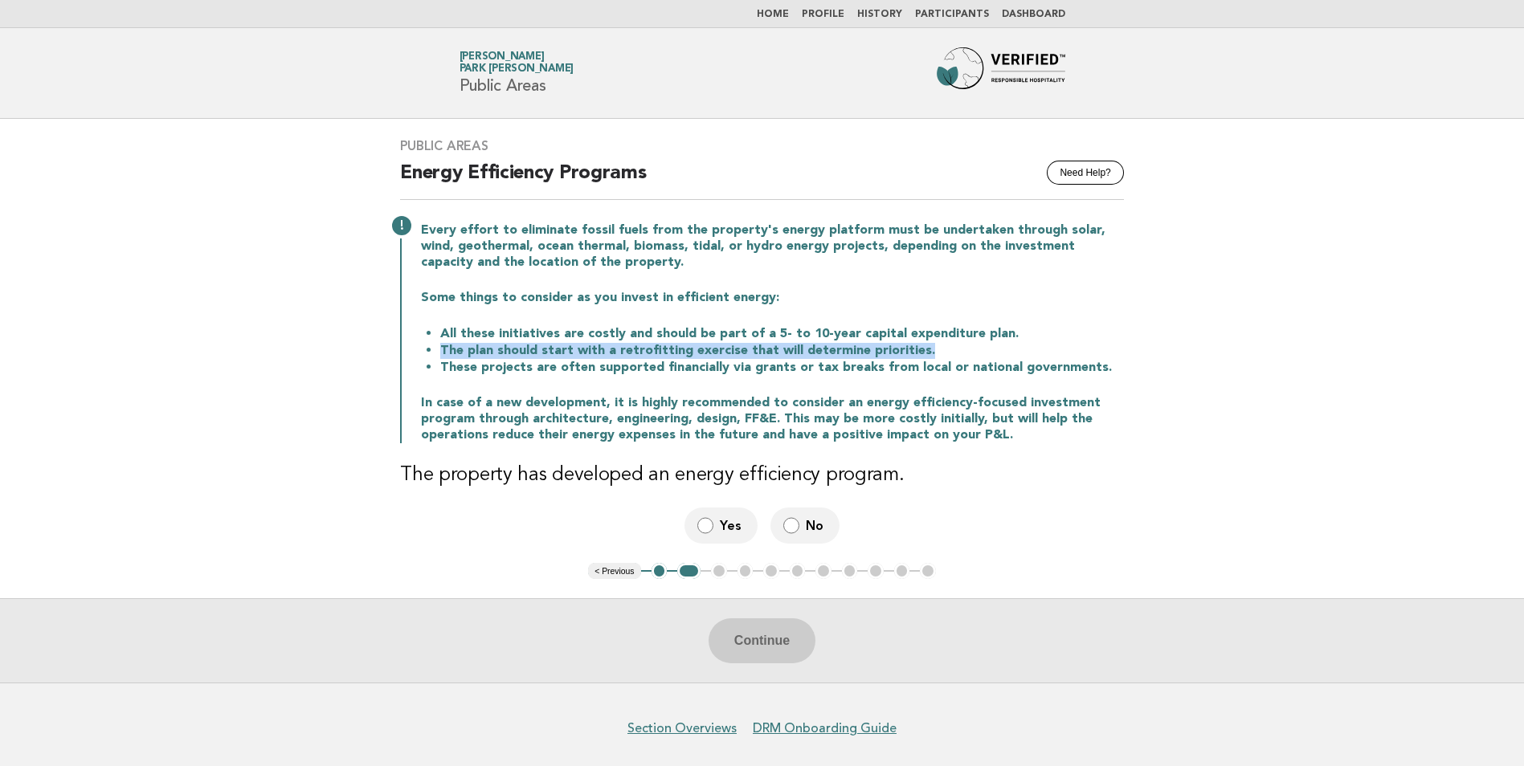
drag, startPoint x: 439, startPoint y: 351, endPoint x: 921, endPoint y: 357, distance: 482.7
click at [921, 357] on li "The plan should start with a retrofitting exercise that will determine prioriti…" at bounding box center [781, 350] width 683 height 17
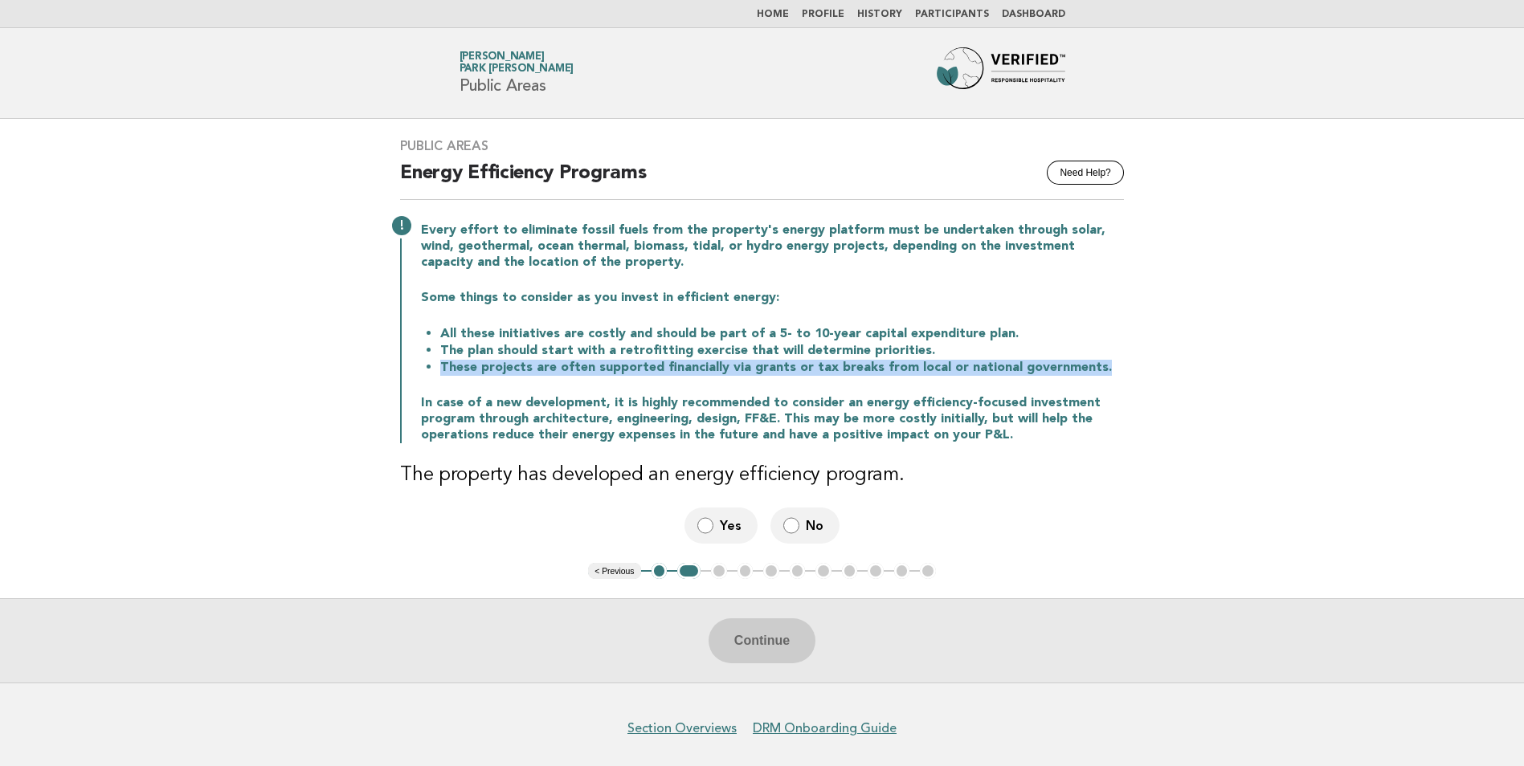
drag, startPoint x: 438, startPoint y: 368, endPoint x: 1092, endPoint y: 374, distance: 654.6
click at [1092, 374] on li "These projects are often supported financially via grants or tax breaks from lo…" at bounding box center [781, 367] width 683 height 17
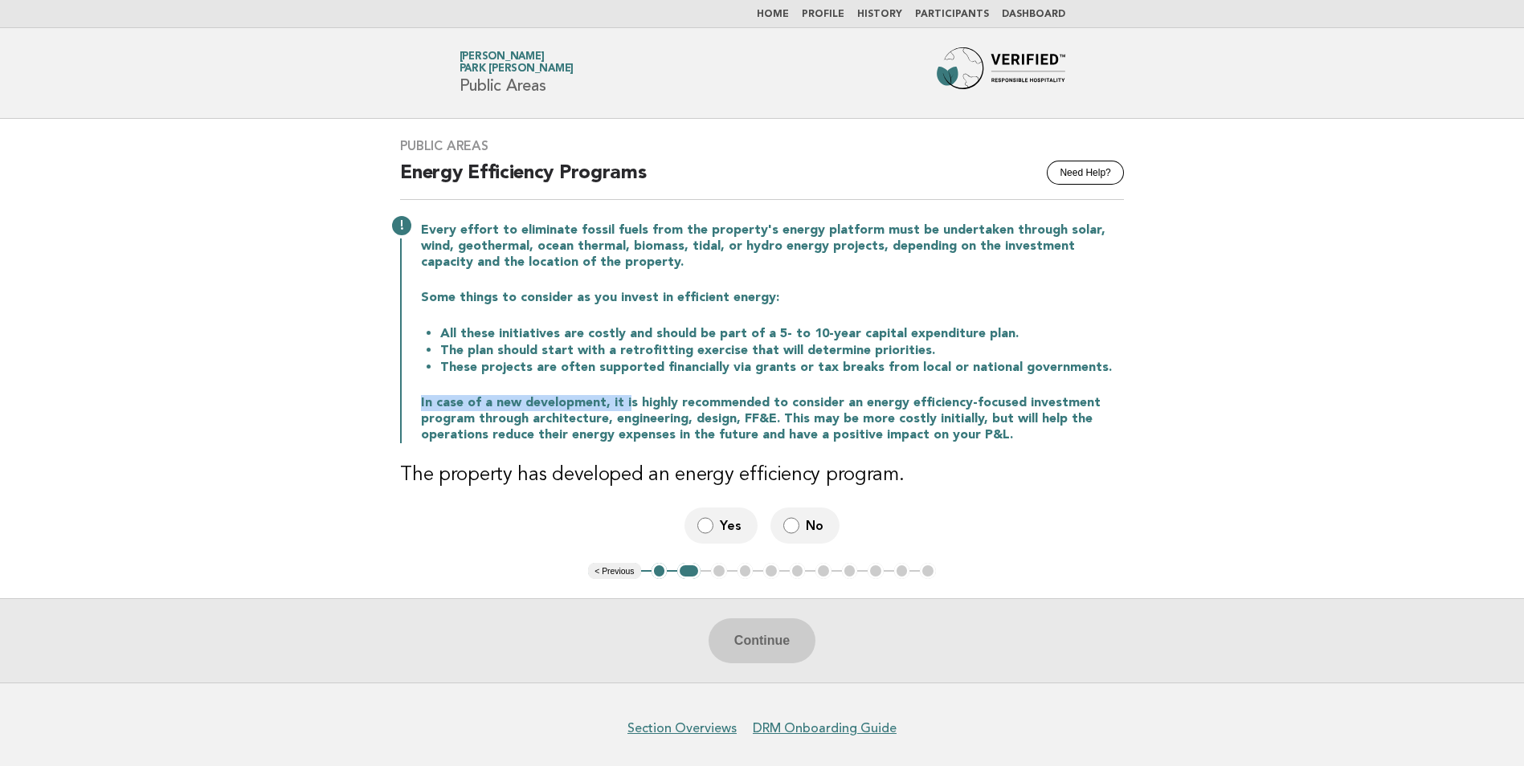
drag, startPoint x: 411, startPoint y: 403, endPoint x: 622, endPoint y: 402, distance: 210.4
click at [622, 402] on div "Every effort to eliminate fossil fuels from the property's energy platform must…" at bounding box center [762, 331] width 724 height 224
drag, startPoint x: 622, startPoint y: 402, endPoint x: 784, endPoint y: 402, distance: 162.2
click at [784, 402] on p "In case of a new development, it is highly recommended to consider an energy ef…" at bounding box center [772, 419] width 703 height 48
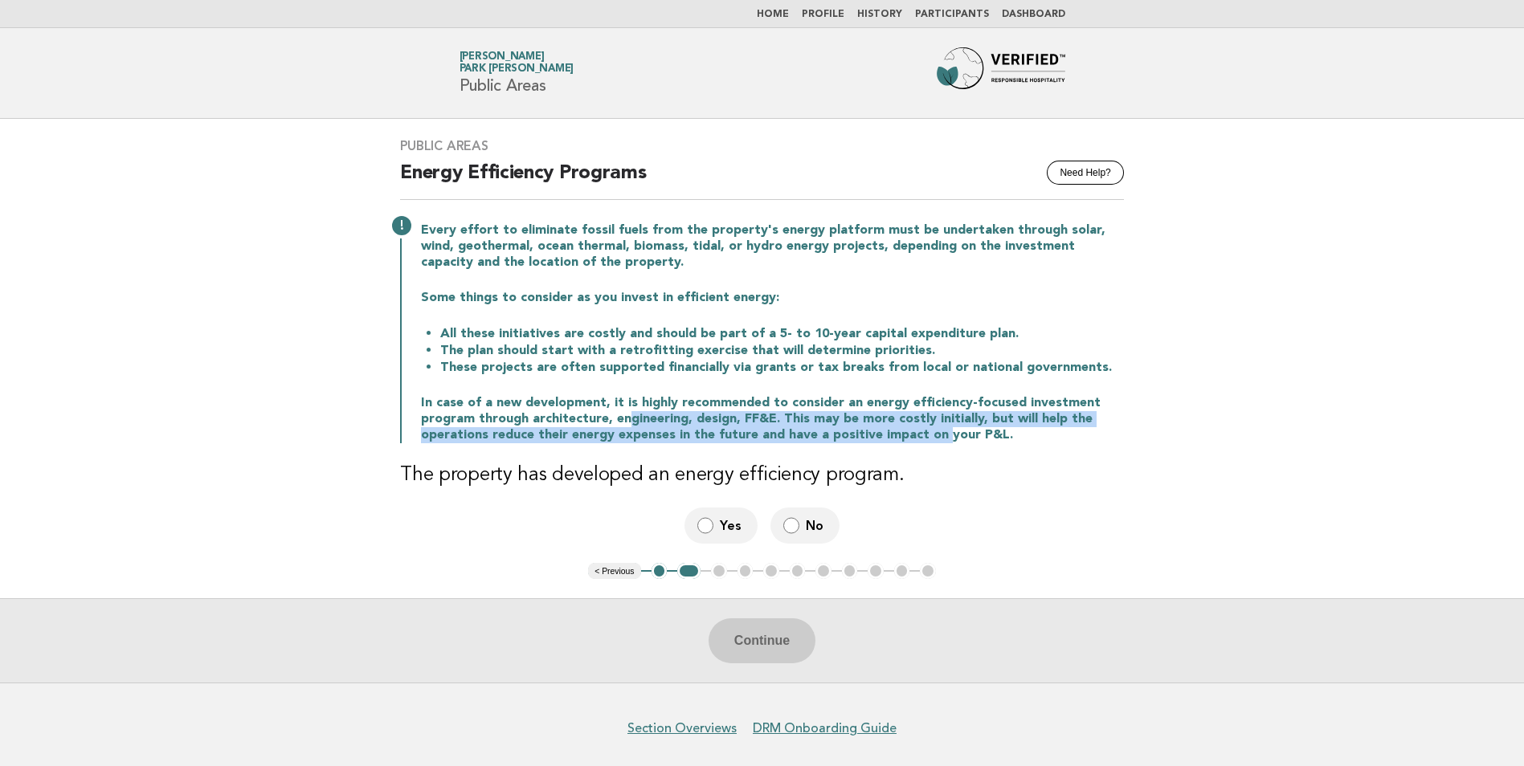
drag, startPoint x: 628, startPoint y: 422, endPoint x: 937, endPoint y: 435, distance: 309.5
click at [937, 435] on p "In case of a new development, it is highly recommended to consider an energy ef…" at bounding box center [772, 419] width 703 height 48
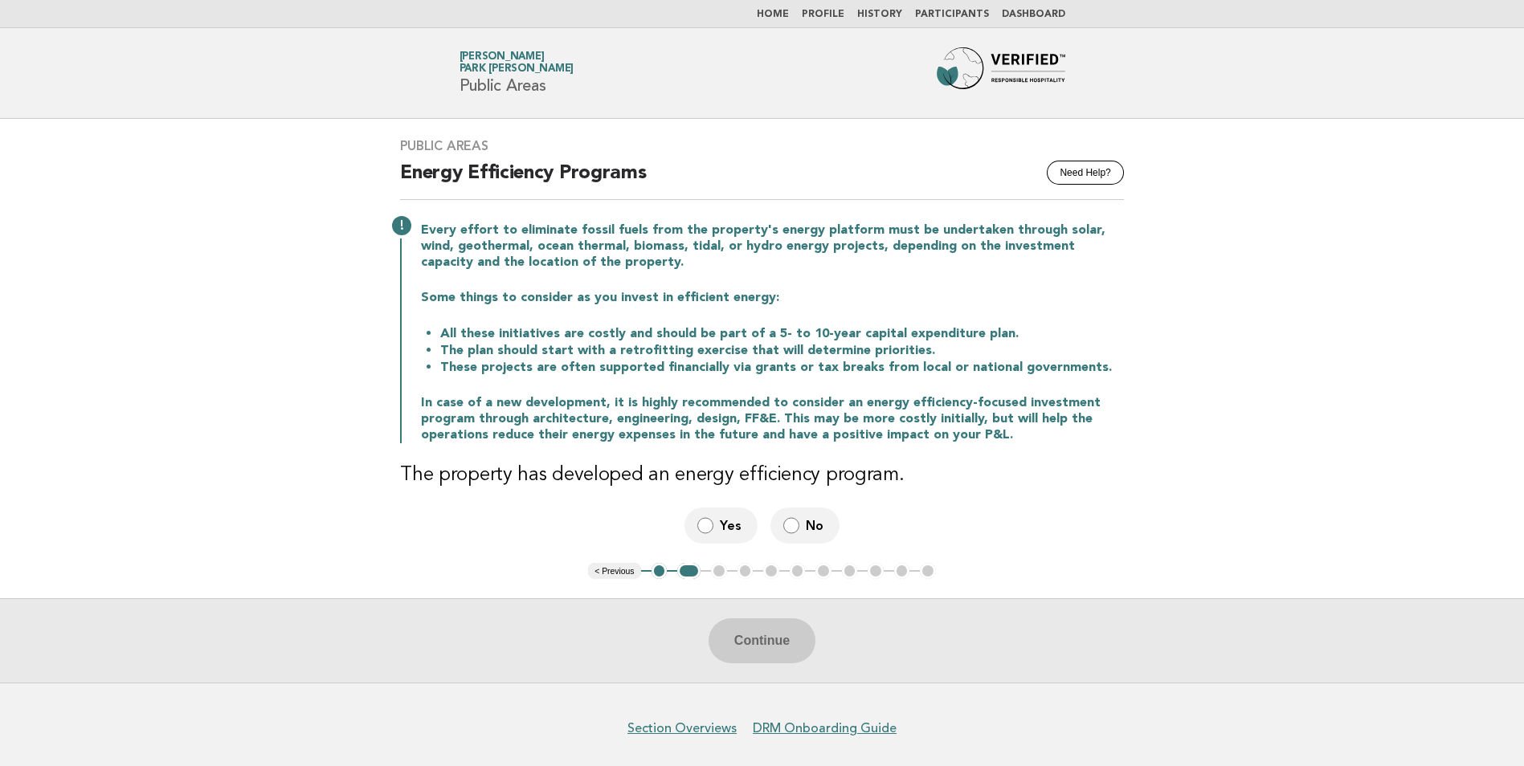
click at [975, 502] on div "Public Areas Need Help? Energy Efficiency Programs Every effort to eliminate fo…" at bounding box center [762, 341] width 762 height 444
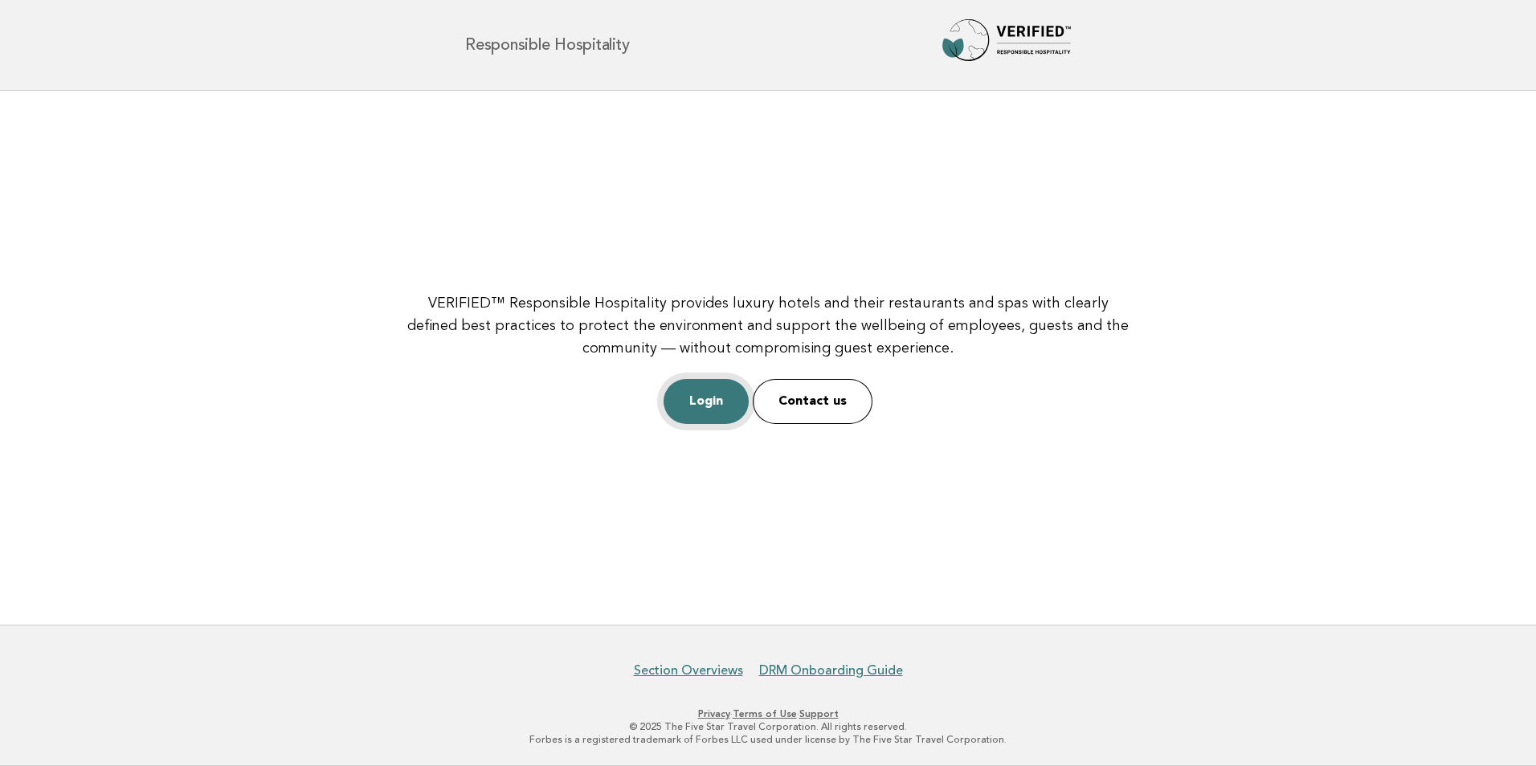
click at [696, 406] on link "Login" at bounding box center [705, 401] width 85 height 45
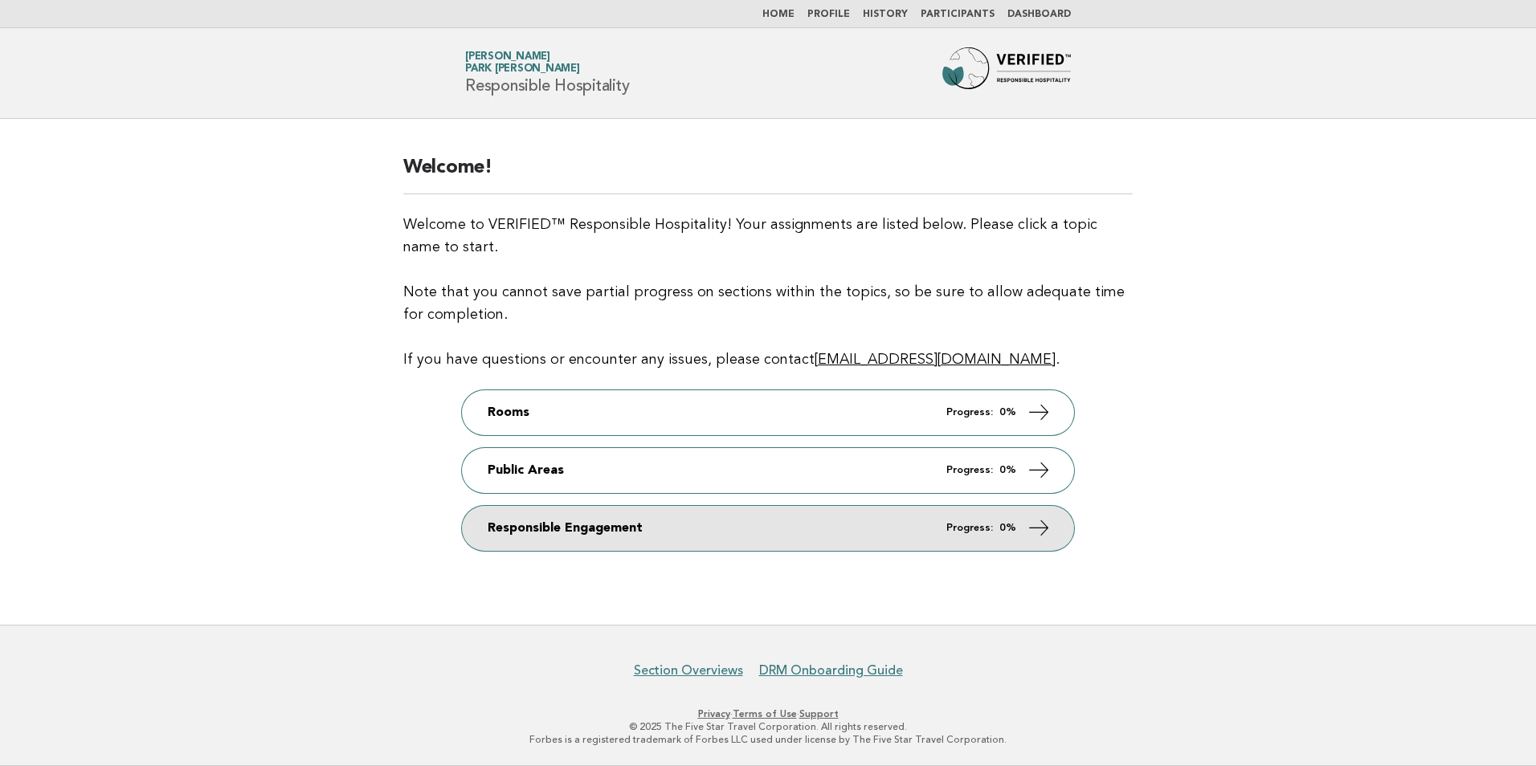
click at [1015, 537] on link "Responsible Engagement Progress: 0%" at bounding box center [768, 528] width 612 height 45
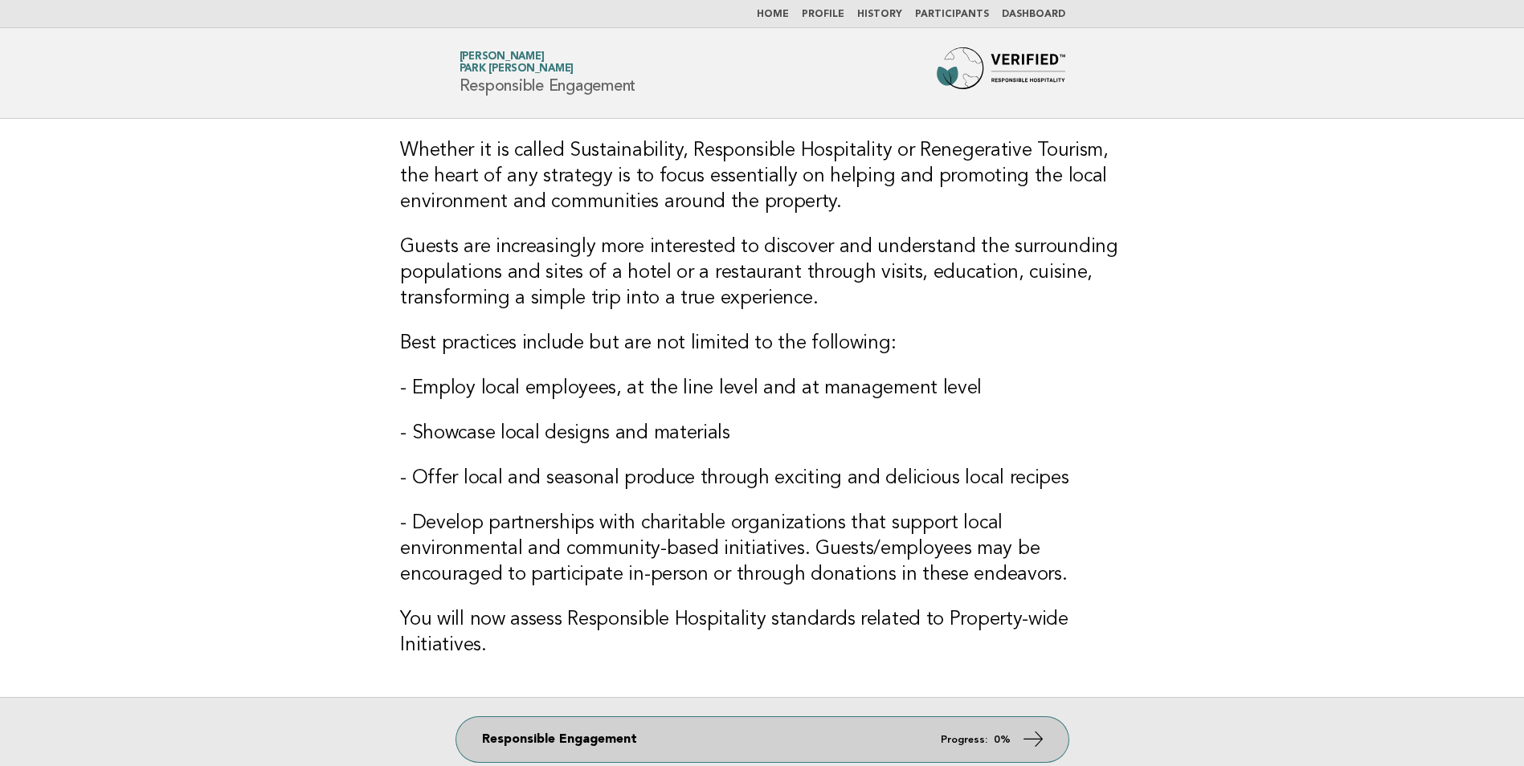
click at [1002, 739] on strong "0%" at bounding box center [1001, 740] width 17 height 10
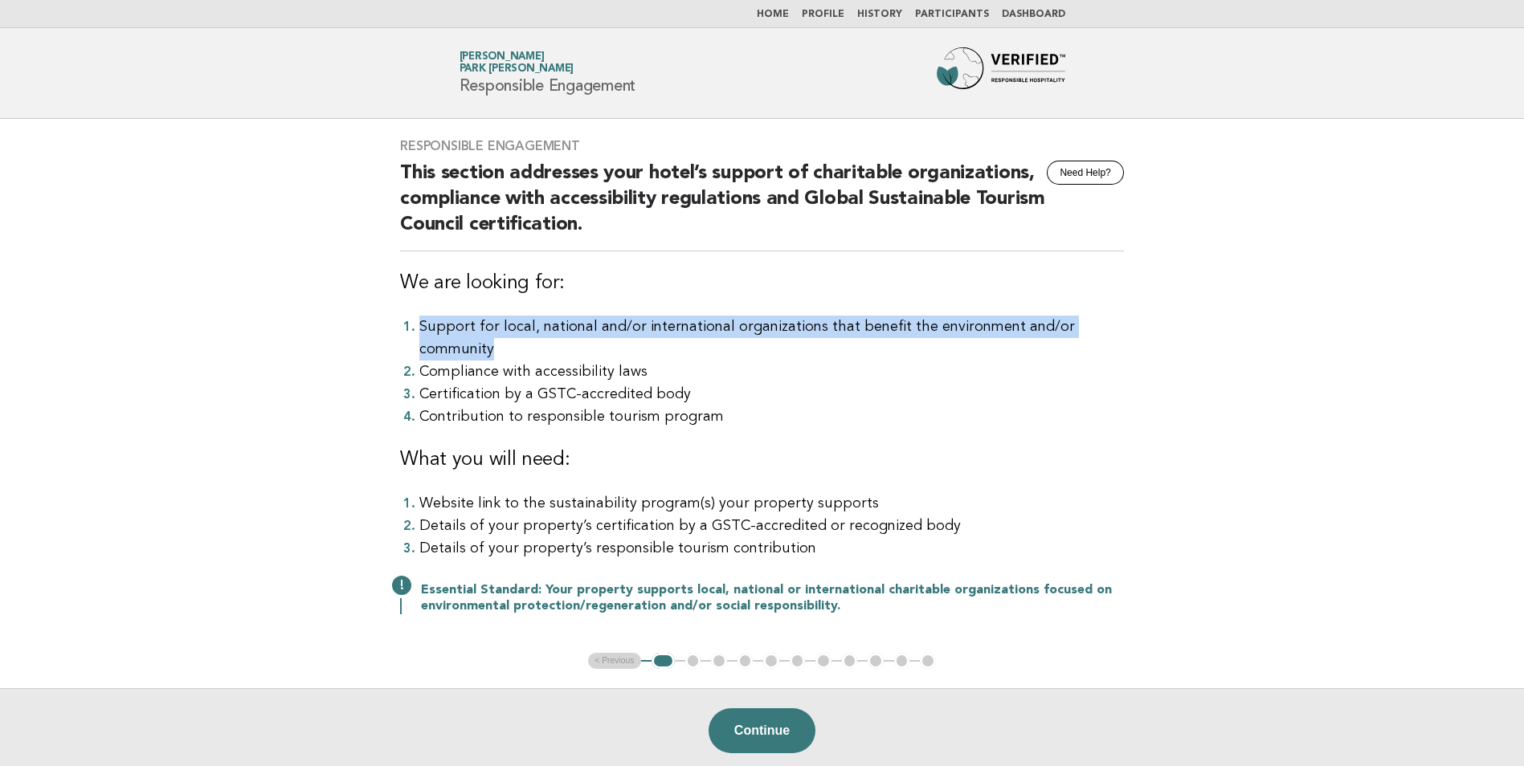
drag, startPoint x: 415, startPoint y: 324, endPoint x: 1131, endPoint y: 315, distance: 715.7
click at [1131, 315] on div "Responsible Engagement Need Help? This section addresses your hotel’s support o…" at bounding box center [762, 386] width 762 height 534
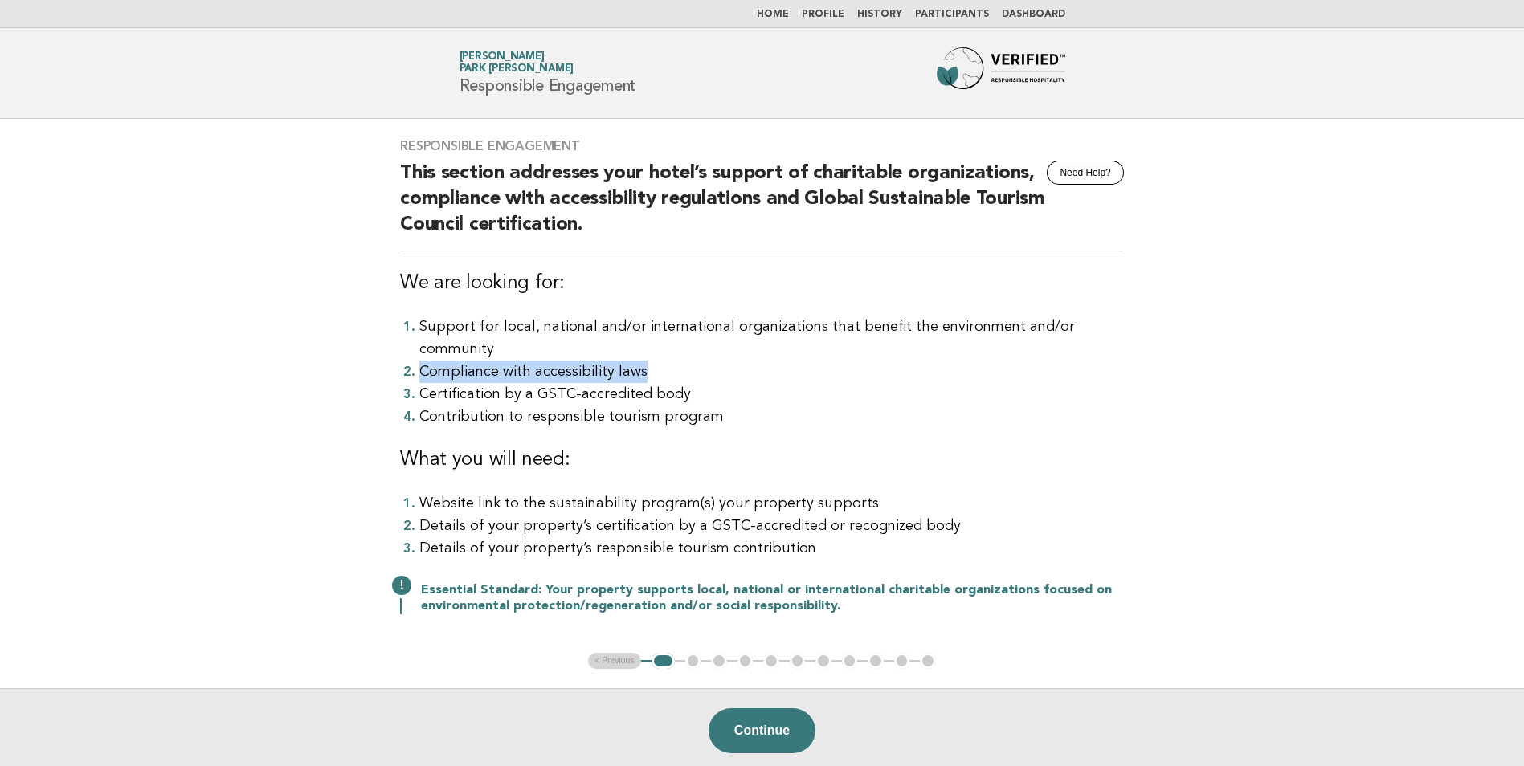
drag, startPoint x: 407, startPoint y: 348, endPoint x: 655, endPoint y: 348, distance: 248.2
click at [655, 361] on li "Compliance with accessibility laws" at bounding box center [771, 372] width 704 height 22
drag, startPoint x: 413, startPoint y: 370, endPoint x: 683, endPoint y: 371, distance: 269.9
click at [683, 383] on li "Certification by a GSTC-accredited body" at bounding box center [771, 394] width 704 height 22
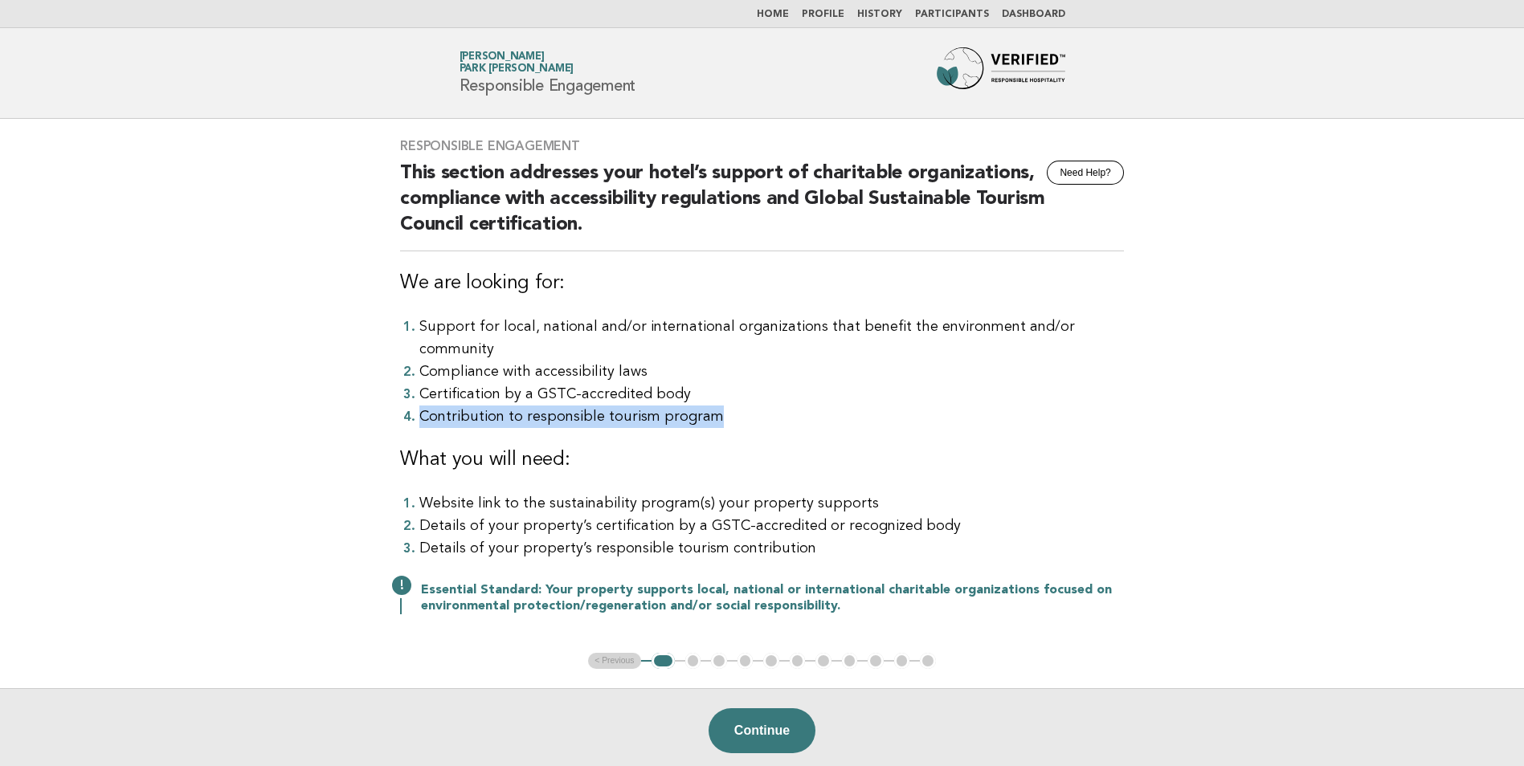
drag, startPoint x: 408, startPoint y: 394, endPoint x: 711, endPoint y: 398, distance: 302.8
click at [711, 406] on li "Contribution to responsible tourism program" at bounding box center [771, 417] width 704 height 22
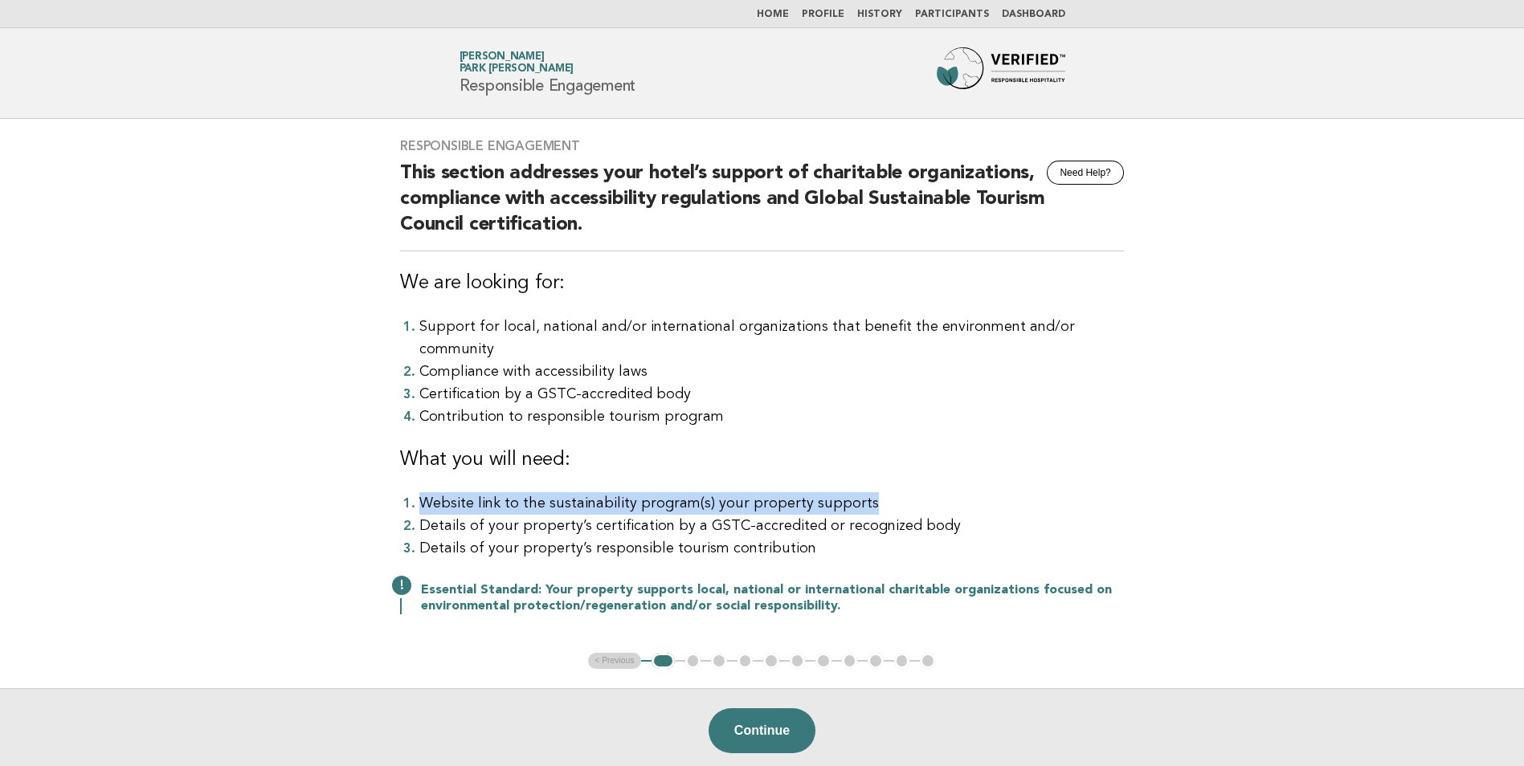
drag, startPoint x: 414, startPoint y: 480, endPoint x: 859, endPoint y: 492, distance: 445.1
click at [859, 492] on li "Website link to the sustainability program(s) your property supports" at bounding box center [771, 503] width 704 height 22
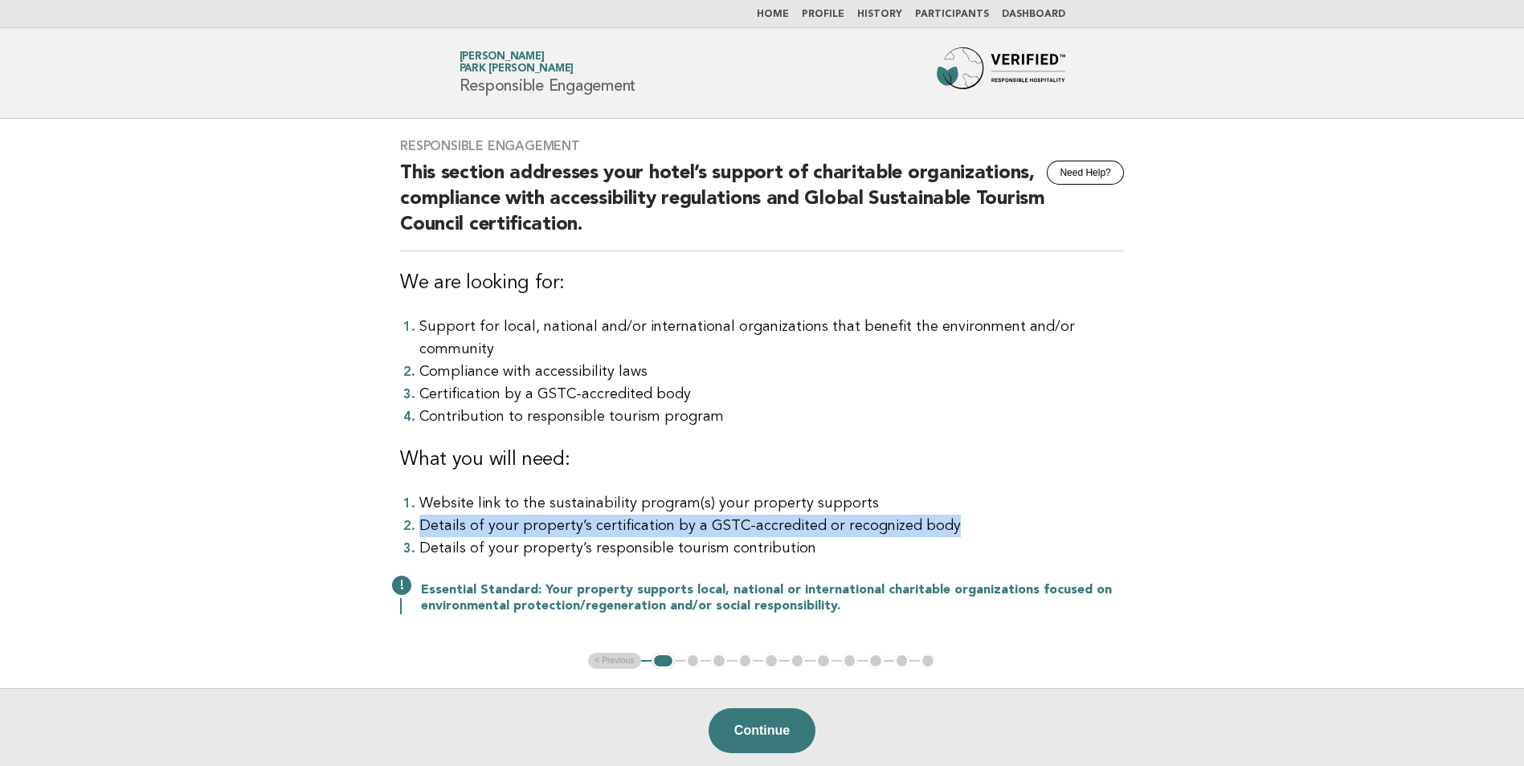
drag, startPoint x: 414, startPoint y: 508, endPoint x: 965, endPoint y: 512, distance: 551.0
click at [965, 515] on li "Details of your property’s certification by a GSTC-accredited or recognized body" at bounding box center [771, 526] width 704 height 22
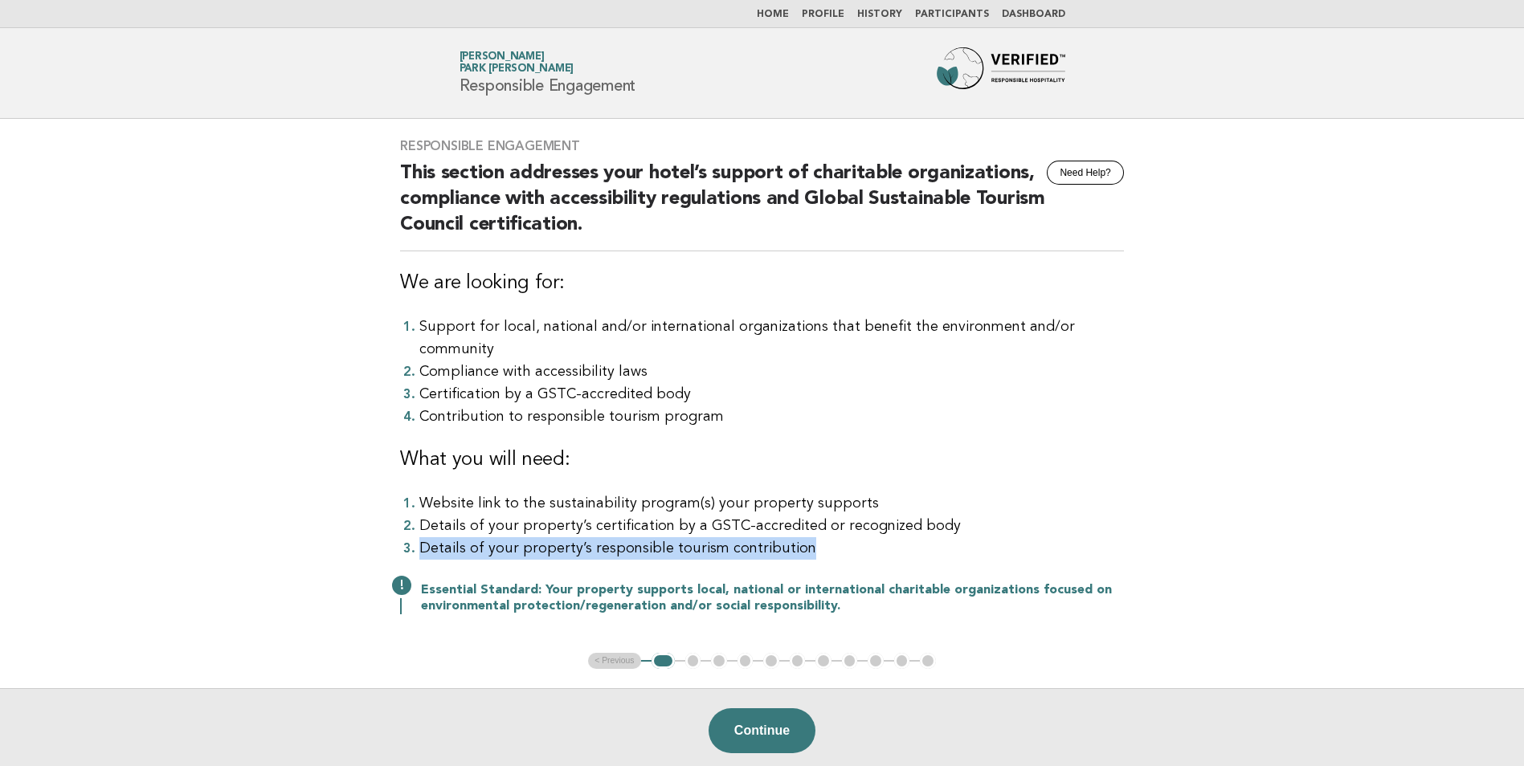
drag, startPoint x: 410, startPoint y: 530, endPoint x: 826, endPoint y: 535, distance: 416.1
click at [826, 537] on li "Details of your property’s responsible tourism contribution" at bounding box center [771, 548] width 704 height 22
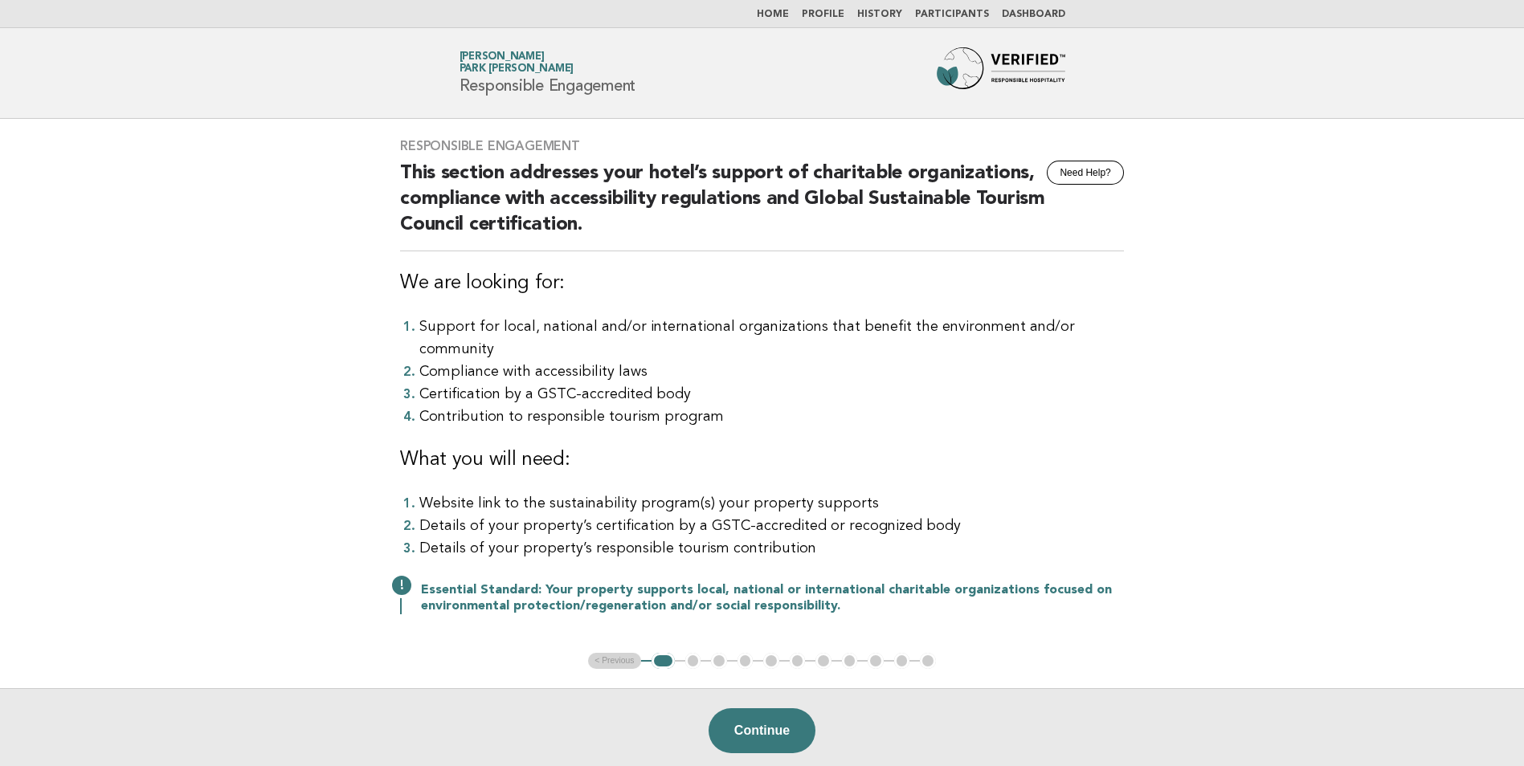
click at [1129, 497] on div "Responsible Engagement Need Help? This section addresses your hotel’s support o…" at bounding box center [762, 386] width 762 height 534
click at [767, 708] on button "Continue" at bounding box center [761, 730] width 107 height 45
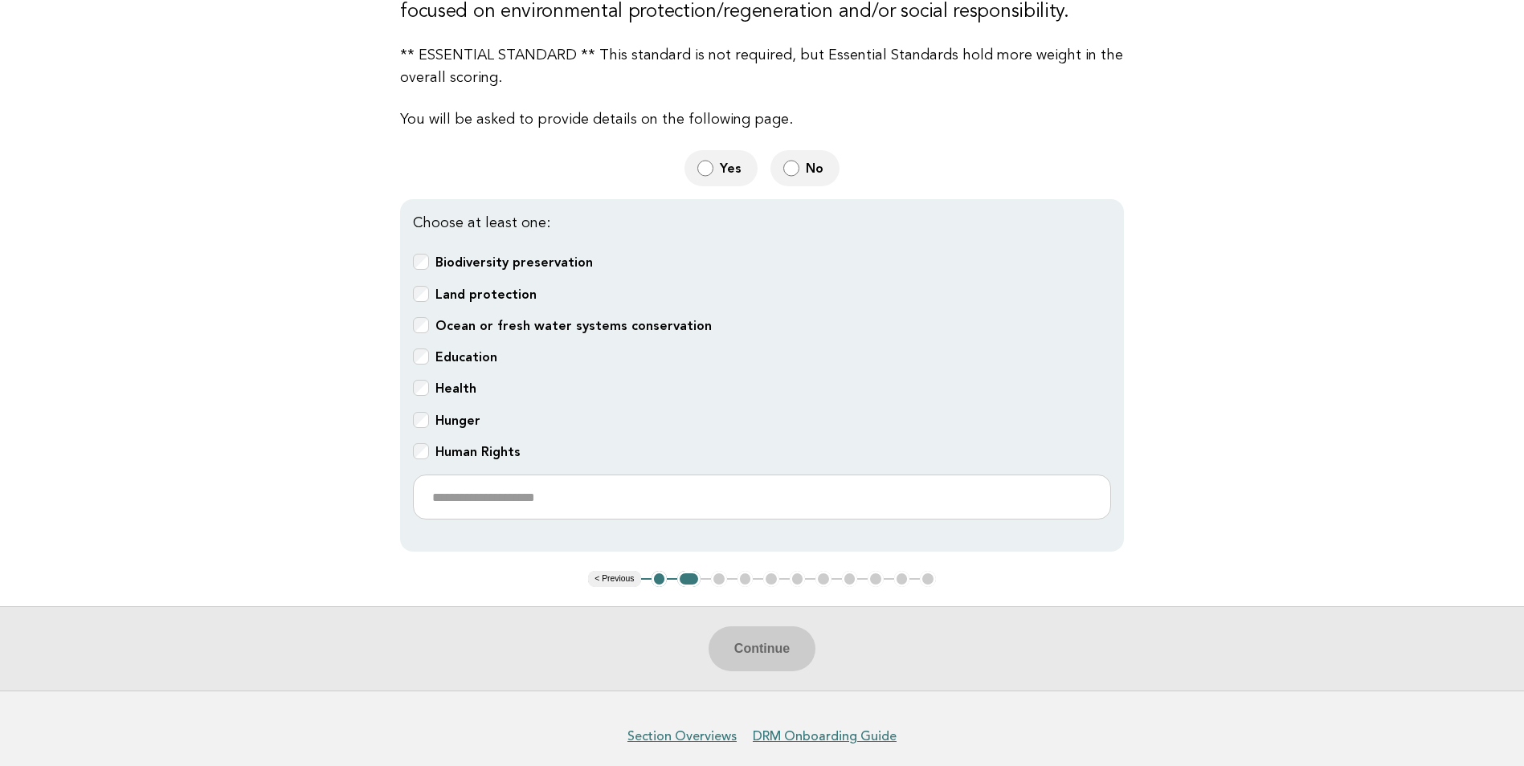
scroll to position [321, 0]
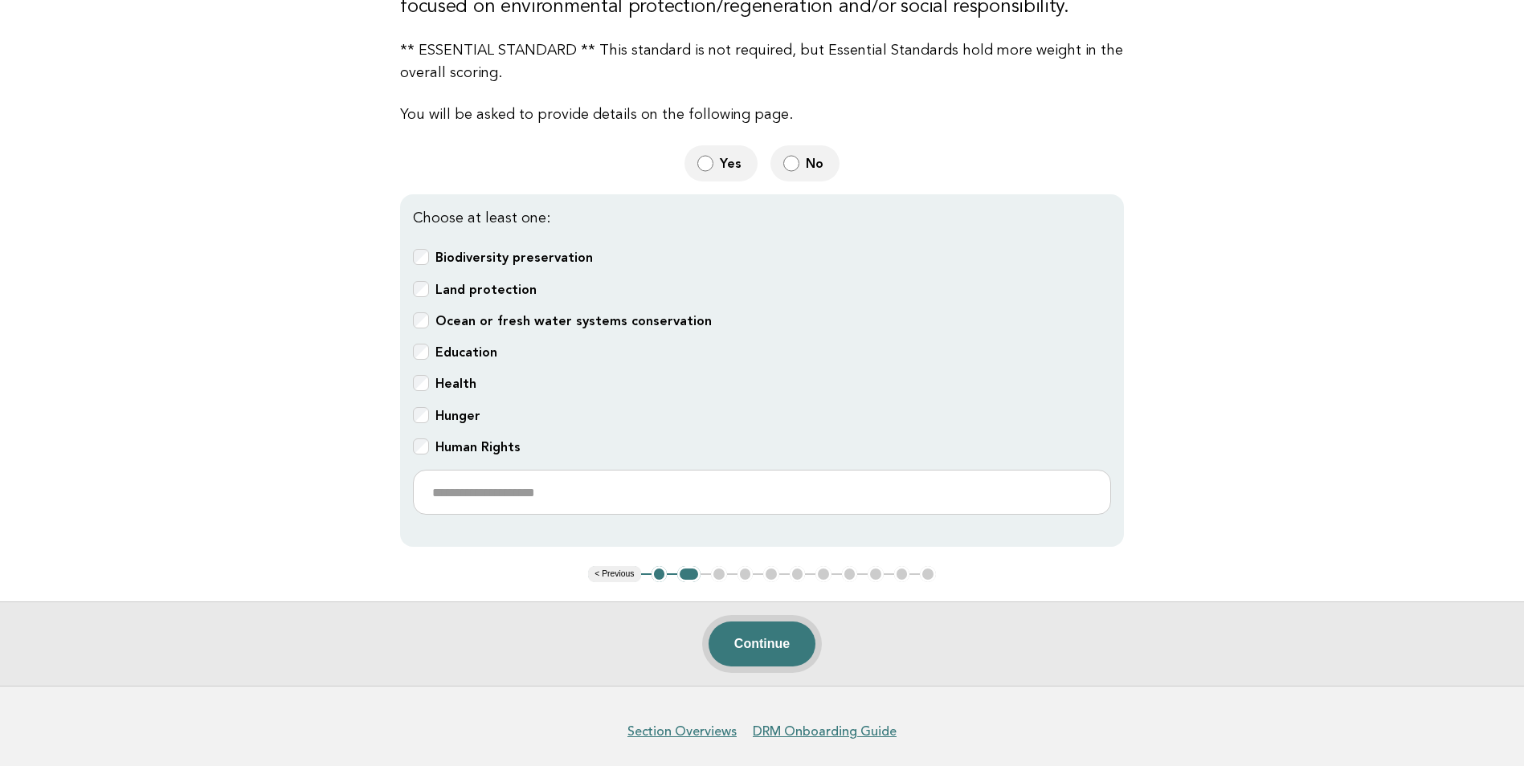
click at [760, 642] on button "Continue" at bounding box center [761, 644] width 107 height 45
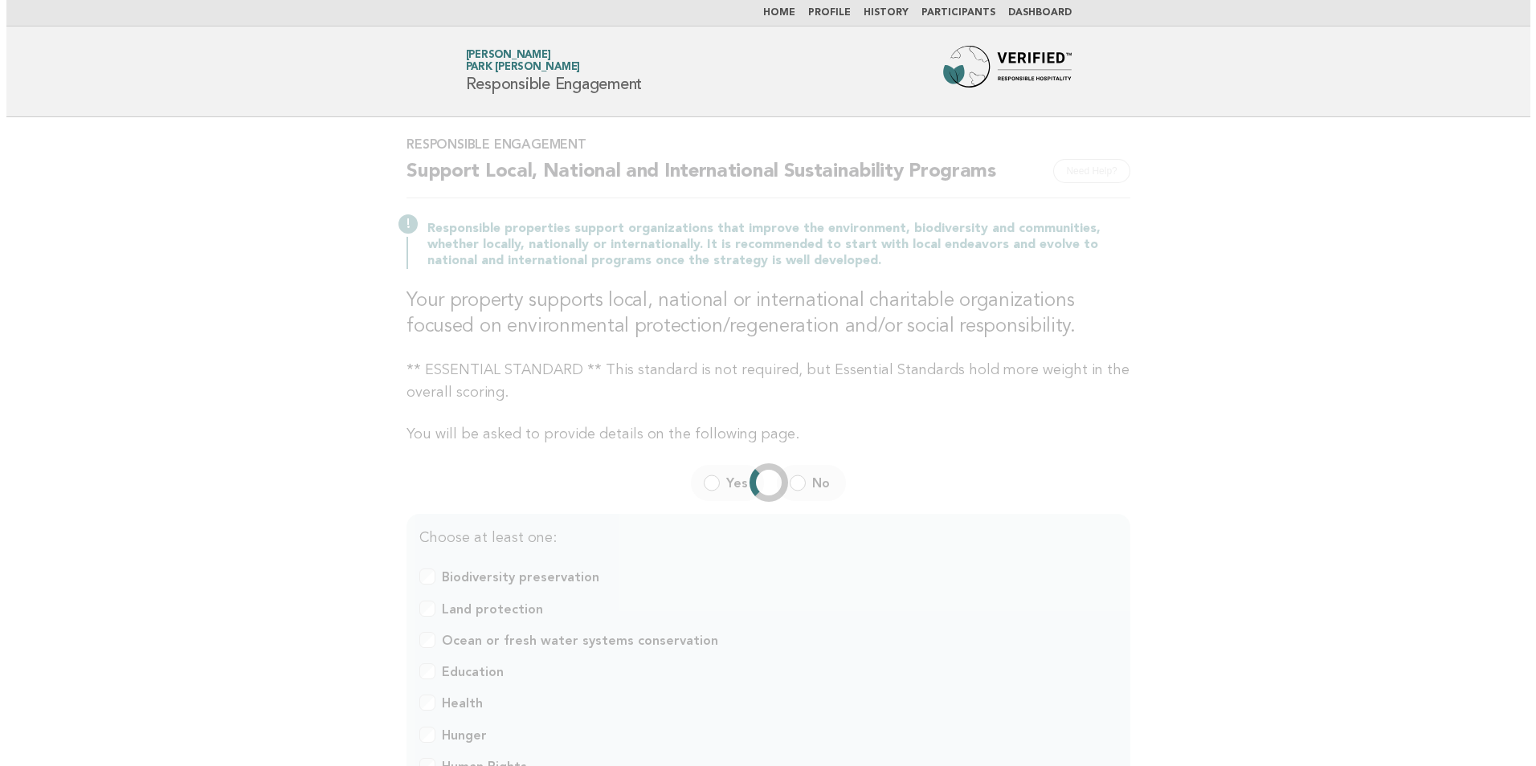
scroll to position [0, 0]
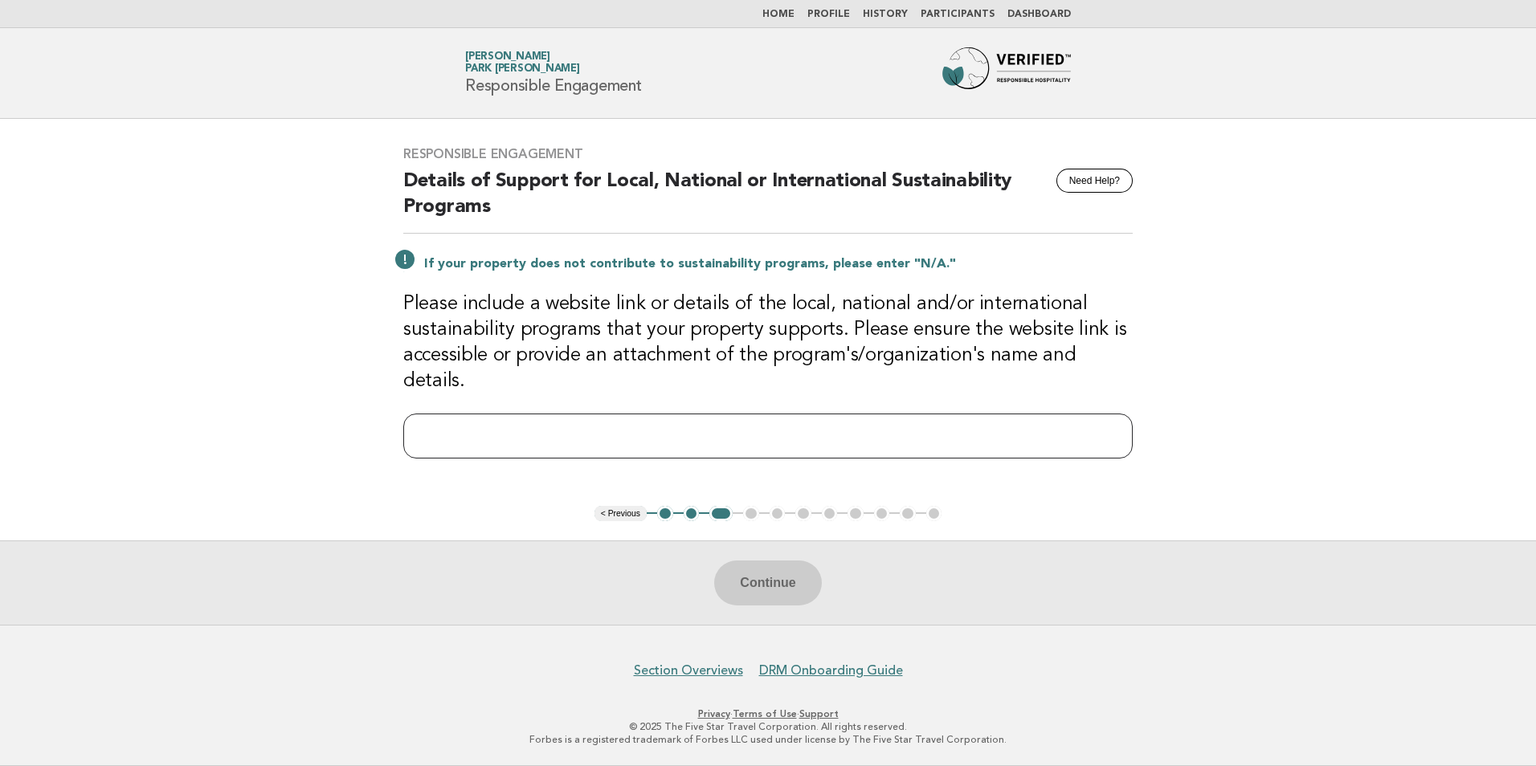
click at [628, 419] on input "text" at bounding box center [767, 436] width 729 height 45
type input "***"
click at [769, 585] on button "Continue" at bounding box center [767, 583] width 107 height 45
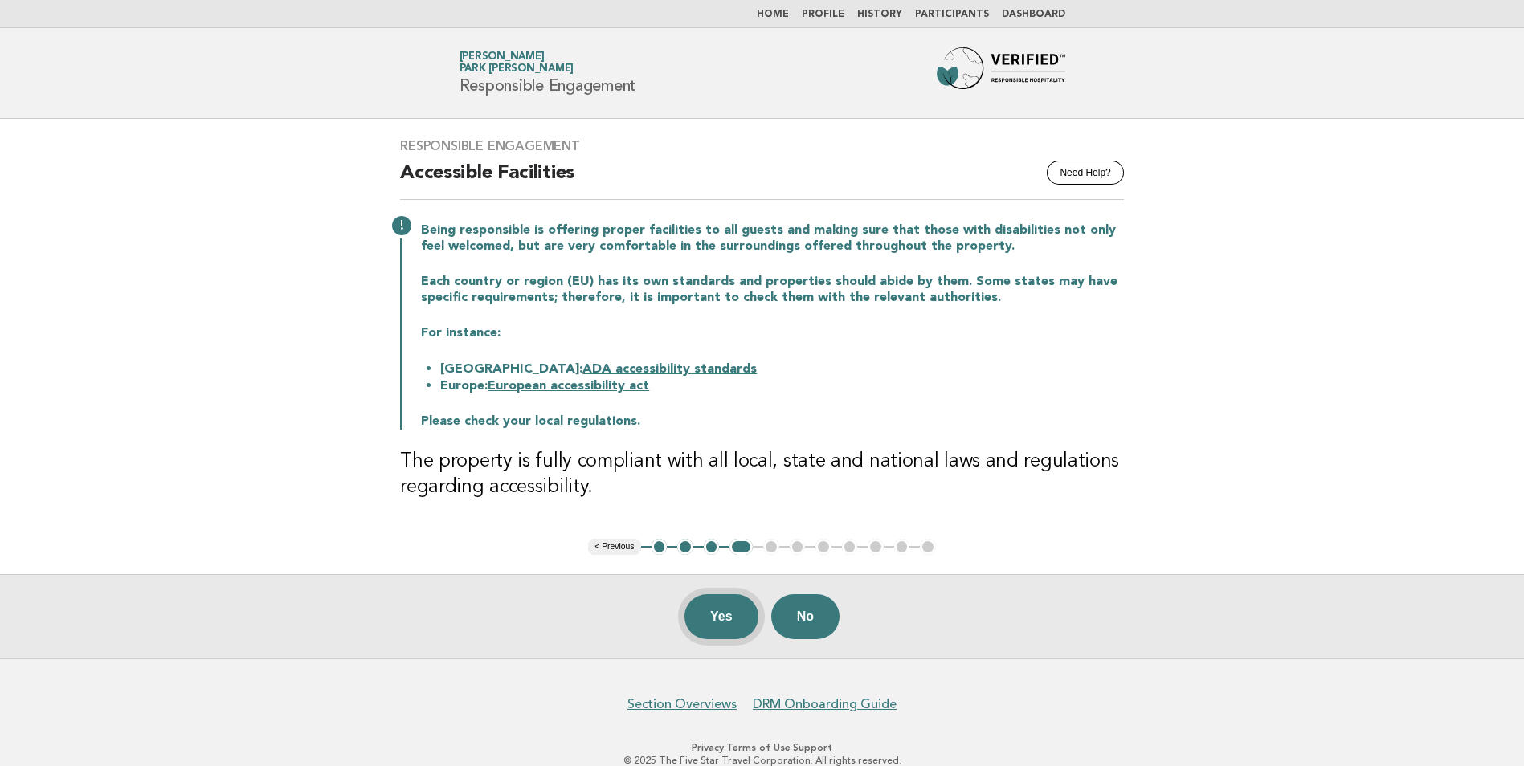
click at [724, 610] on button "Yes" at bounding box center [721, 616] width 74 height 45
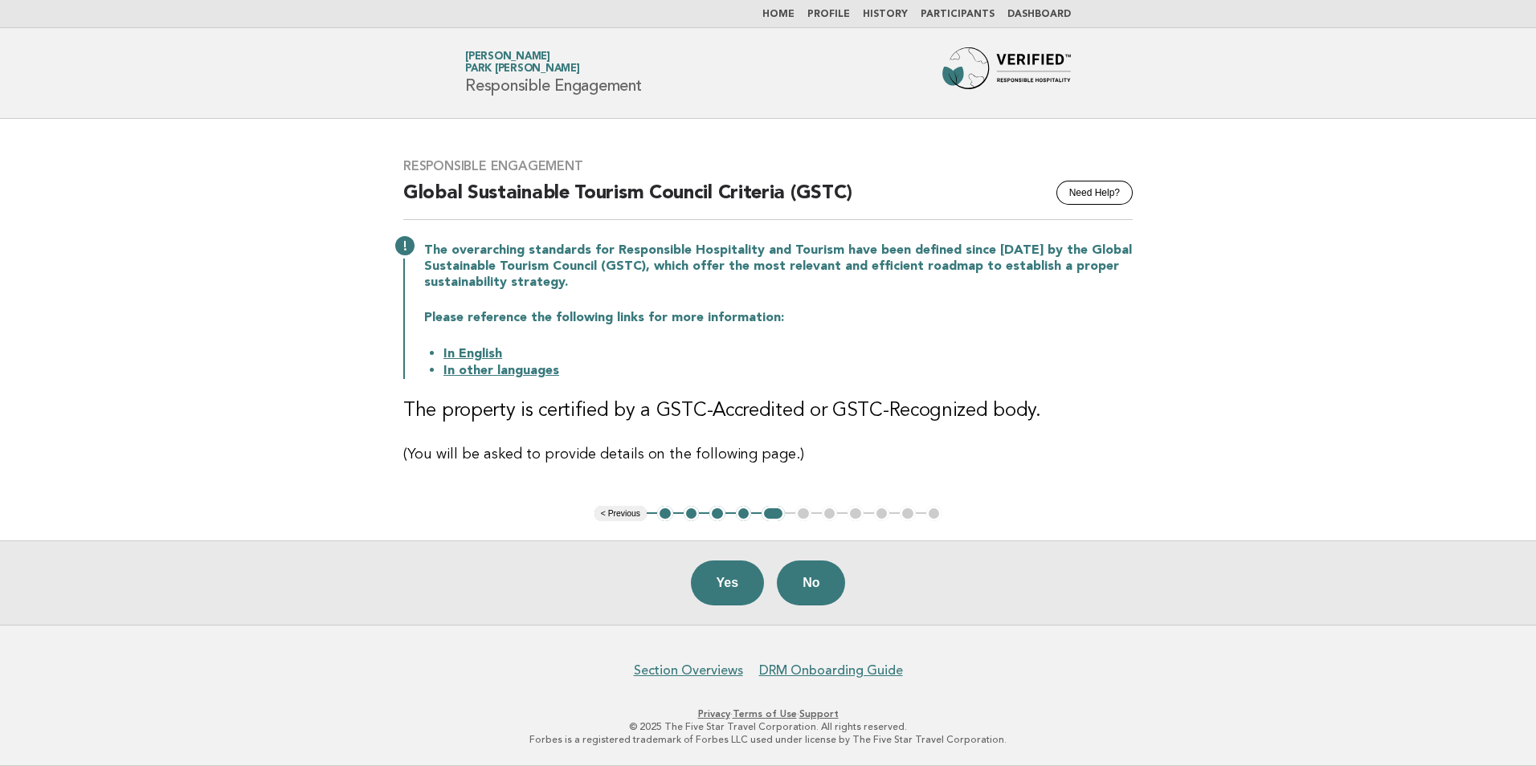
click at [468, 371] on link "In other languages" at bounding box center [501, 371] width 116 height 13
click at [814, 584] on button "No" at bounding box center [811, 583] width 68 height 45
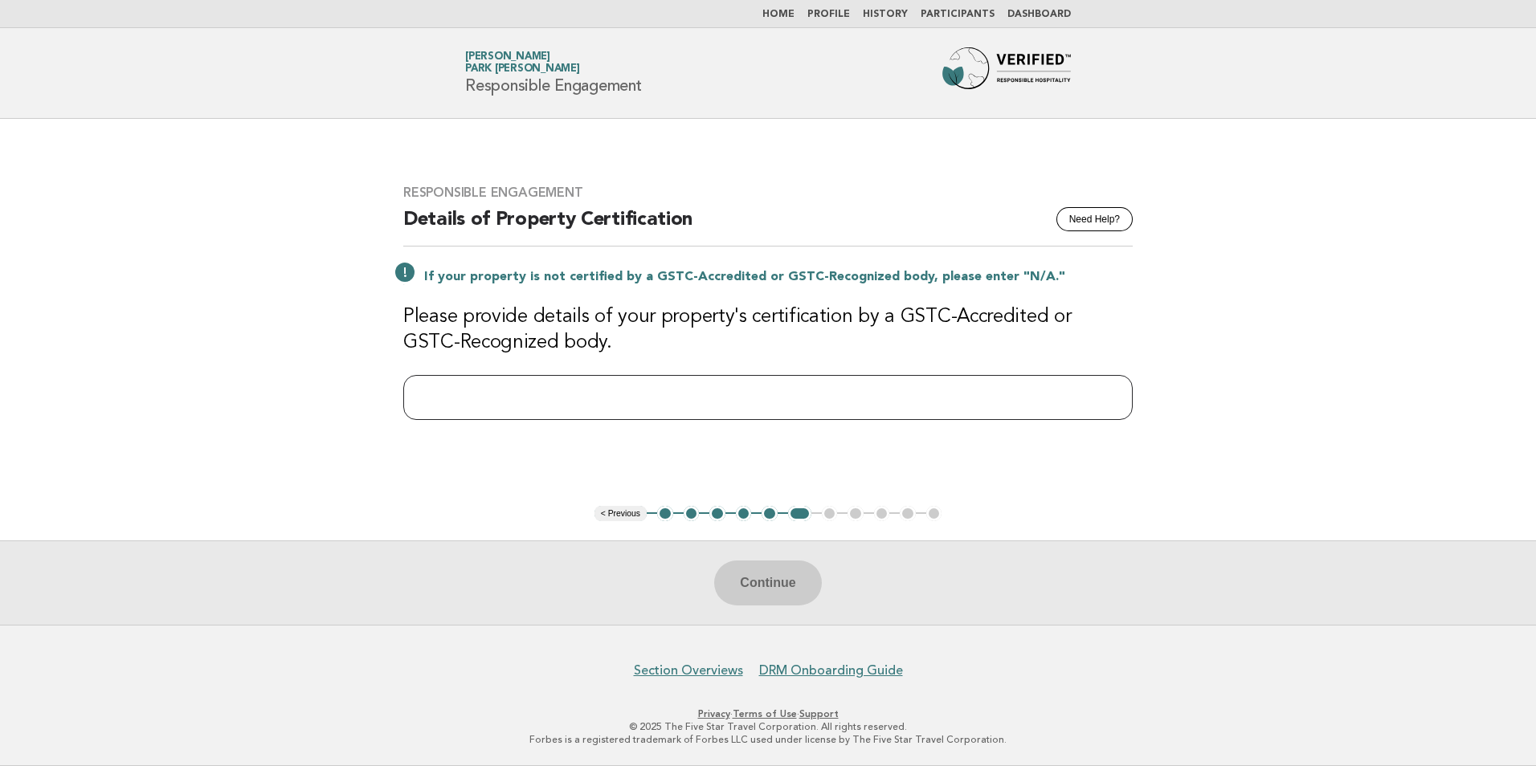
click at [614, 402] on input "text" at bounding box center [767, 397] width 729 height 45
type input "***"
click at [777, 585] on button "Continue" at bounding box center [767, 583] width 107 height 45
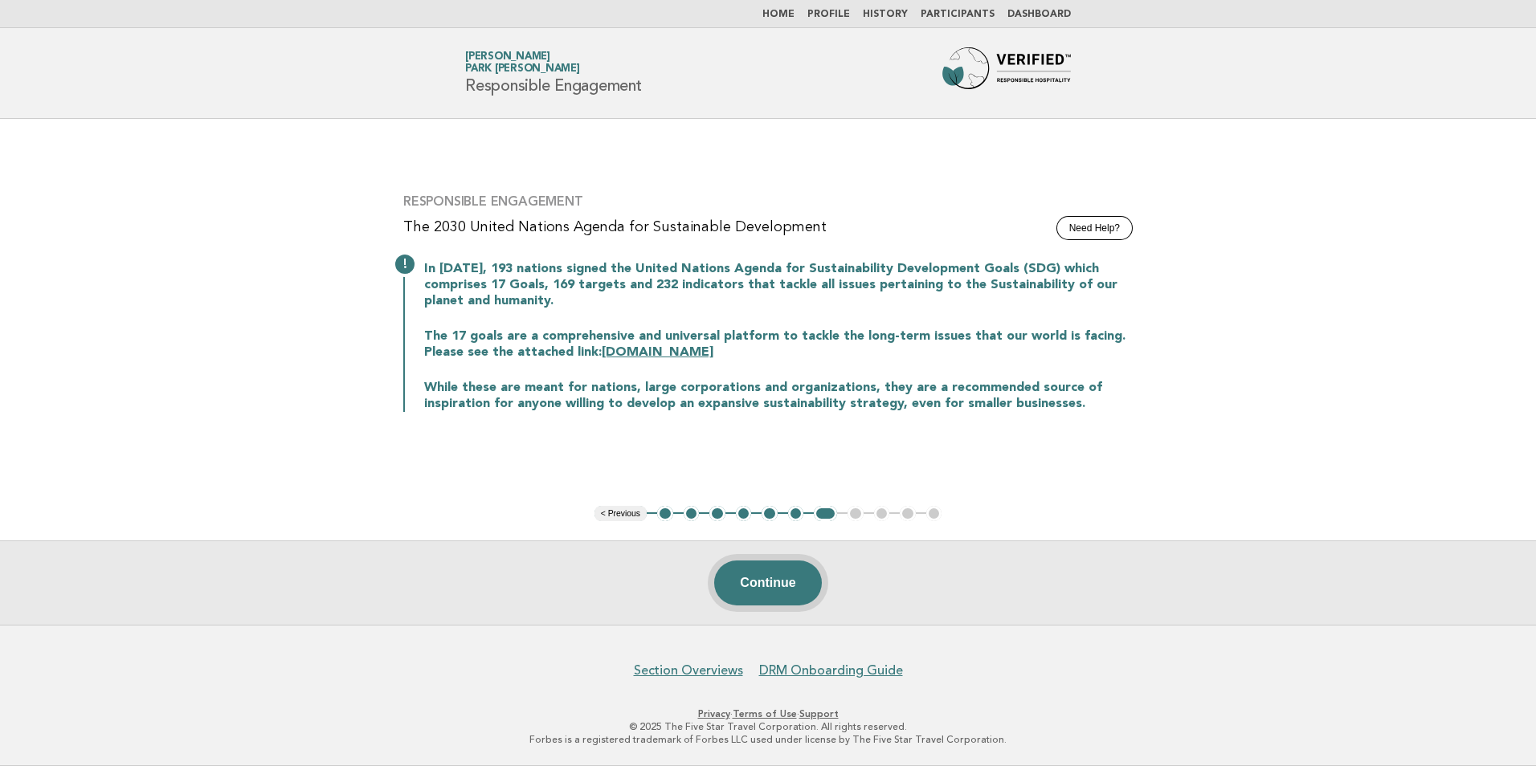
click at [777, 591] on button "Continue" at bounding box center [767, 583] width 107 height 45
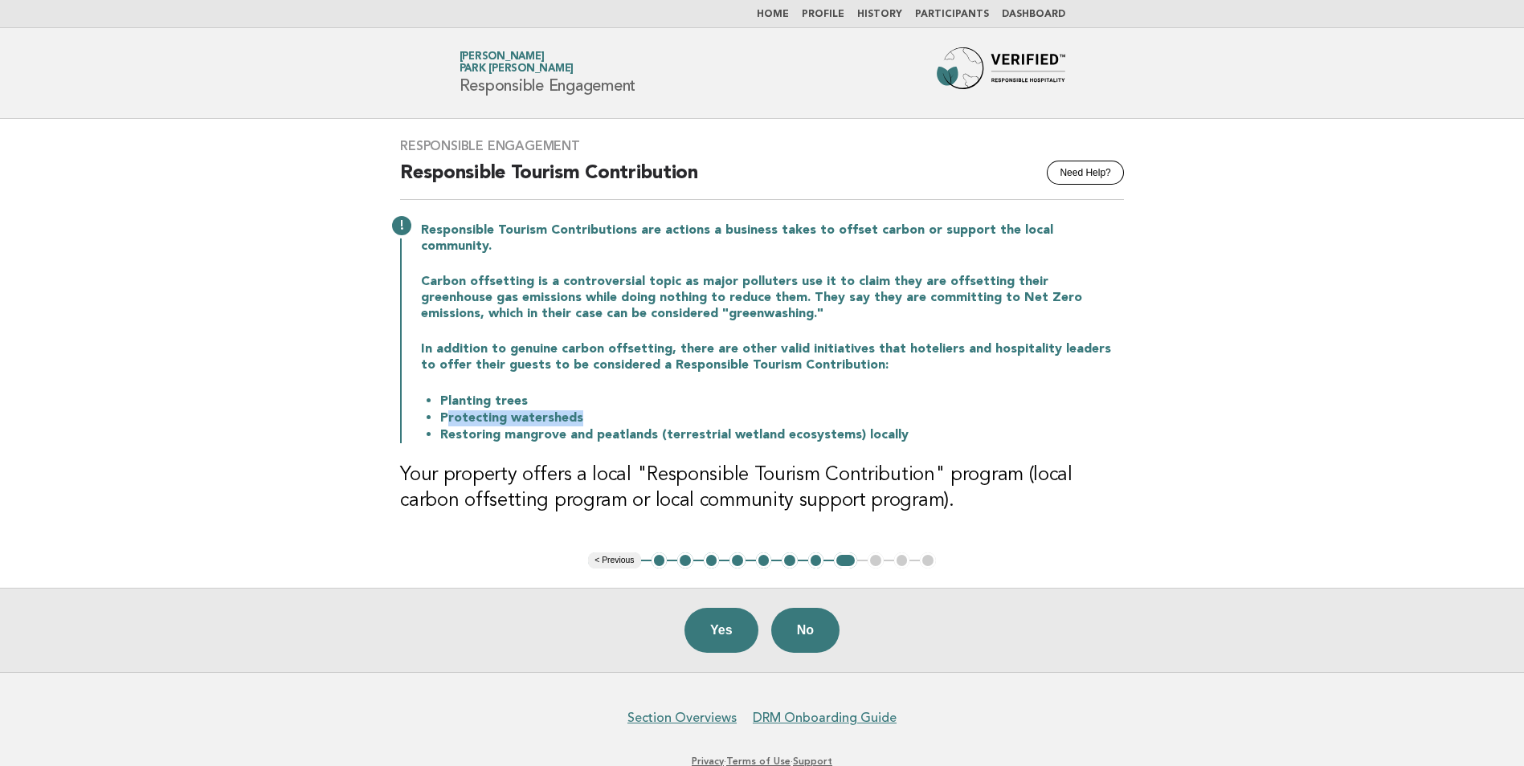
drag, startPoint x: 447, startPoint y: 402, endPoint x: 579, endPoint y: 397, distance: 132.6
click at [579, 410] on li "Protecting watersheds" at bounding box center [781, 418] width 683 height 17
drag, startPoint x: 437, startPoint y: 418, endPoint x: 926, endPoint y: 414, distance: 489.1
click at [926, 426] on li "Restoring mangrove and peatlands (terrestrial wetland ecosystems) locally" at bounding box center [781, 434] width 683 height 17
drag, startPoint x: 926, startPoint y: 414, endPoint x: 944, endPoint y: 435, distance: 26.7
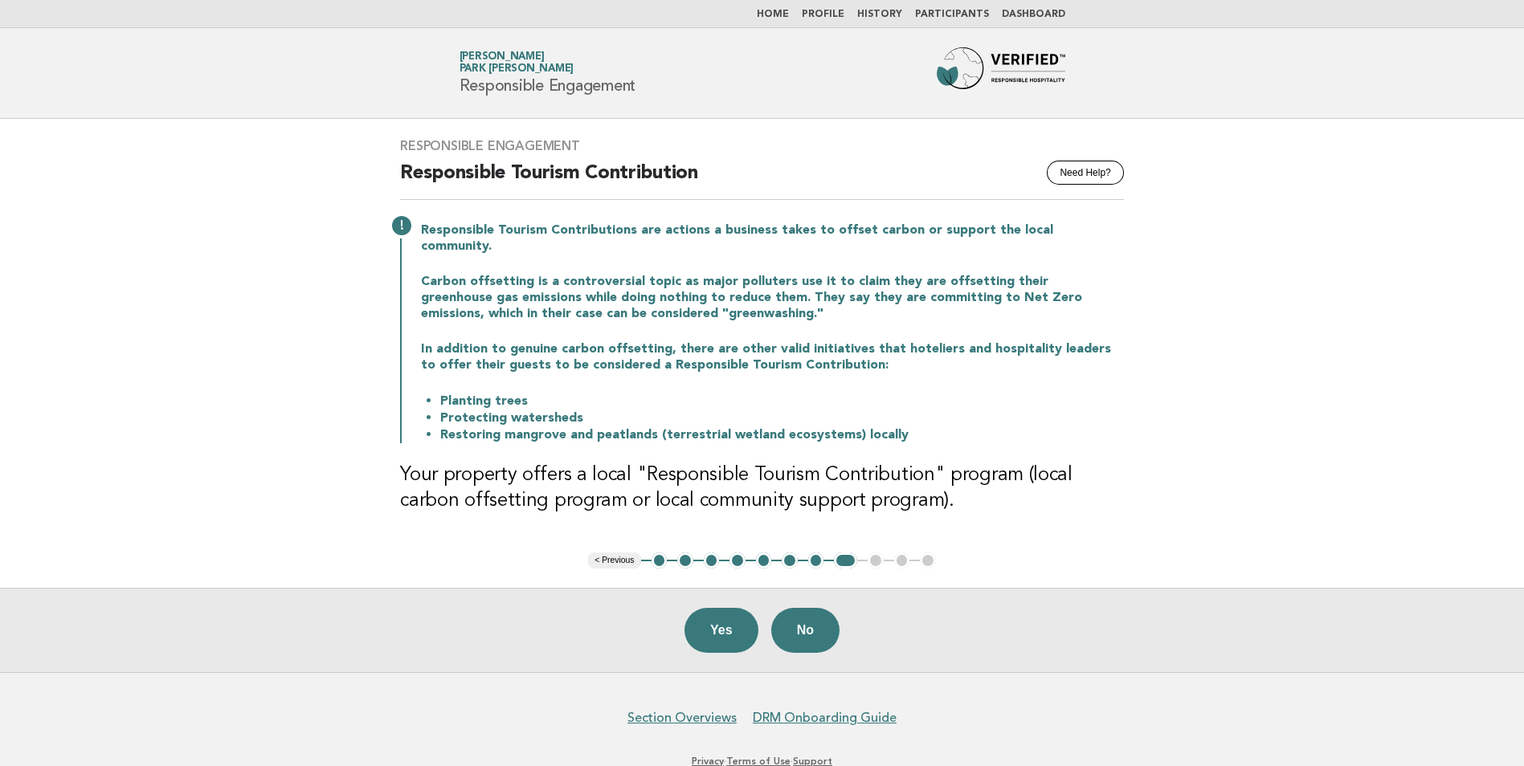
click at [944, 435] on div "Responsible Engagement Need Help? Responsible Tourism Contribution Responsible …" at bounding box center [762, 336] width 762 height 434
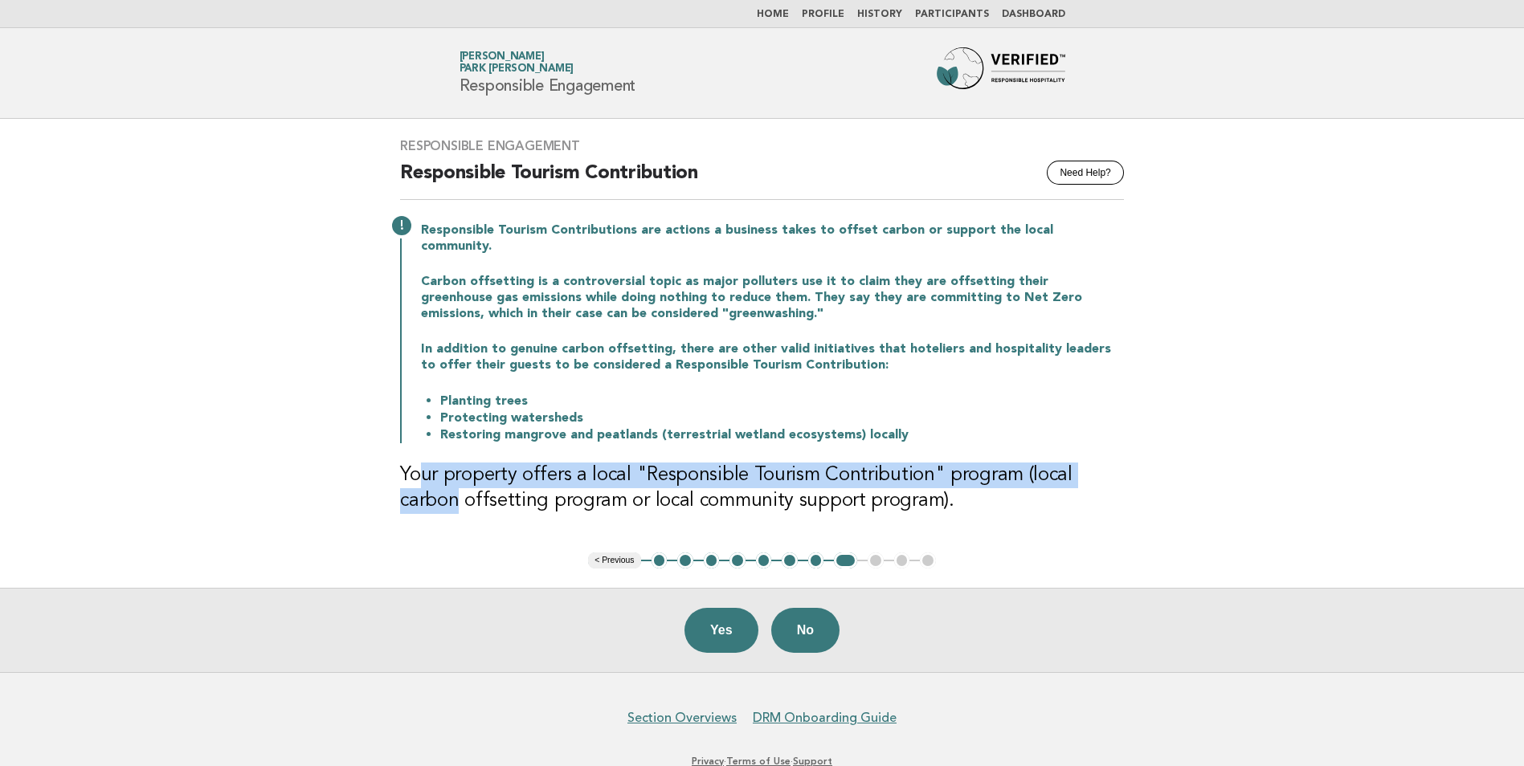
drag, startPoint x: 415, startPoint y: 459, endPoint x: 1114, endPoint y: 451, distance: 698.8
click at [1114, 463] on h3 "Your property offers a local "Responsible Tourism Contribution" program (local …" at bounding box center [762, 488] width 724 height 51
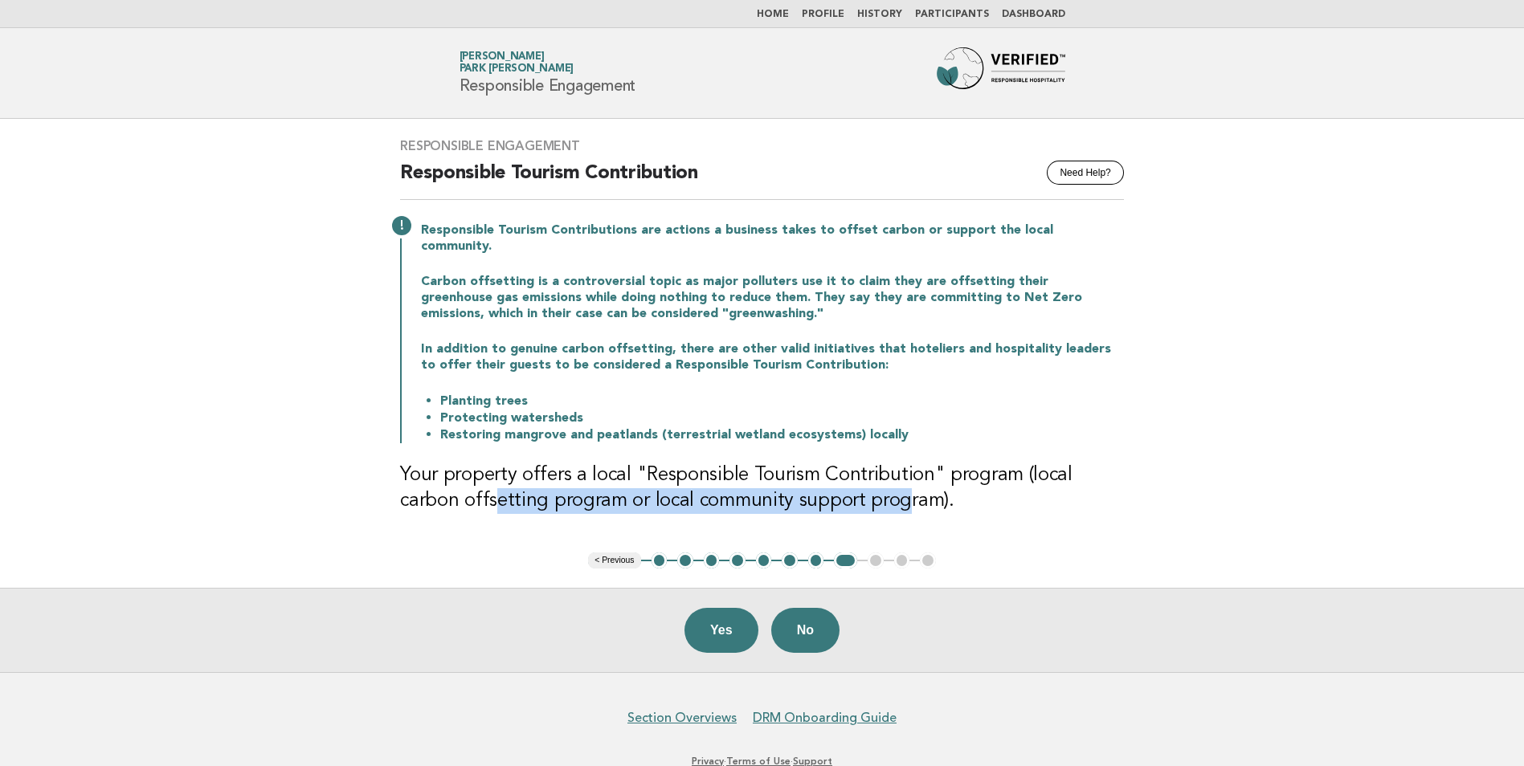
drag, startPoint x: 431, startPoint y: 491, endPoint x: 834, endPoint y: 492, distance: 402.4
click at [834, 492] on h3 "Your property offers a local "Responsible Tourism Contribution" program (local …" at bounding box center [762, 488] width 724 height 51
click at [725, 614] on button "Yes" at bounding box center [721, 630] width 74 height 45
